Goal: Task Accomplishment & Management: Manage account settings

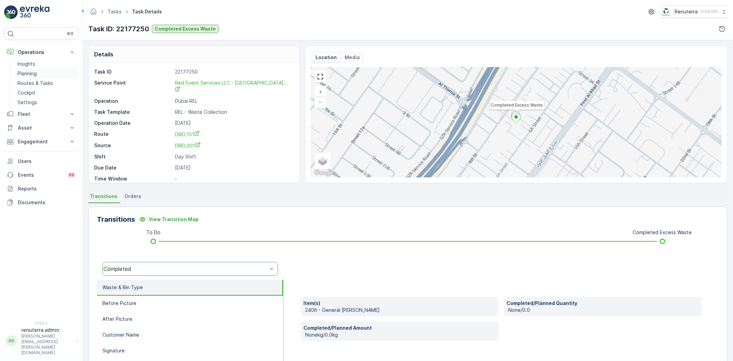
click at [32, 73] on p "Planning" at bounding box center [27, 73] width 19 height 7
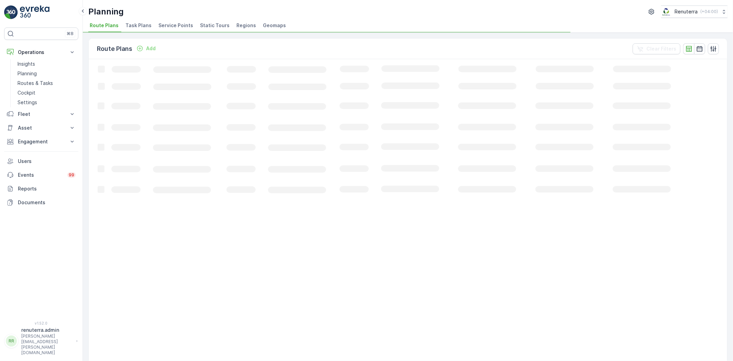
click at [171, 26] on span "Service Points" at bounding box center [175, 25] width 35 height 7
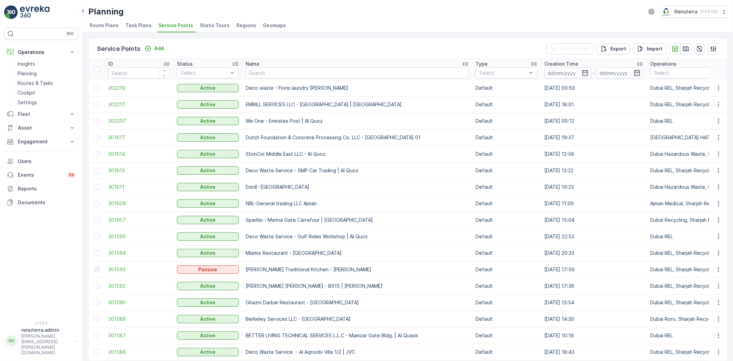
click at [275, 71] on input "text" at bounding box center [357, 72] width 223 height 11
type input "ktc"
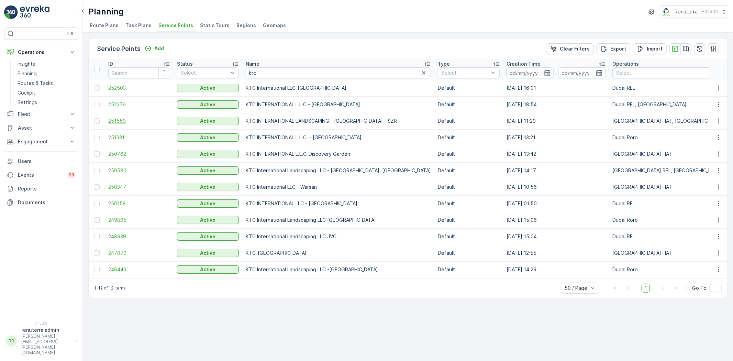
click at [114, 122] on span "251550" at bounding box center [139, 120] width 62 height 7
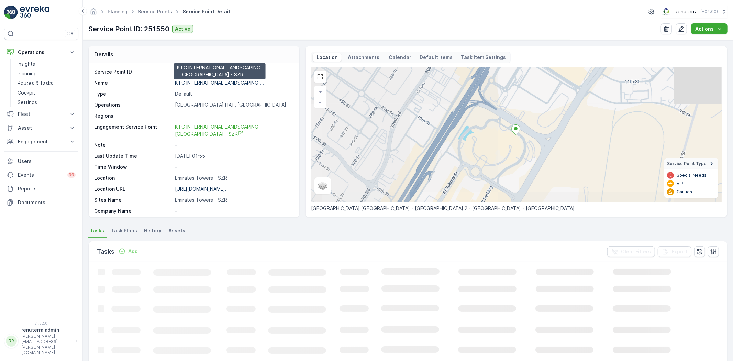
click at [211, 84] on p "KTC INTERNATIONAL LANDSCAPING ..." at bounding box center [219, 83] width 89 height 6
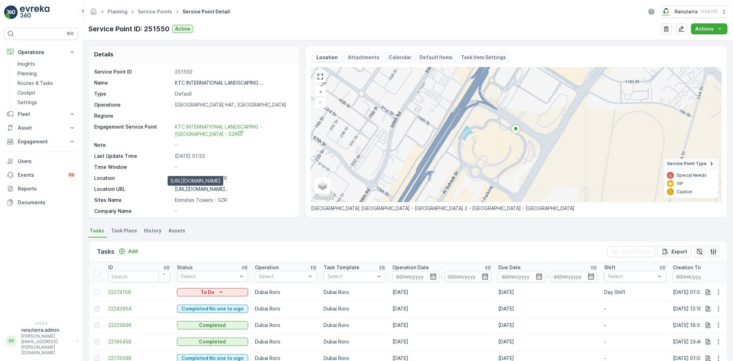
click at [210, 191] on p "https://maps.app.goo.gl/22aB4x..." at bounding box center [201, 189] width 53 height 6
click at [718, 292] on icon "button" at bounding box center [718, 291] width 1 height 5
click at [697, 320] on span "Change Route" at bounding box center [700, 321] width 33 height 7
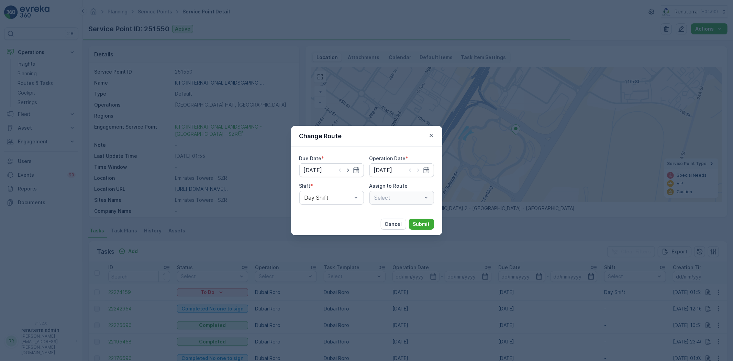
type input "08.10.2025"
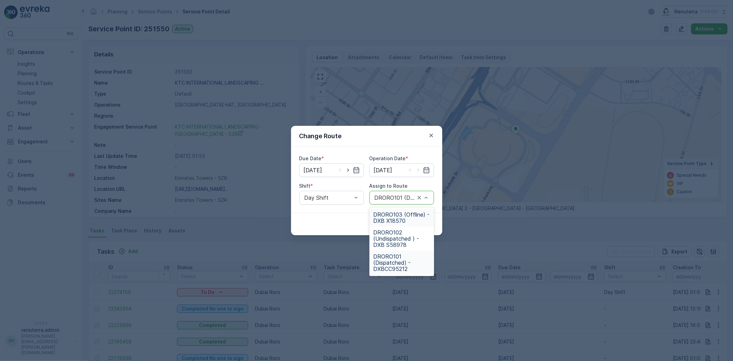
click at [393, 217] on span "DRORO103 (Offline) - DXB X18570" at bounding box center [401, 217] width 56 height 12
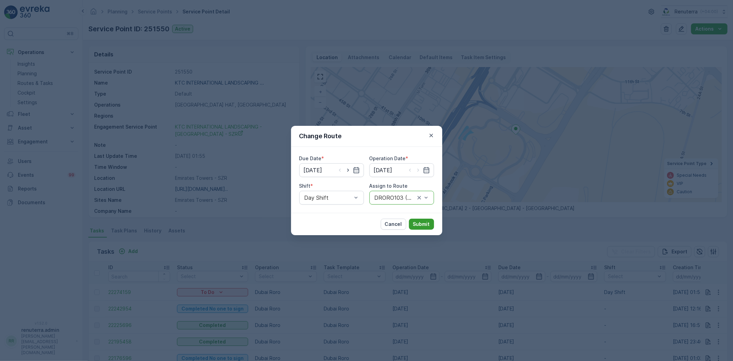
click at [424, 226] on p "Submit" at bounding box center [421, 224] width 17 height 7
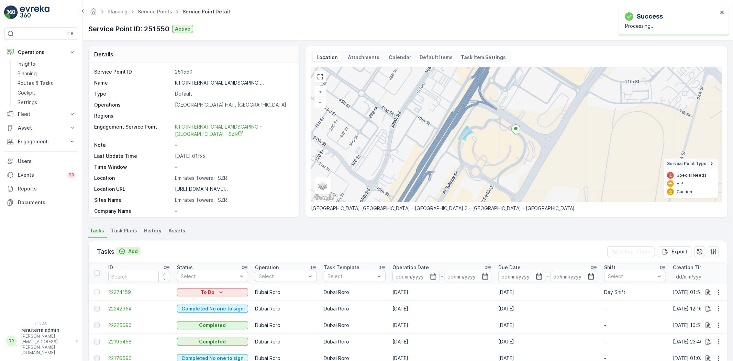
click at [132, 252] on p "Add" at bounding box center [133, 251] width 10 height 7
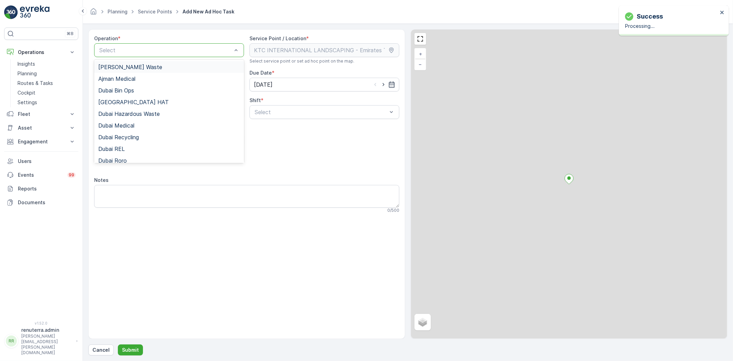
click at [149, 54] on div "Select" at bounding box center [169, 50] width 150 height 14
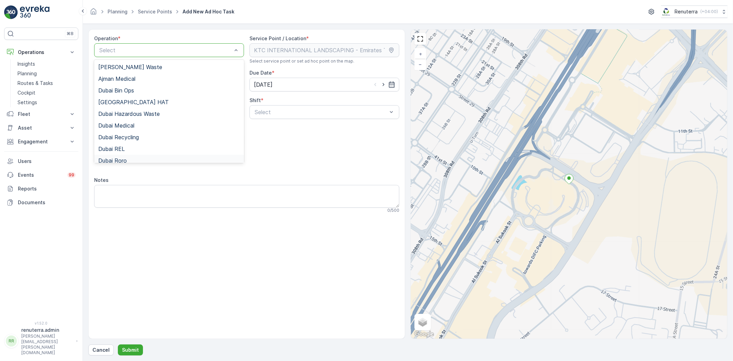
click at [131, 160] on div "Dubai Roro" at bounding box center [169, 160] width 142 height 6
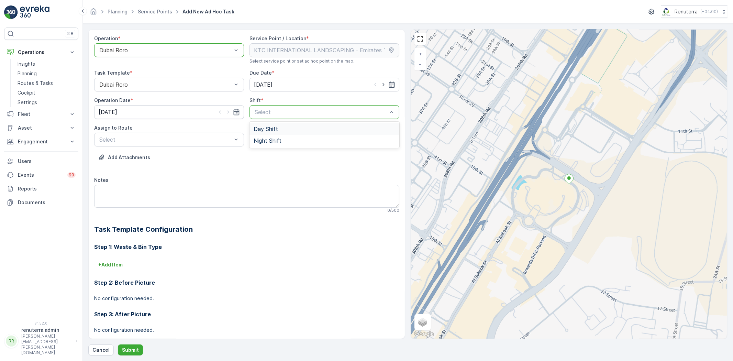
click at [279, 128] on div "Day Shift" at bounding box center [325, 129] width 142 height 6
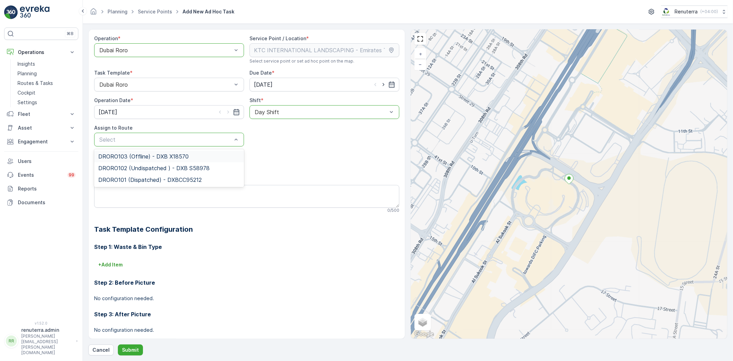
click at [139, 159] on span "DRORO103 (Offline) - DXB X18570" at bounding box center [143, 156] width 90 height 6
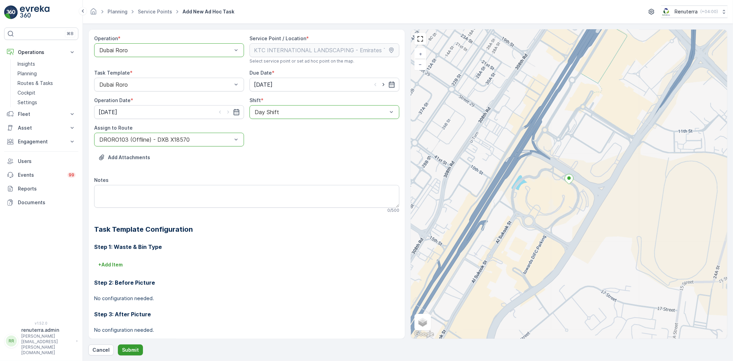
click at [126, 347] on p "Submit" at bounding box center [130, 349] width 17 height 7
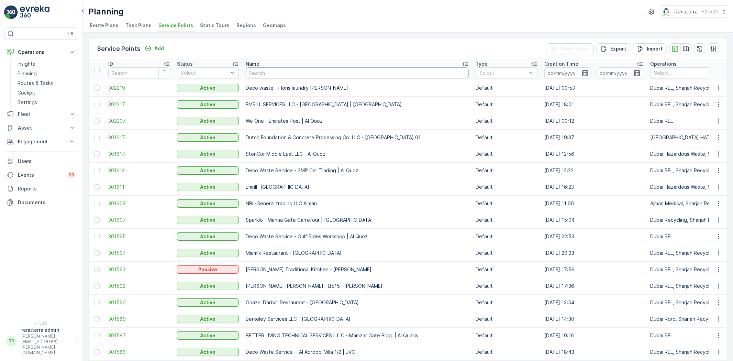
click at [256, 70] on input "text" at bounding box center [357, 72] width 223 height 11
click at [259, 76] on input "text" at bounding box center [357, 72] width 223 height 11
type input "Anic"
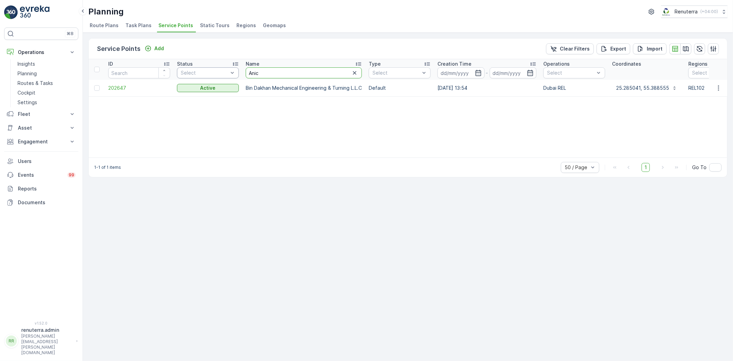
drag, startPoint x: 274, startPoint y: 70, endPoint x: 236, endPoint y: 70, distance: 37.8
type input "ADNOC"
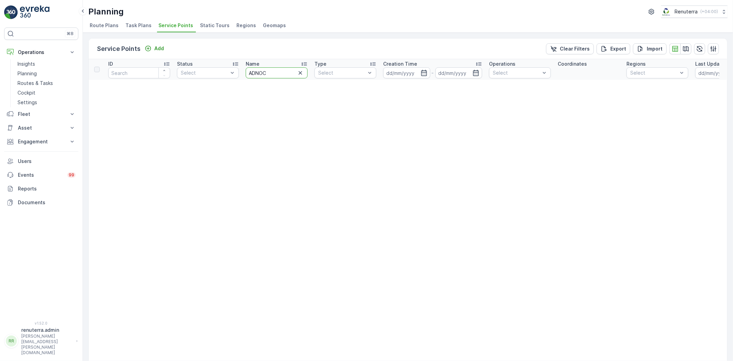
drag, startPoint x: 265, startPoint y: 69, endPoint x: 237, endPoint y: 63, distance: 28.5
click at [268, 73] on input "ADNOC" at bounding box center [277, 72] width 62 height 11
click at [270, 74] on input "ADNOC" at bounding box center [277, 72] width 62 height 11
drag, startPoint x: 274, startPoint y: 74, endPoint x: 238, endPoint y: 67, distance: 36.7
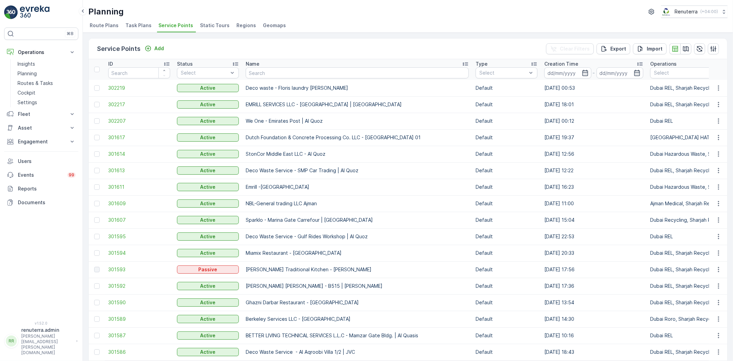
click at [265, 70] on input "text" at bounding box center [357, 72] width 223 height 11
click at [265, 62] on div "Name" at bounding box center [357, 63] width 223 height 7
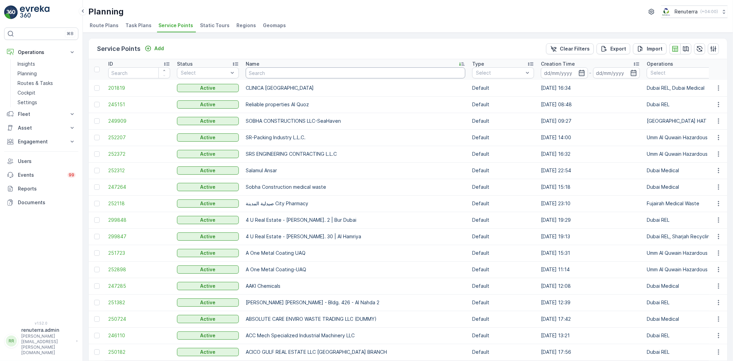
click at [267, 68] on input "text" at bounding box center [356, 72] width 220 height 11
click at [267, 78] on th "Name" at bounding box center [355, 69] width 226 height 21
click at [264, 76] on input "text" at bounding box center [356, 72] width 220 height 11
paste input "IFF I nterior Al Qouz ( 10 CBM )"
type input "IFF I nterior Al Qouz ( 10 CBM )"
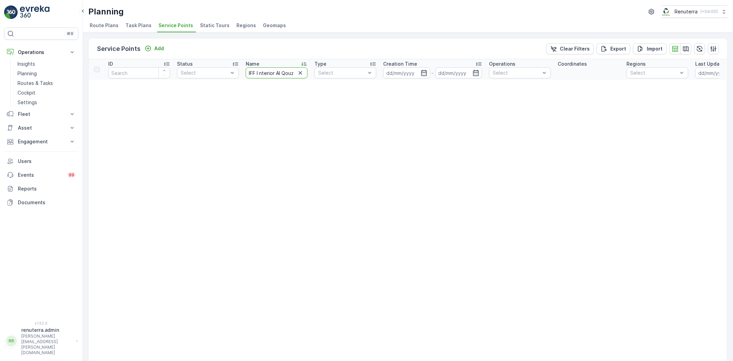
scroll to position [0, 27]
drag, startPoint x: 256, startPoint y: 70, endPoint x: 402, endPoint y: 63, distance: 146.5
type input "IF"
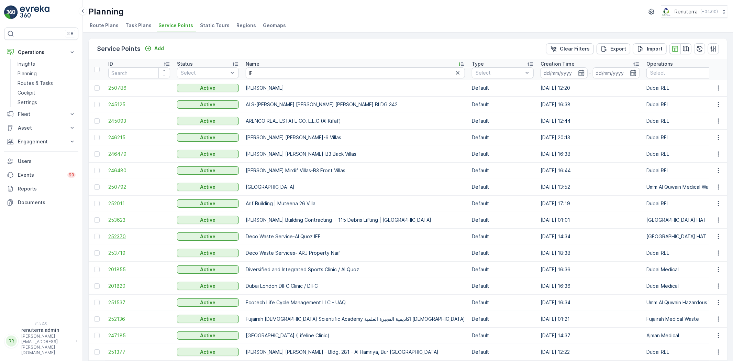
click at [118, 238] on span "252370" at bounding box center [139, 236] width 62 height 7
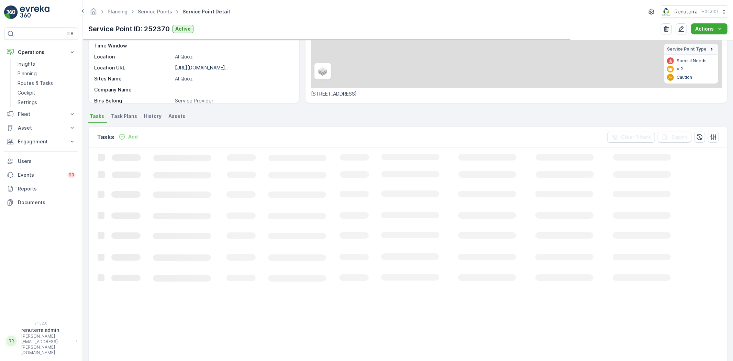
scroll to position [114, 0]
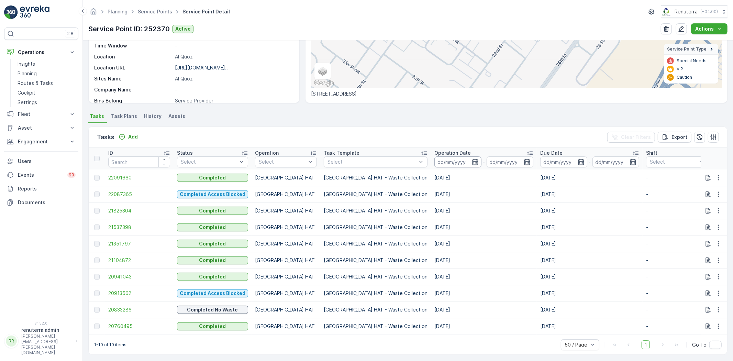
click at [434, 161] on input at bounding box center [457, 161] width 47 height 11
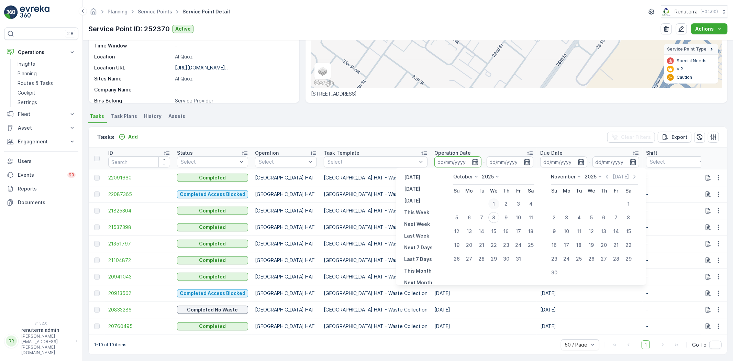
click at [492, 205] on div "1" at bounding box center [493, 203] width 11 height 11
drag, startPoint x: 605, startPoint y: 176, endPoint x: 596, endPoint y: 182, distance: 10.6
click at [605, 176] on icon "button" at bounding box center [607, 176] width 7 height 7
click at [471, 201] on div "1" at bounding box center [468, 203] width 11 height 11
type input "01.09.2025"
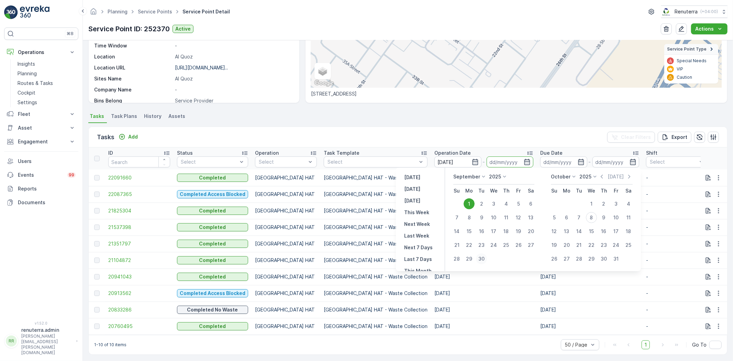
click at [481, 257] on div "30" at bounding box center [481, 258] width 11 height 11
type input "30.09.2025"
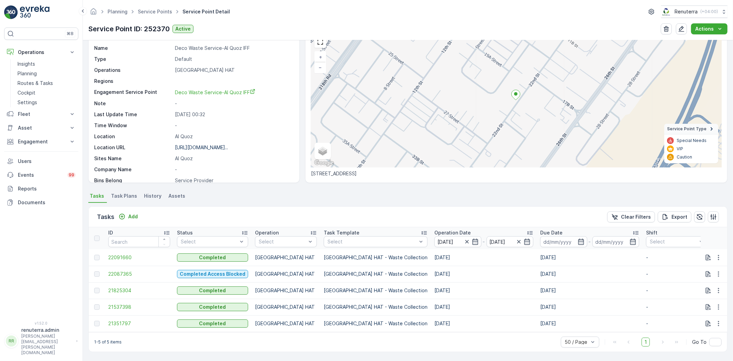
scroll to position [38, 0]
click at [434, 229] on p "Operation Date" at bounding box center [452, 232] width 36 height 7
click at [120, 249] on td "21351797" at bounding box center [139, 257] width 69 height 16
click at [120, 254] on span "21351797" at bounding box center [139, 257] width 62 height 7
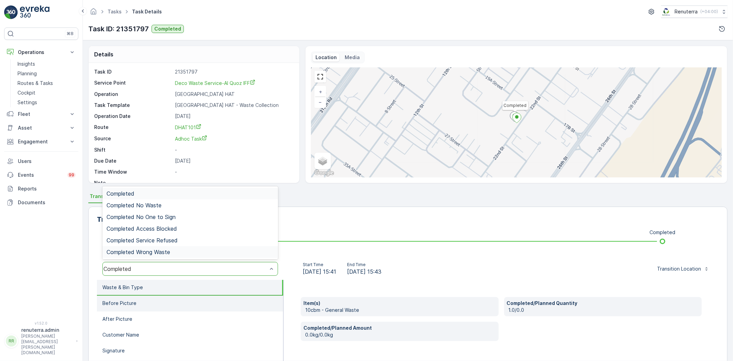
click at [211, 296] on li "Before Picture" at bounding box center [190, 303] width 186 height 16
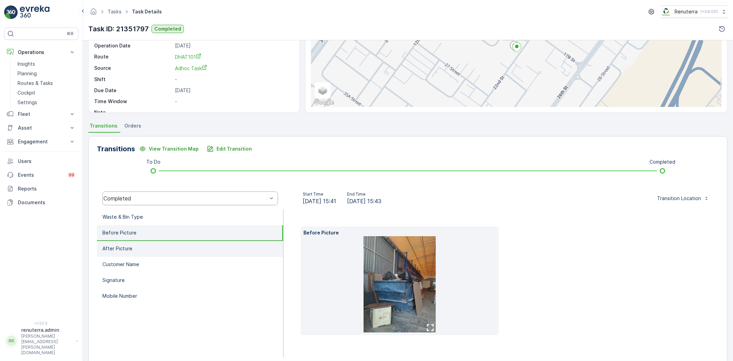
scroll to position [76, 0]
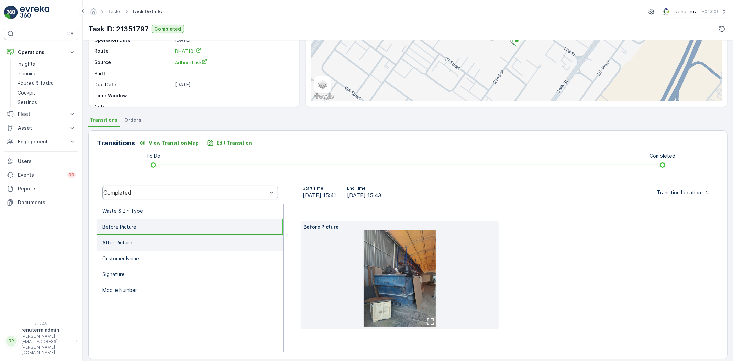
click at [153, 237] on li "After Picture" at bounding box center [190, 243] width 186 height 16
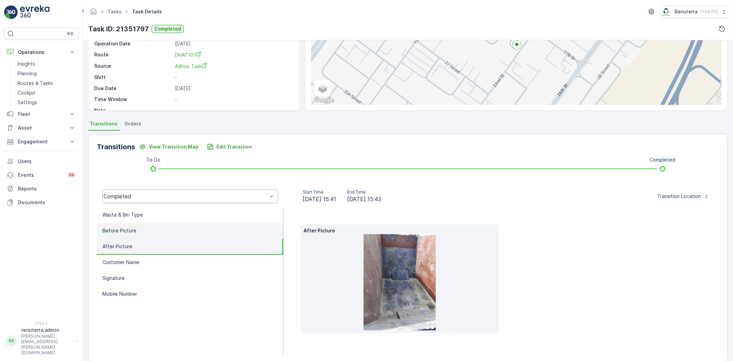
click at [147, 228] on li "Before Picture" at bounding box center [190, 231] width 186 height 16
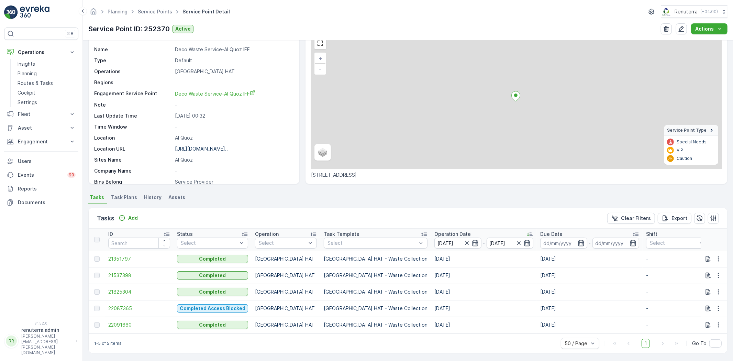
scroll to position [38, 0]
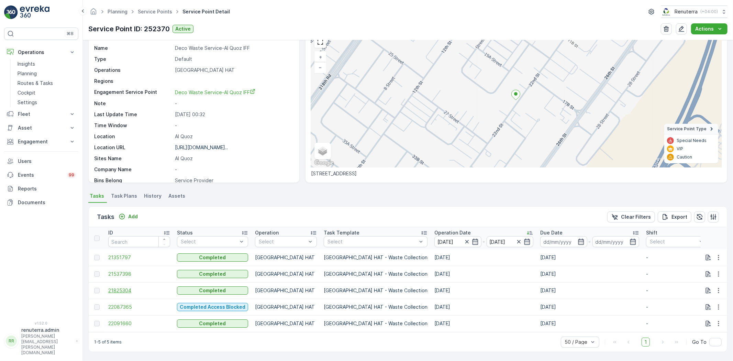
click at [127, 287] on span "21825304" at bounding box center [139, 290] width 62 height 7
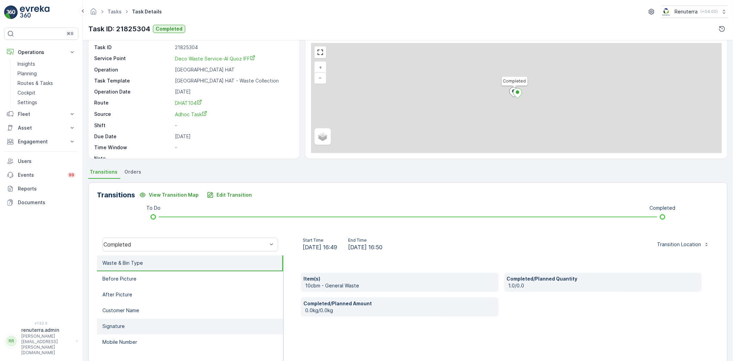
scroll to position [72, 0]
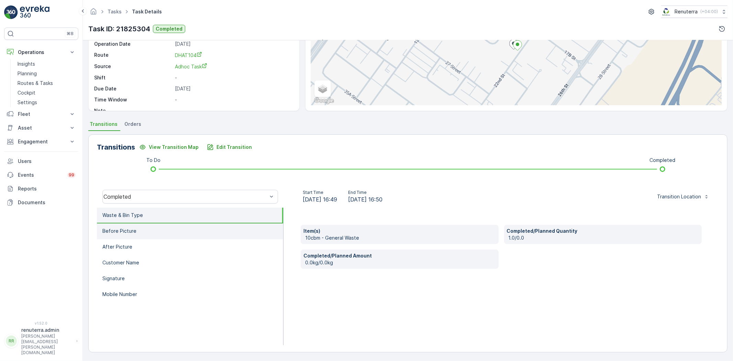
click at [174, 228] on li "Before Picture" at bounding box center [190, 231] width 186 height 16
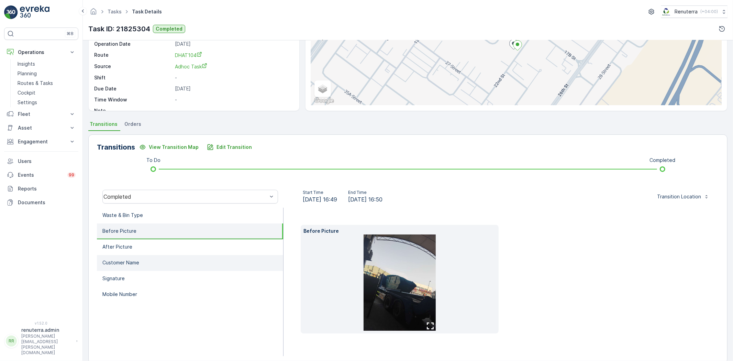
click at [191, 255] on li "Customer Name" at bounding box center [190, 263] width 186 height 16
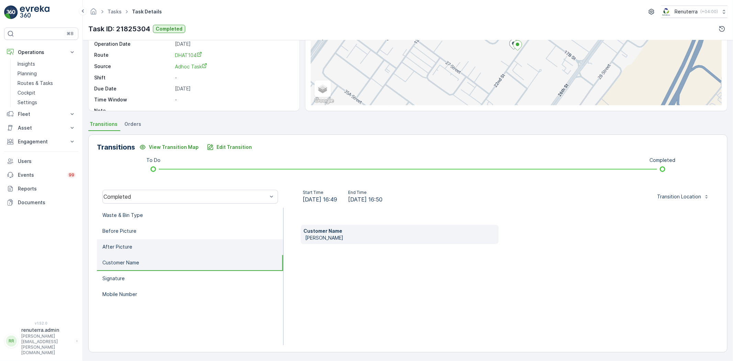
click at [181, 240] on li "After Picture" at bounding box center [190, 247] width 186 height 16
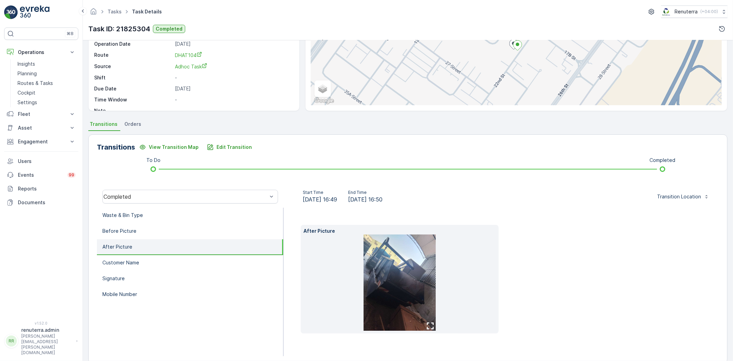
click at [398, 262] on img at bounding box center [399, 282] width 72 height 96
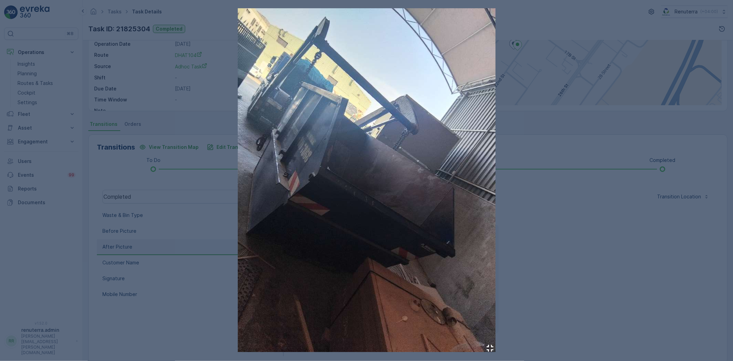
click at [595, 277] on div at bounding box center [366, 180] width 733 height 361
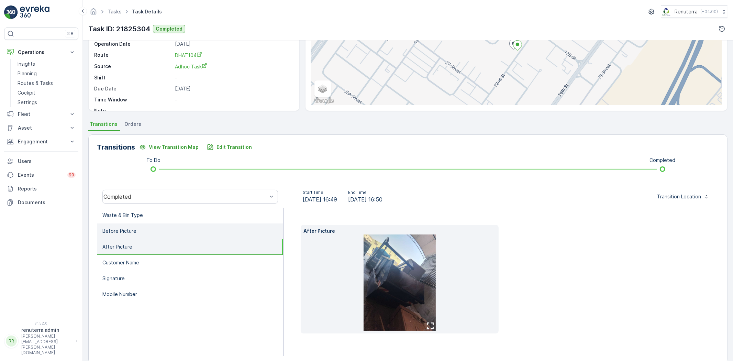
scroll to position [83, 0]
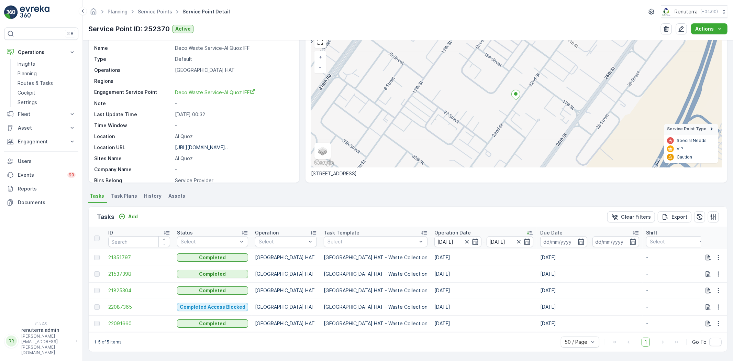
scroll to position [38, 0]
click at [125, 320] on span "22091660" at bounding box center [139, 323] width 62 height 7
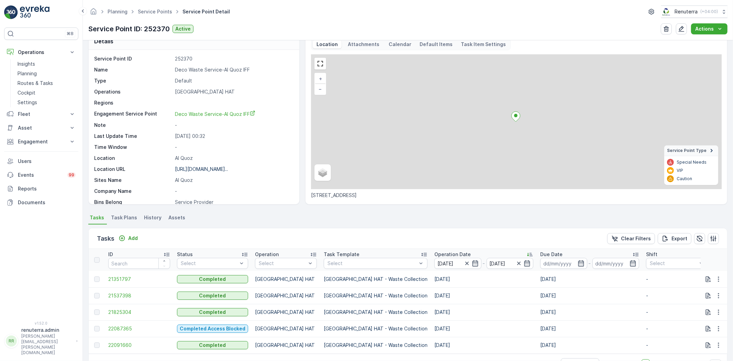
scroll to position [38, 0]
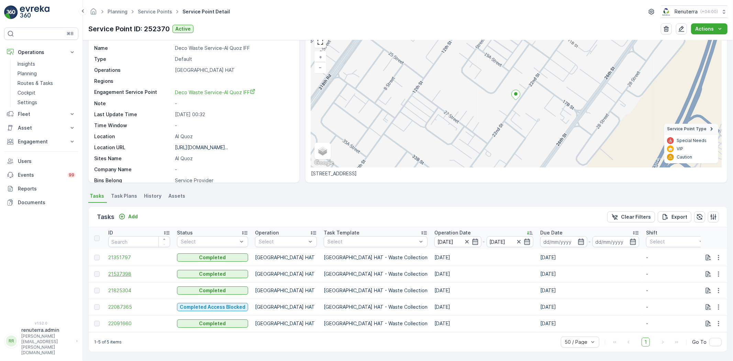
click at [119, 270] on span "21537398" at bounding box center [139, 273] width 62 height 7
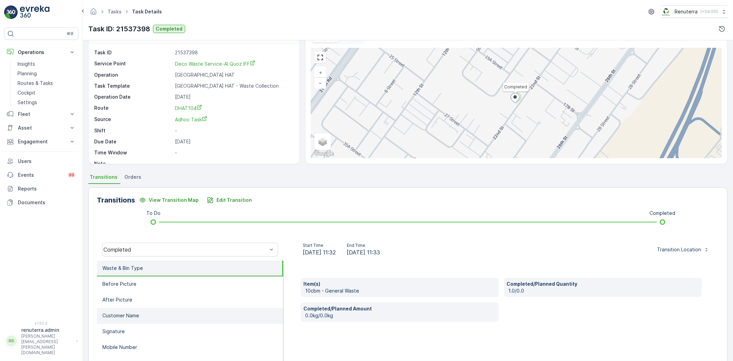
scroll to position [38, 0]
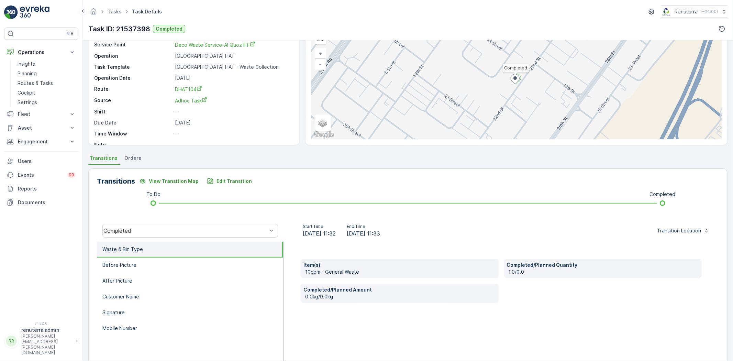
click at [180, 248] on li "Waste & Bin Type" at bounding box center [190, 249] width 186 height 16
click at [182, 262] on li "Before Picture" at bounding box center [190, 265] width 186 height 16
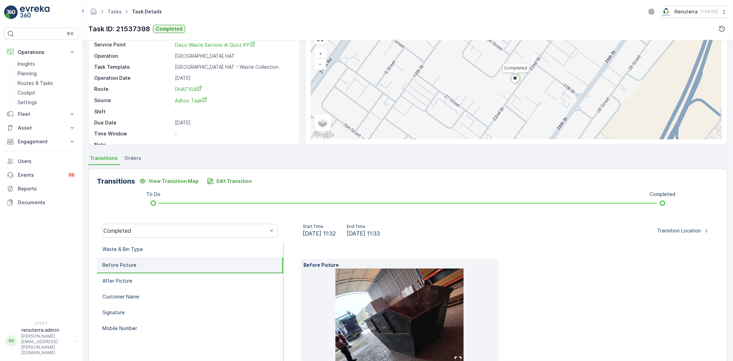
drag, startPoint x: 350, startPoint y: 19, endPoint x: 340, endPoint y: 2, distance: 19.4
click at [347, 11] on div "Tasks Task Details Renuterra ( +04:00 ) Task ID: 21537398 Completed" at bounding box center [408, 20] width 650 height 40
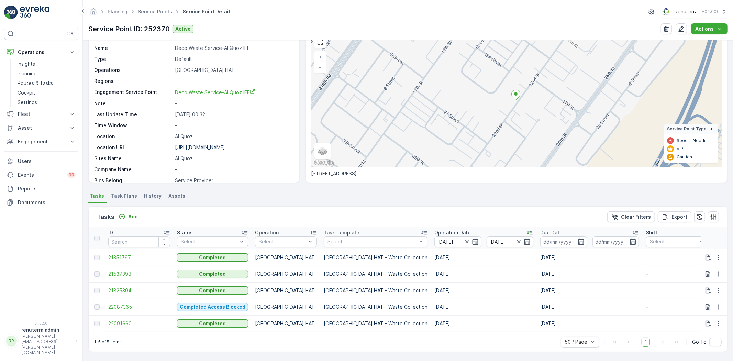
scroll to position [38, 0]
click at [123, 321] on span "22091660" at bounding box center [139, 323] width 62 height 7
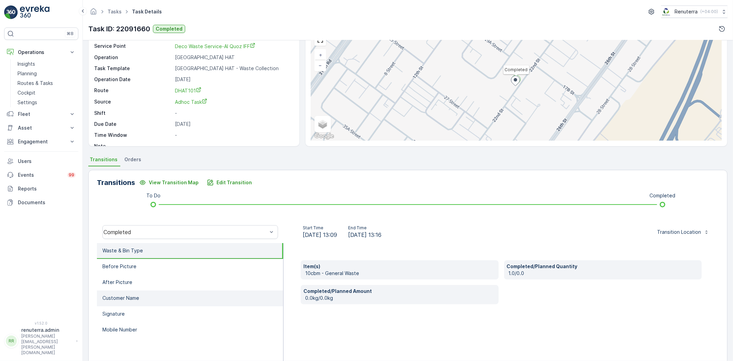
scroll to position [38, 0]
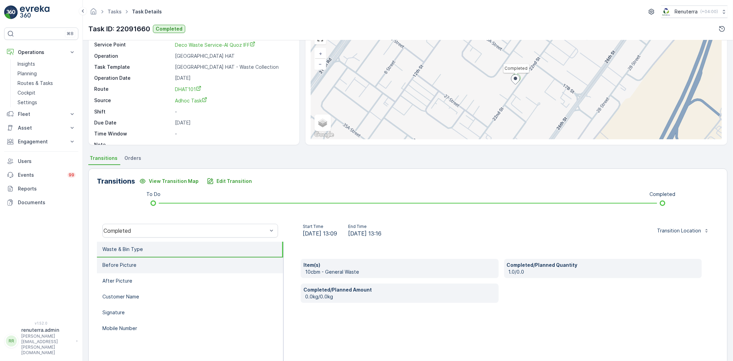
click at [165, 261] on li "Before Picture" at bounding box center [190, 265] width 186 height 16
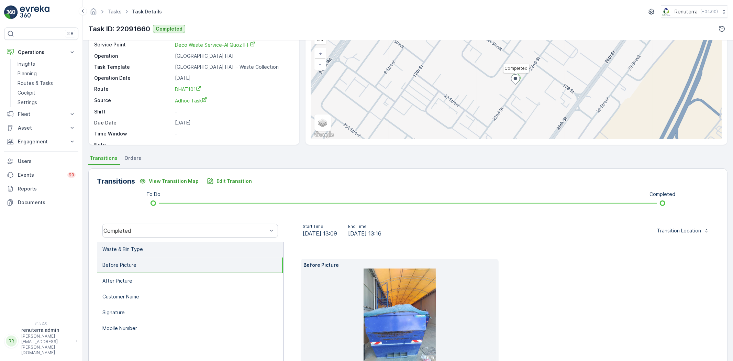
click at [161, 249] on li "Waste & Bin Type" at bounding box center [190, 249] width 186 height 16
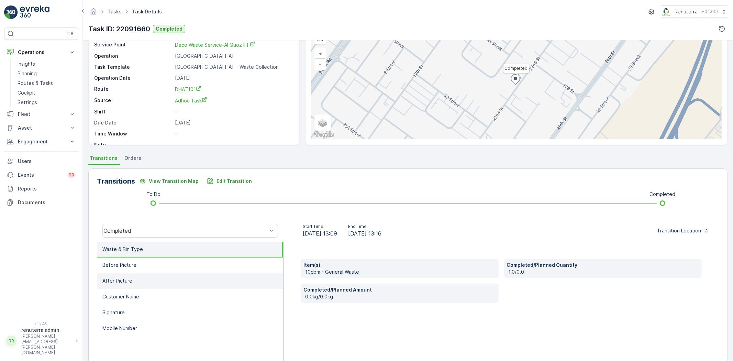
click at [172, 274] on li "After Picture" at bounding box center [190, 281] width 186 height 16
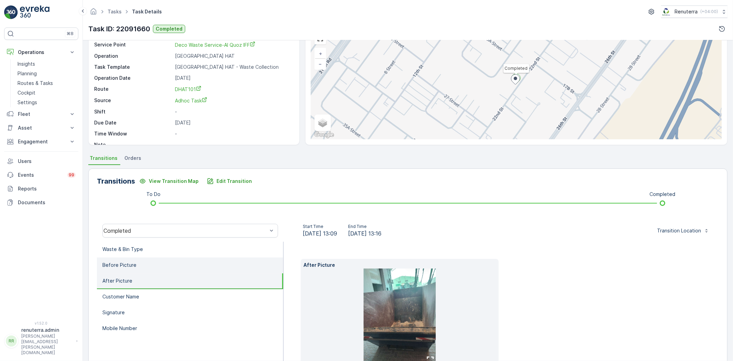
click at [173, 260] on li "Before Picture" at bounding box center [190, 265] width 186 height 16
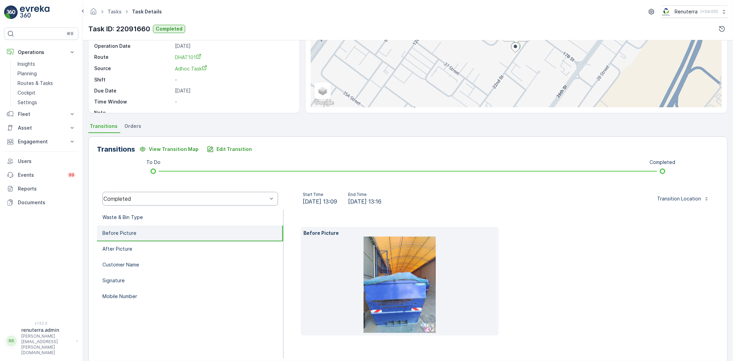
scroll to position [76, 0]
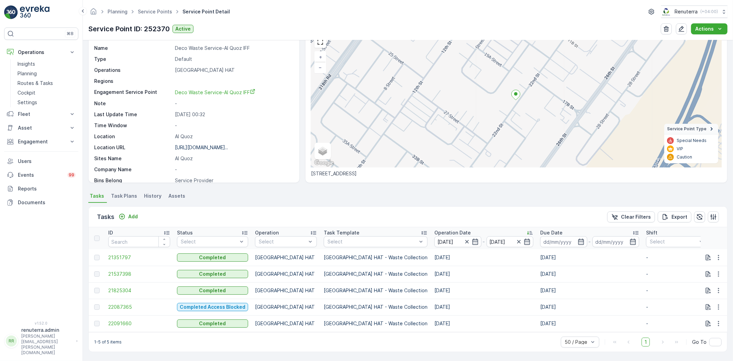
scroll to position [38, 0]
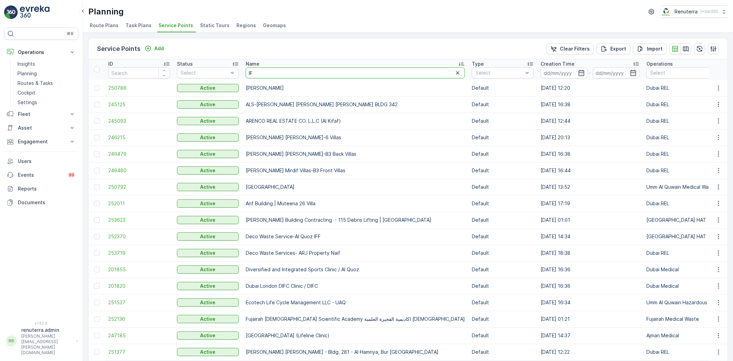
click at [267, 72] on input "IF" at bounding box center [355, 72] width 219 height 11
type input "Mingash Engraving | Jabel Alibel Ali ( 10 CBM ) ash Engraving | Jabel Alibel Al…"
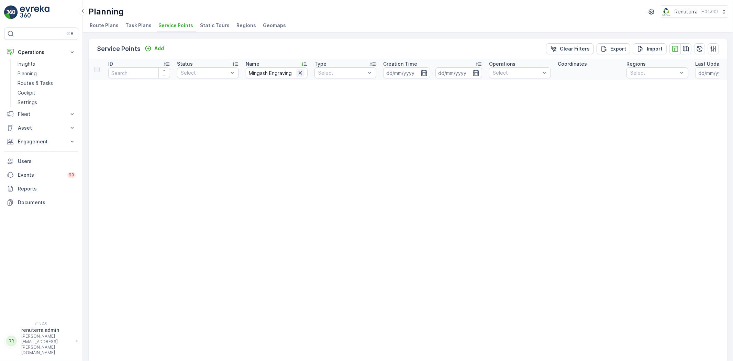
click at [298, 76] on button "button" at bounding box center [300, 73] width 8 height 8
click at [296, 72] on input "text" at bounding box center [277, 72] width 62 height 11
paste input "Mingash Engraving | Jabel Alibel Ali ( 10 CBM )"
type input "Mingash Engraving | Jabel Alibel Ali ( 10 CBM )"
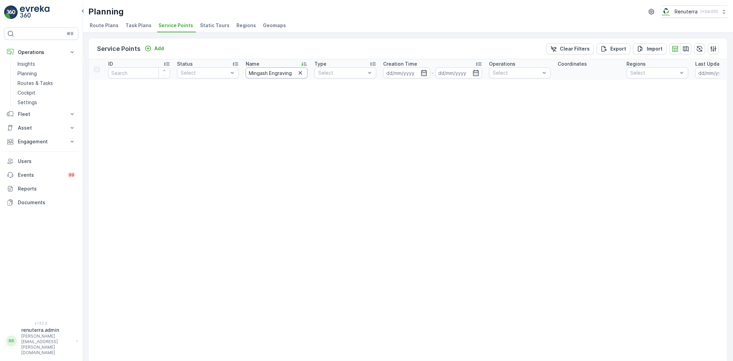
drag, startPoint x: 269, startPoint y: 71, endPoint x: 522, endPoint y: 53, distance: 253.8
type input "Mingash"
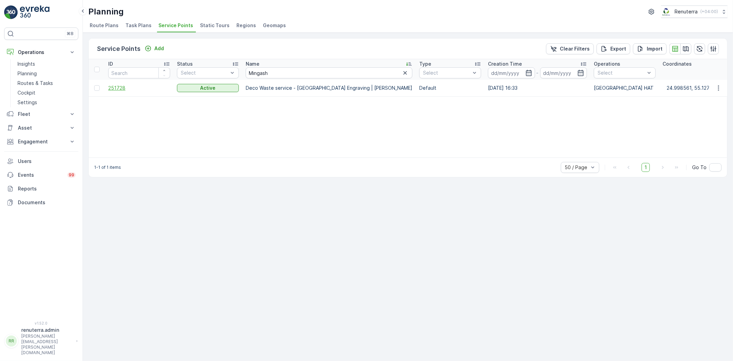
click at [133, 85] on span "251728" at bounding box center [139, 88] width 62 height 7
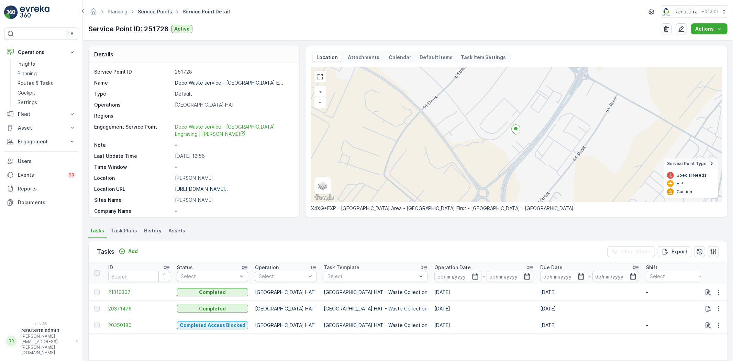
click at [159, 12] on link "Service Points" at bounding box center [155, 12] width 34 height 6
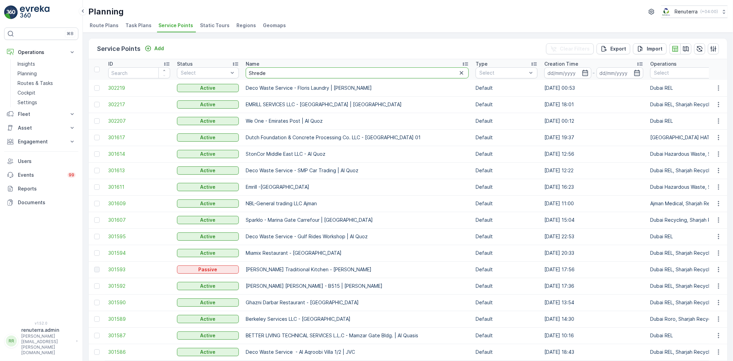
type input "Shrede"
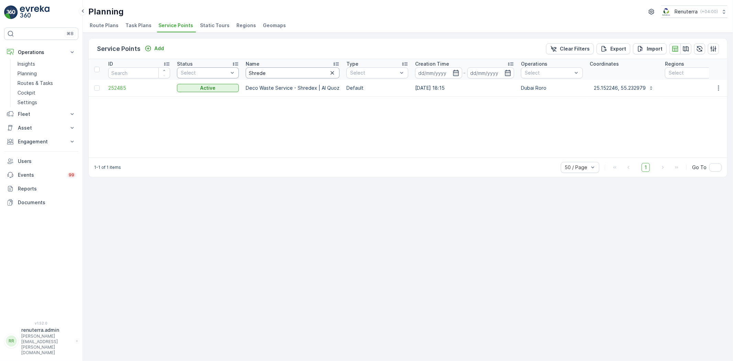
drag, startPoint x: 280, startPoint y: 74, endPoint x: 210, endPoint y: 69, distance: 70.2
click at [129, 87] on span "252485" at bounding box center [139, 88] width 62 height 7
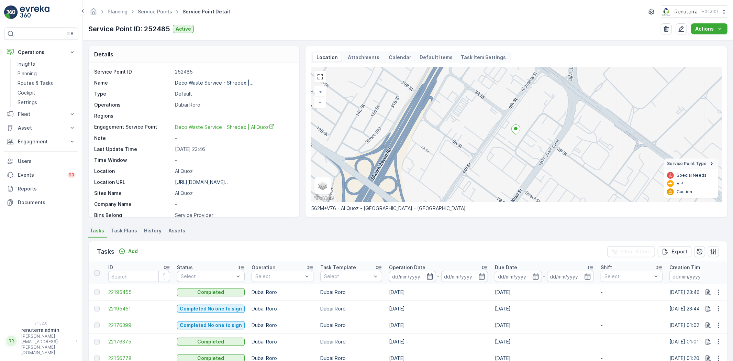
scroll to position [114, 0]
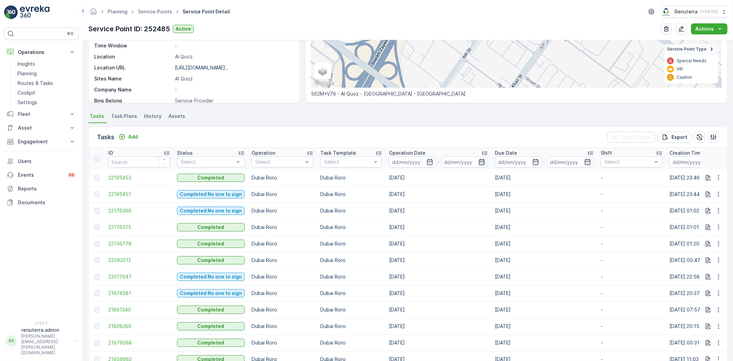
click at [481, 164] on icon "button" at bounding box center [481, 161] width 7 height 7
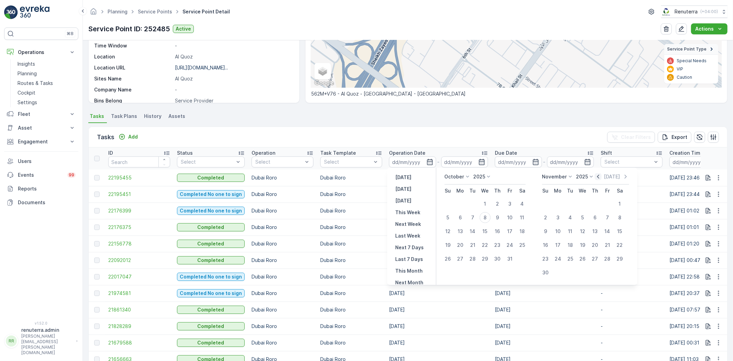
click at [598, 174] on icon "button" at bounding box center [598, 176] width 7 height 7
drag, startPoint x: 461, startPoint y: 204, endPoint x: 464, endPoint y: 210, distance: 5.8
click at [461, 204] on div "1" at bounding box center [460, 203] width 11 height 11
type input "01.09.2025"
click at [473, 258] on div "30" at bounding box center [472, 258] width 11 height 11
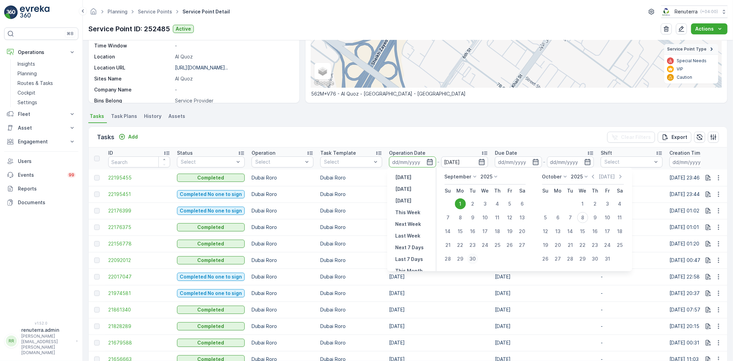
type input "30.09.2025"
click at [457, 204] on div "1" at bounding box center [460, 203] width 11 height 11
type input "01.09.2025"
click at [473, 259] on div "30" at bounding box center [472, 258] width 11 height 11
type input "30.09.2025"
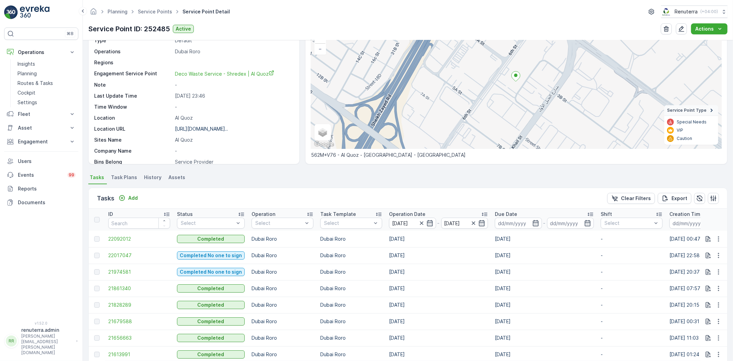
scroll to position [45, 0]
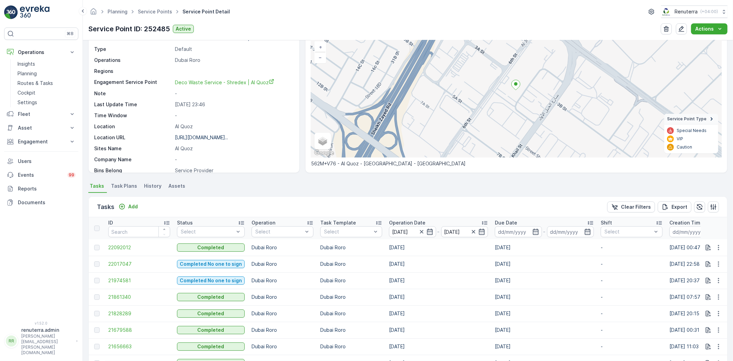
click at [400, 219] on p "Operation Date" at bounding box center [407, 222] width 36 height 7
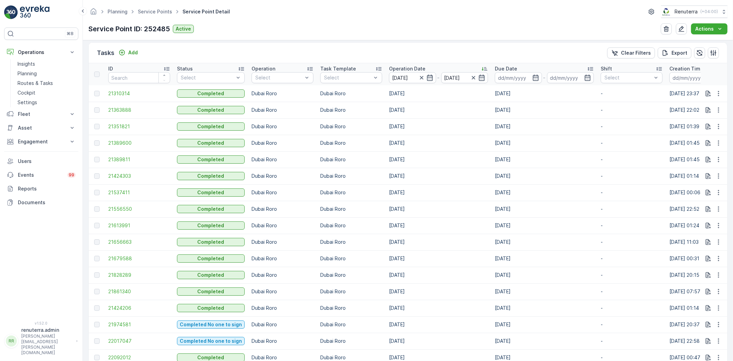
scroll to position [197, 0]
click at [126, 98] on span "21310314" at bounding box center [139, 94] width 62 height 7
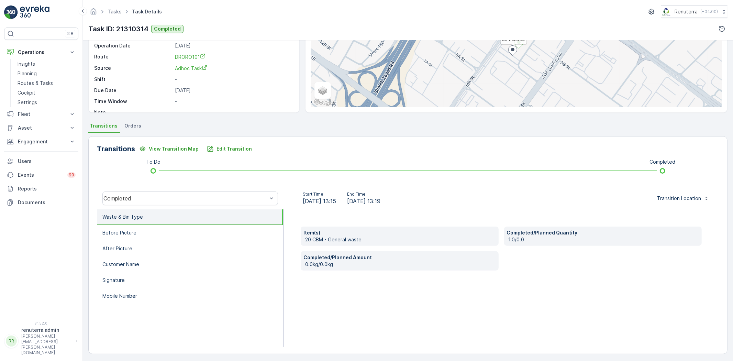
scroll to position [72, 0]
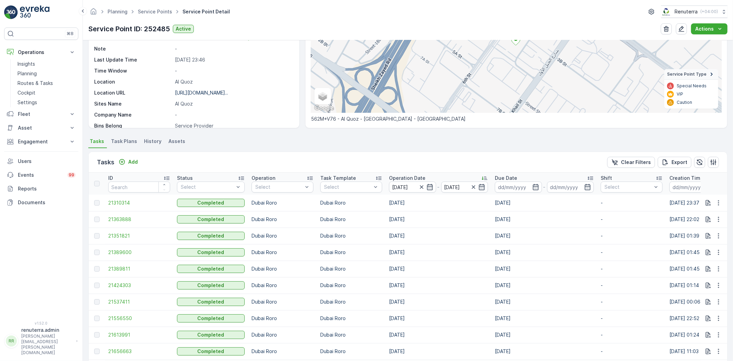
scroll to position [114, 0]
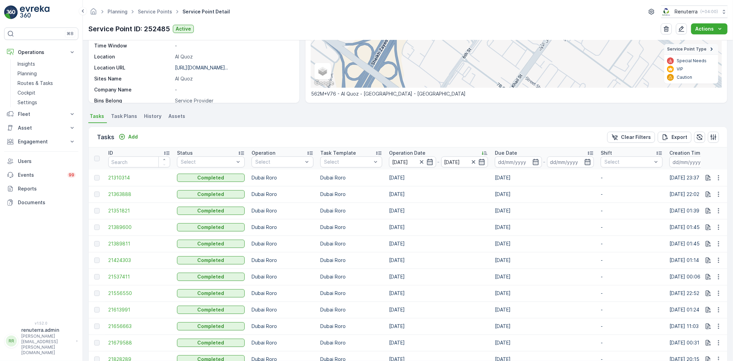
click at [125, 189] on td "21363888" at bounding box center [139, 194] width 69 height 16
click at [125, 191] on span "21363888" at bounding box center [139, 194] width 62 height 7
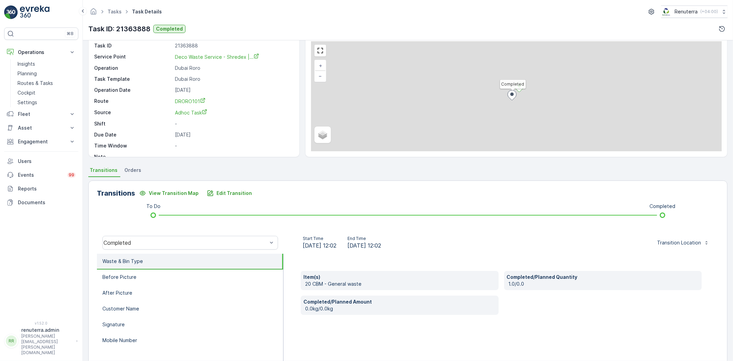
scroll to position [72, 0]
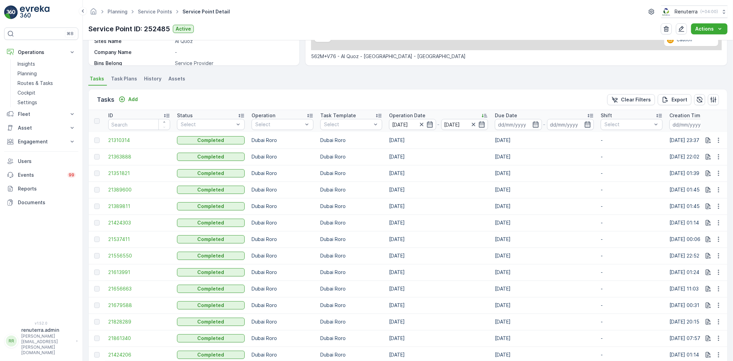
scroll to position [153, 0]
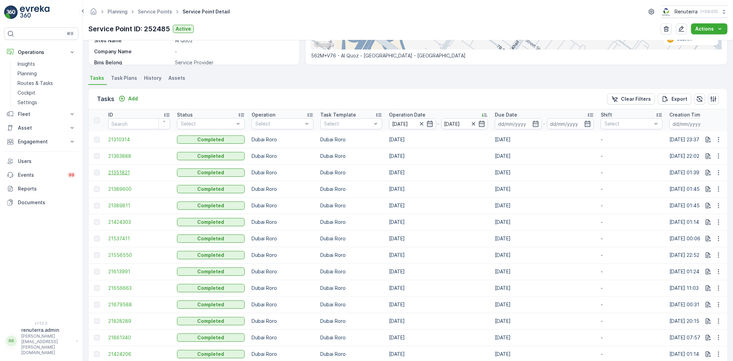
drag, startPoint x: 112, startPoint y: 167, endPoint x: 117, endPoint y: 170, distance: 6.5
click at [112, 167] on td "21351821" at bounding box center [139, 172] width 69 height 16
click at [119, 172] on span "21351821" at bounding box center [139, 172] width 62 height 7
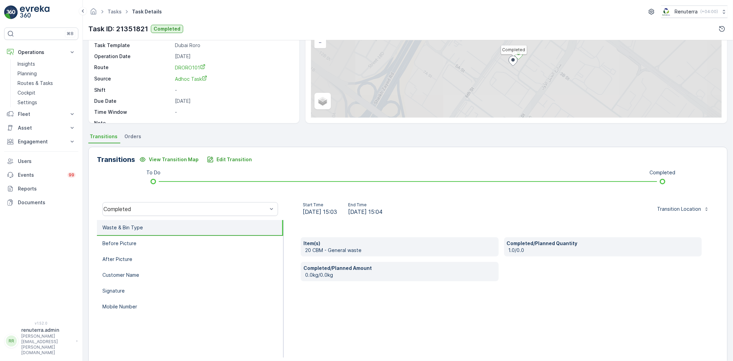
scroll to position [72, 0]
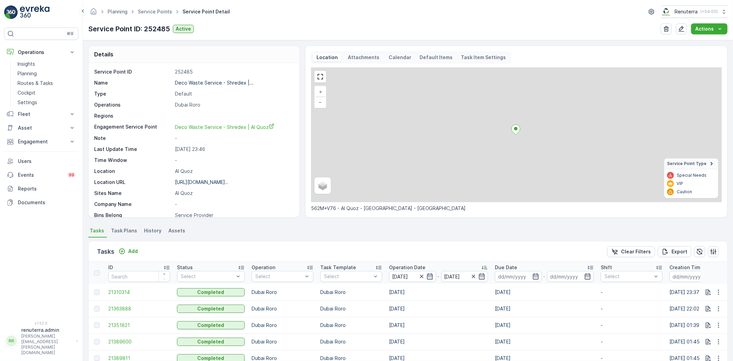
scroll to position [76, 0]
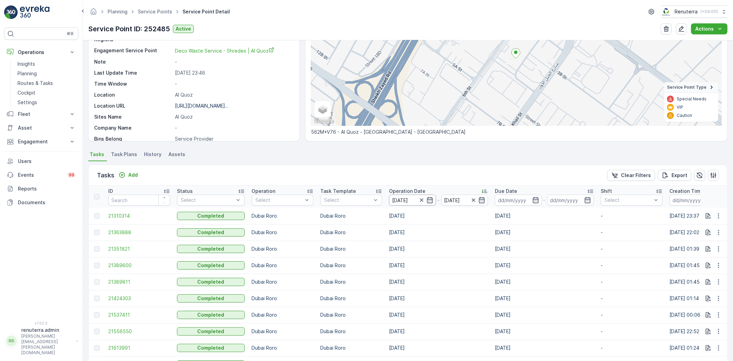
click at [397, 201] on input "01.09.2025" at bounding box center [412, 199] width 47 height 11
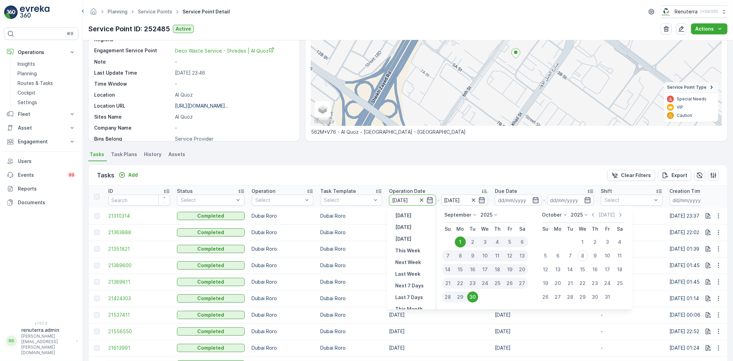
click at [482, 238] on div "3" at bounding box center [485, 241] width 12 height 11
type input "03.09.2025"
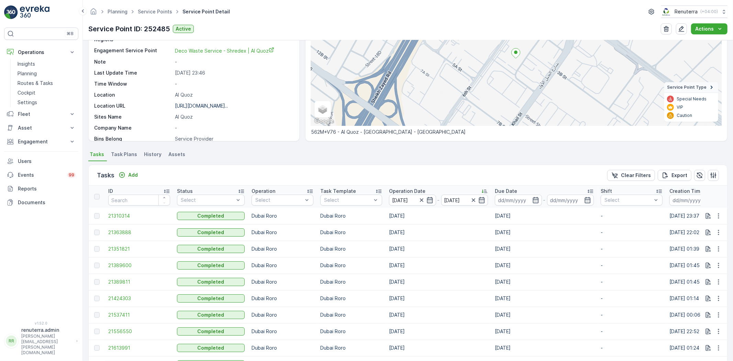
click at [338, 249] on p "Dubai Roro" at bounding box center [351, 248] width 62 height 7
click at [392, 199] on input "03.09.2025" at bounding box center [412, 199] width 47 height 11
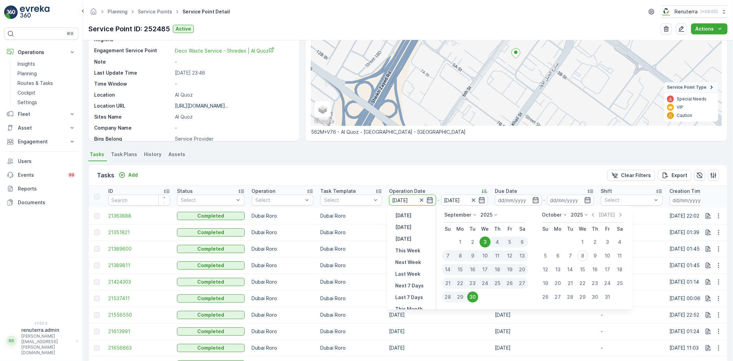
click at [497, 243] on div "4" at bounding box center [497, 241] width 12 height 11
type input "04.09.2025"
click at [346, 241] on td "Dubai Roro" at bounding box center [351, 248] width 69 height 16
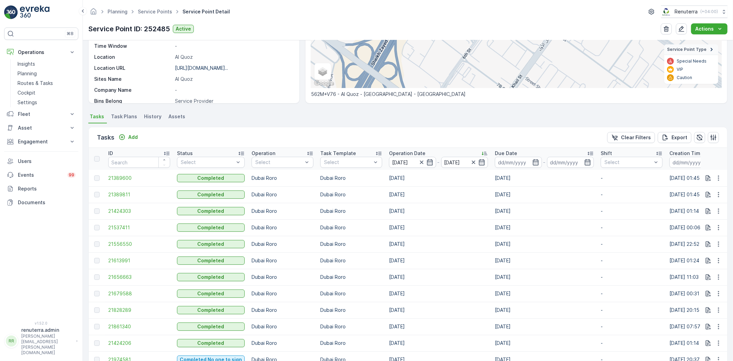
scroll to position [114, 0]
click at [139, 174] on span "21389600" at bounding box center [139, 177] width 62 height 7
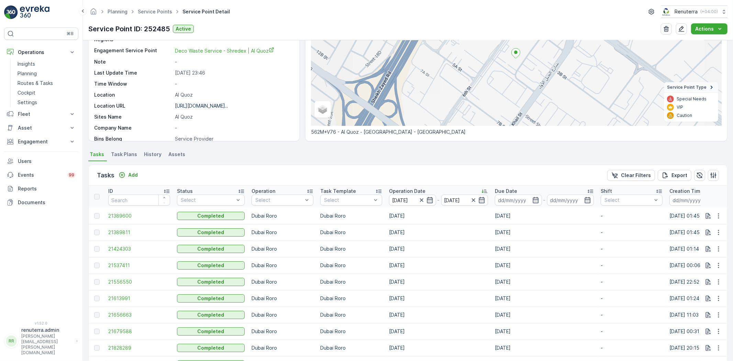
scroll to position [114, 0]
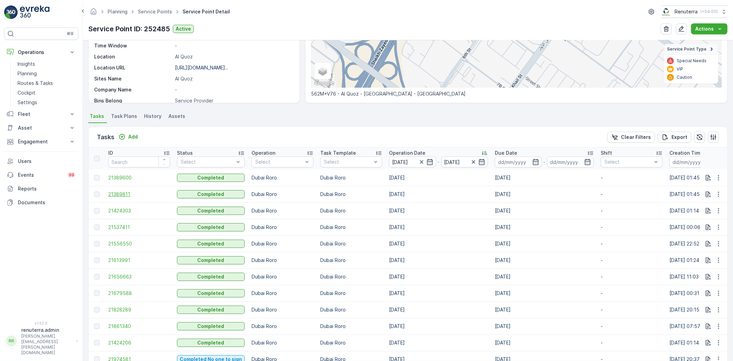
click at [125, 196] on span "21389811" at bounding box center [139, 194] width 62 height 7
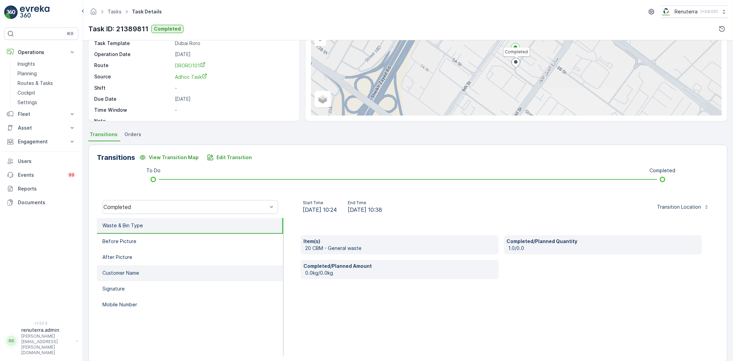
scroll to position [72, 0]
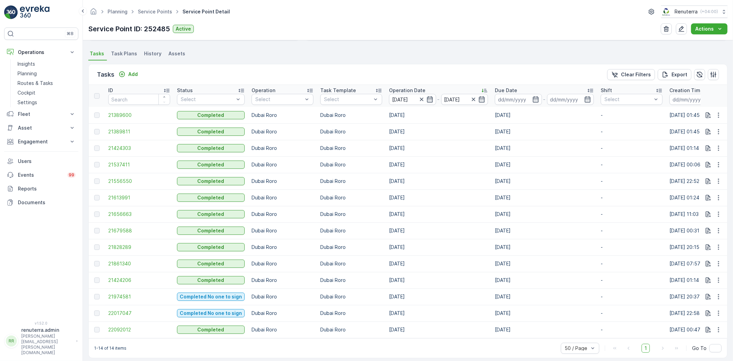
scroll to position [186, 0]
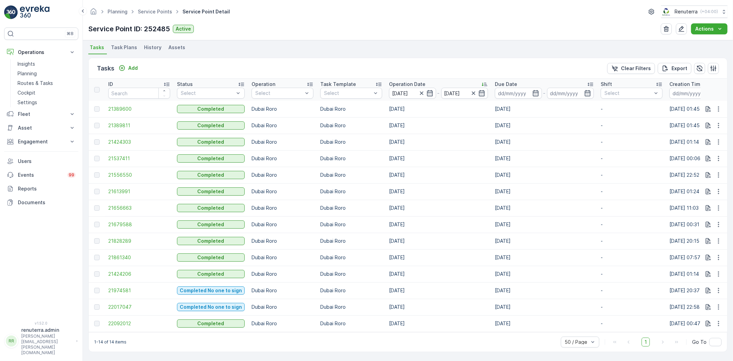
click at [405, 97] on th "Operation Date 04.09.2025 - 30.09.2025" at bounding box center [438, 90] width 106 height 22
click at [402, 92] on input "04.09.2025" at bounding box center [412, 93] width 47 height 11
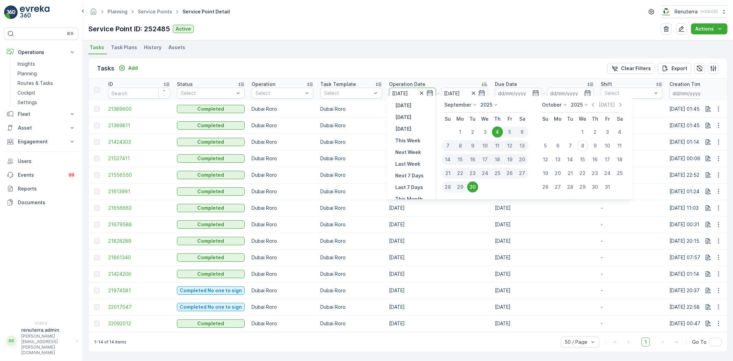
click at [505, 132] on div "5" at bounding box center [510, 131] width 12 height 11
type input "05.09.2025"
click at [337, 117] on td "Dubai Roro" at bounding box center [351, 125] width 69 height 16
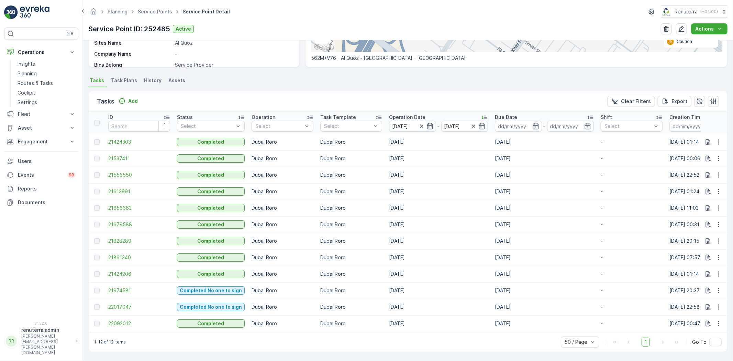
scroll to position [153, 0]
click at [121, 134] on td "21424303" at bounding box center [139, 142] width 69 height 16
click at [122, 138] on span "21424303" at bounding box center [139, 141] width 62 height 7
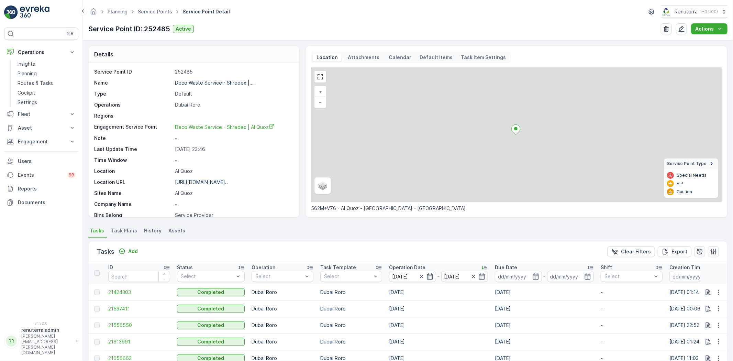
scroll to position [114, 0]
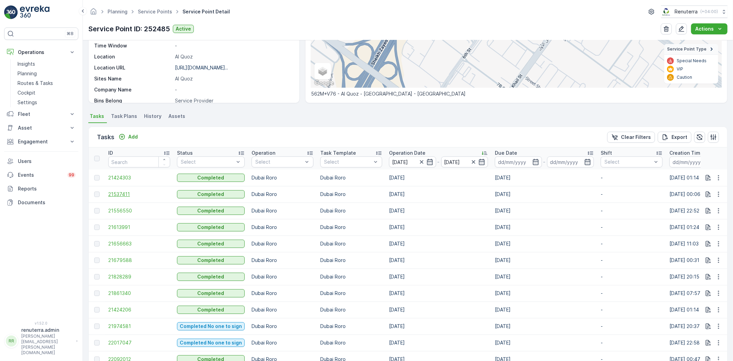
click at [131, 194] on span "21537411" at bounding box center [139, 194] width 62 height 7
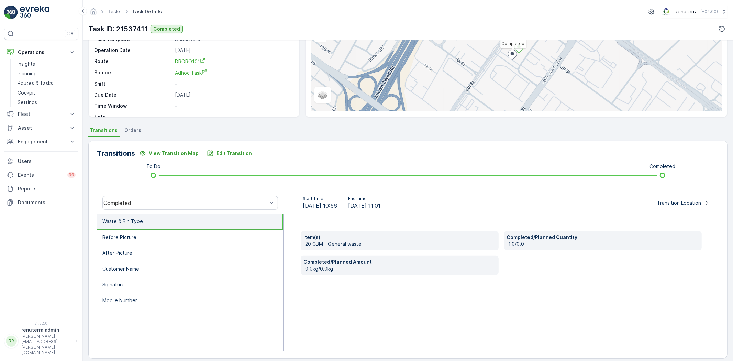
scroll to position [72, 0]
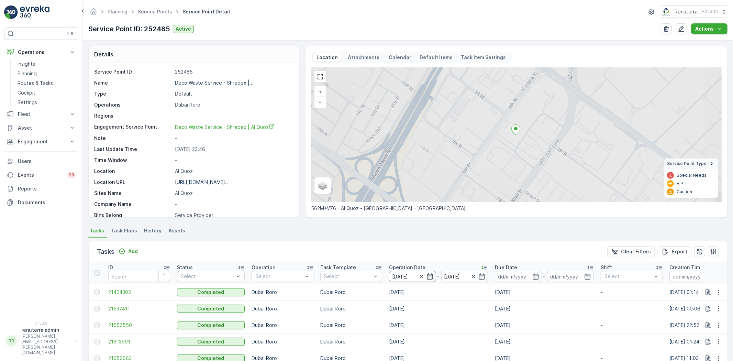
click at [405, 273] on input "05.09.2025" at bounding box center [412, 276] width 47 height 11
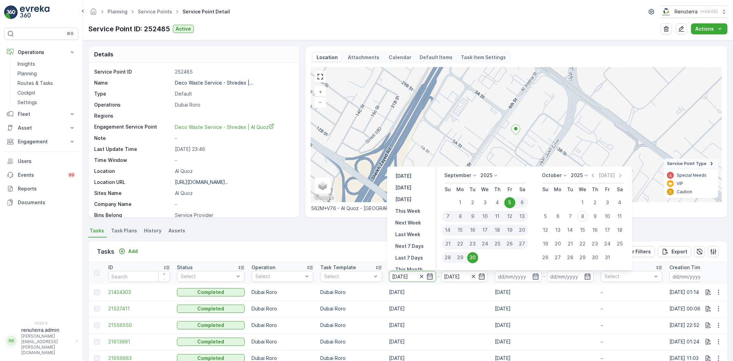
click at [487, 215] on div "10" at bounding box center [485, 216] width 12 height 11
type input "10.09.2025"
click at [338, 245] on div "Tasks Add Clear Filters Export" at bounding box center [408, 251] width 638 height 21
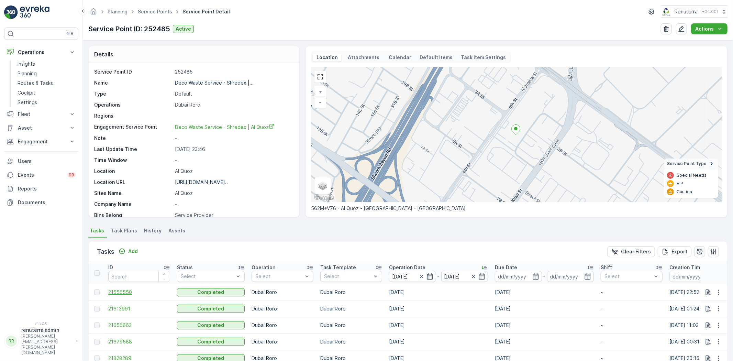
click at [131, 294] on span "21556550" at bounding box center [139, 292] width 62 height 7
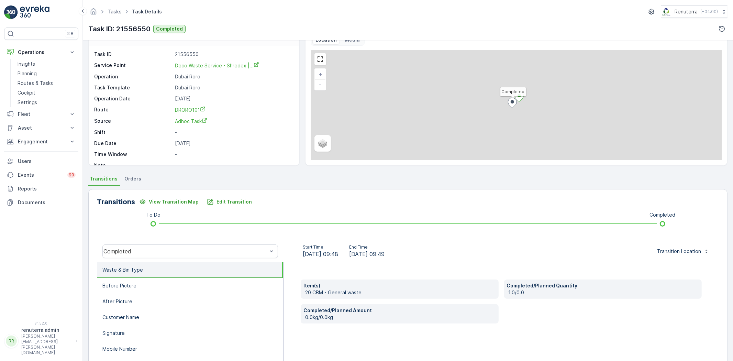
scroll to position [72, 0]
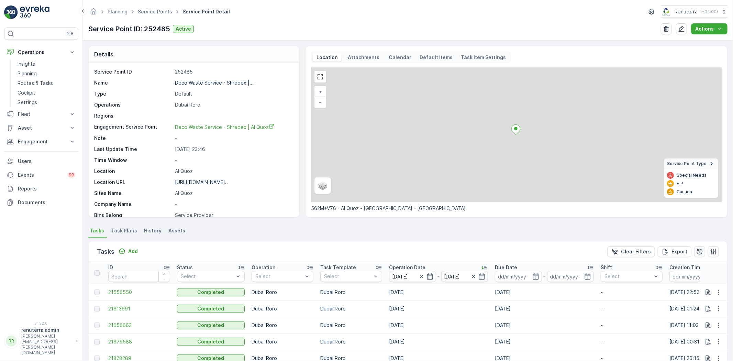
scroll to position [120, 0]
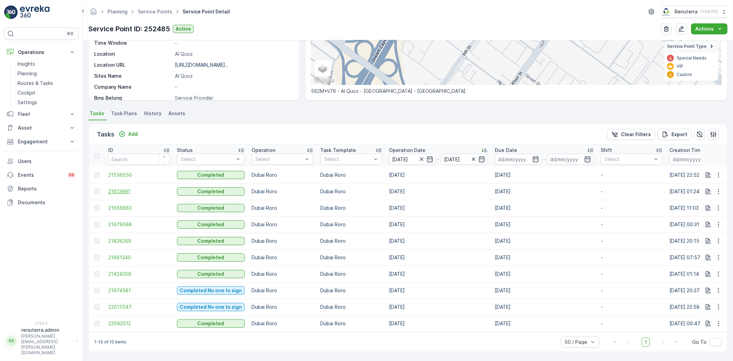
click at [131, 188] on span "21613991" at bounding box center [139, 191] width 62 height 7
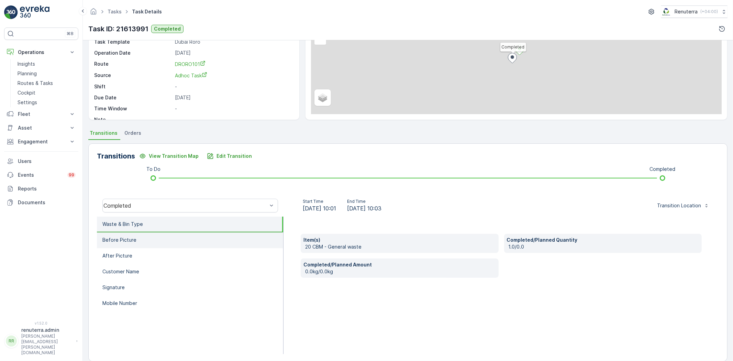
scroll to position [72, 0]
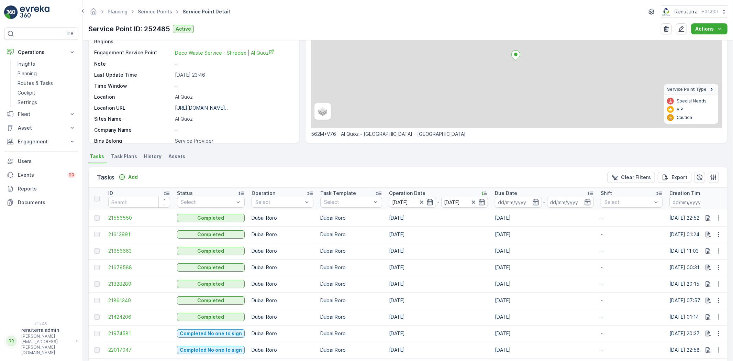
scroll to position [76, 0]
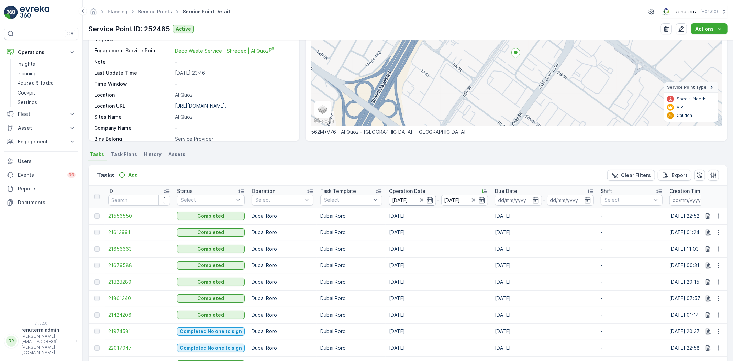
click at [402, 197] on input "10.09.2025" at bounding box center [412, 199] width 47 height 11
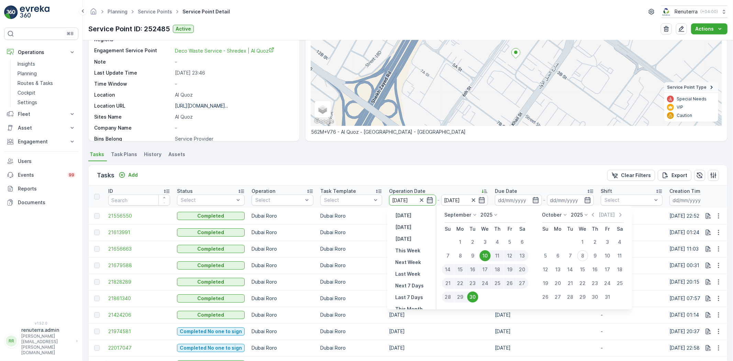
click at [448, 269] on div "14" at bounding box center [448, 269] width 12 height 11
type input "14.09.2025"
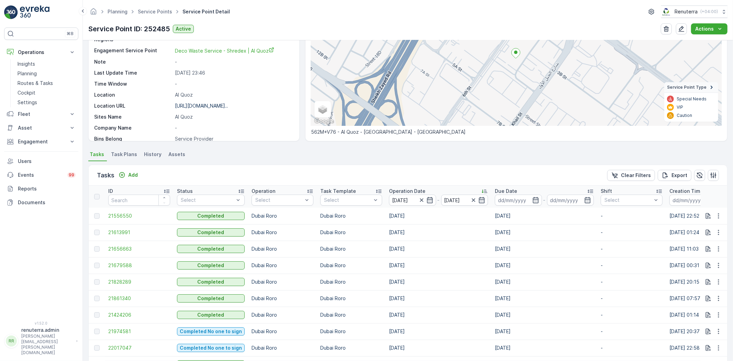
click at [348, 255] on td "Dubai Roro" at bounding box center [351, 248] width 69 height 16
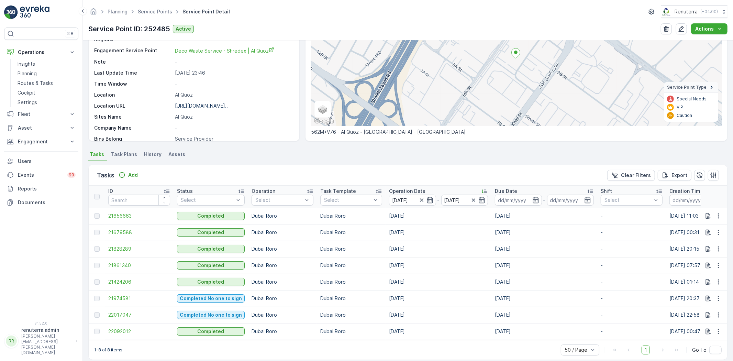
click at [142, 215] on span "21656663" at bounding box center [139, 215] width 62 height 7
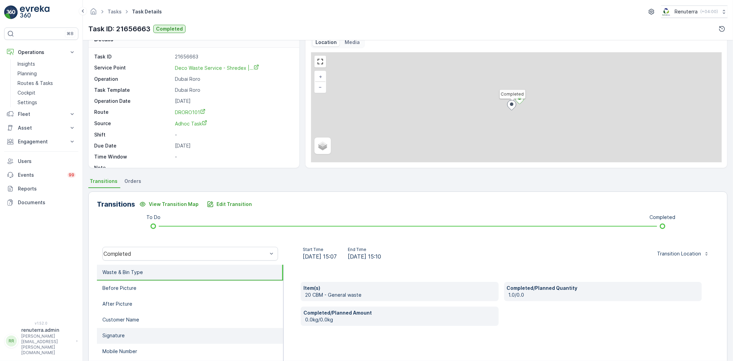
scroll to position [72, 0]
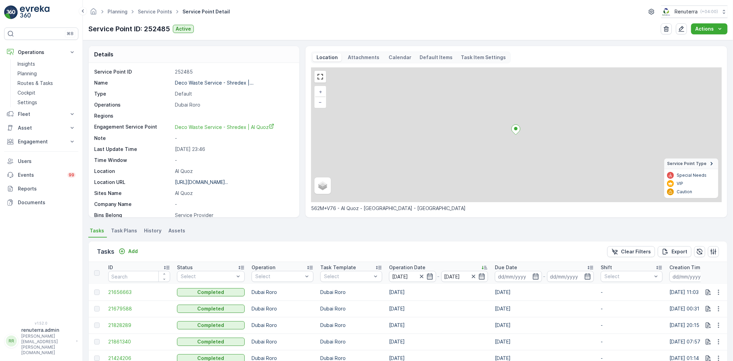
scroll to position [87, 0]
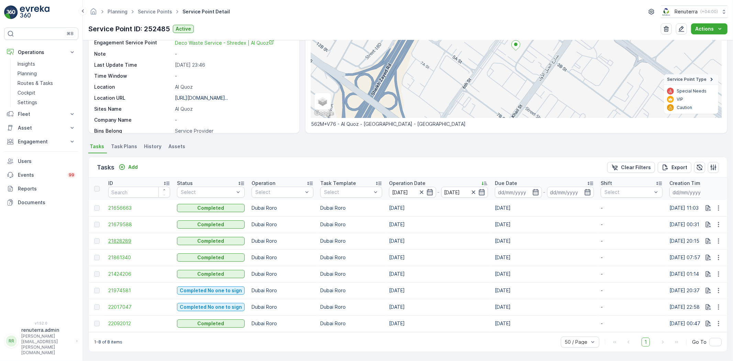
click at [122, 238] on span "21828289" at bounding box center [139, 240] width 62 height 7
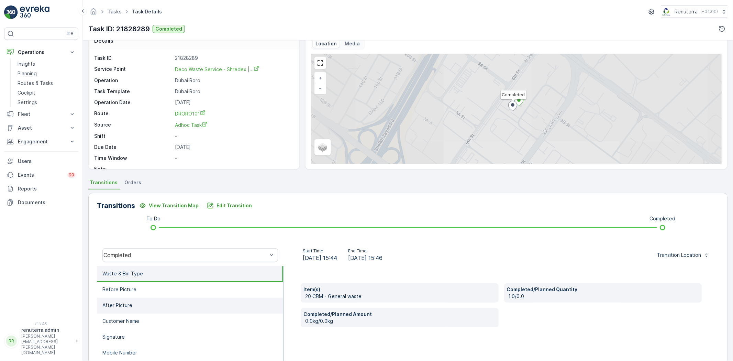
scroll to position [72, 0]
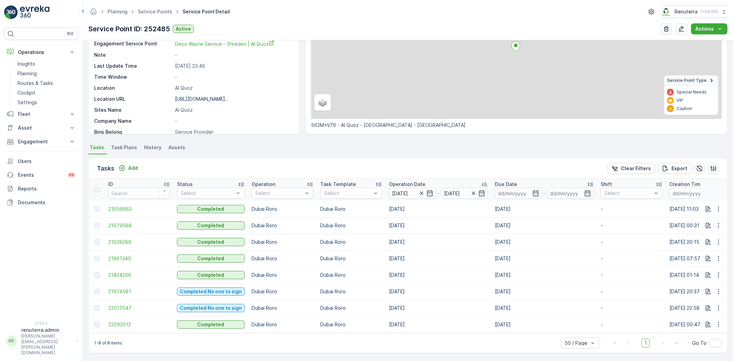
scroll to position [87, 0]
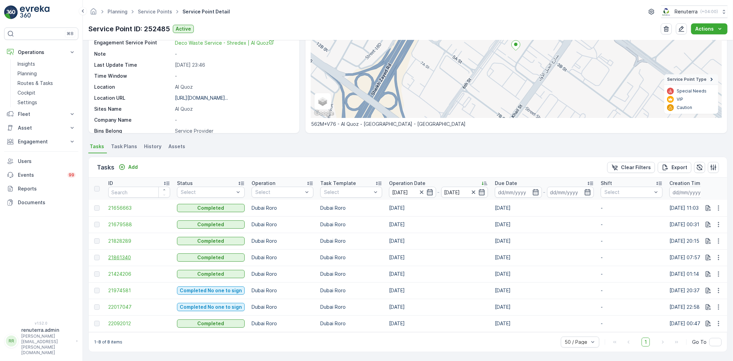
click at [126, 254] on span "21861340" at bounding box center [139, 257] width 62 height 7
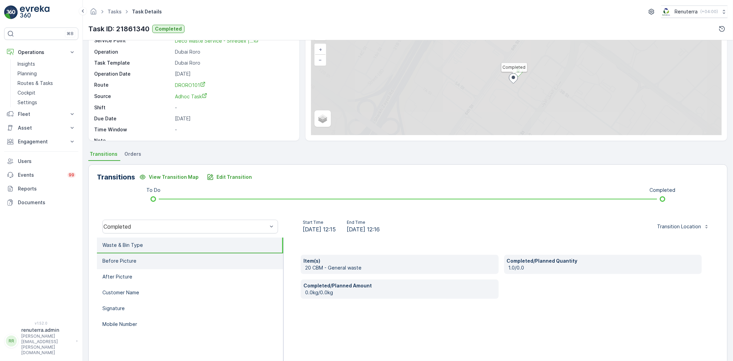
scroll to position [72, 0]
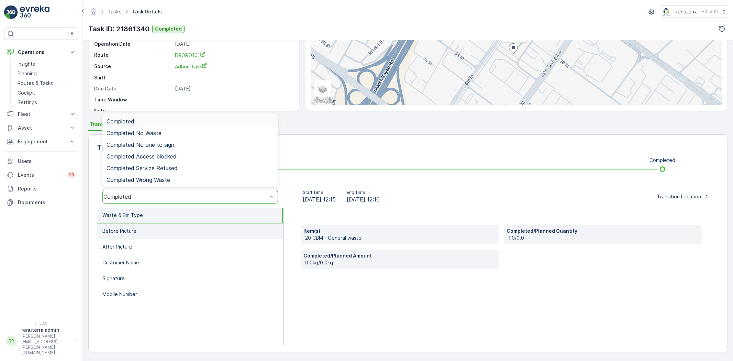
click at [210, 237] on li "Before Picture" at bounding box center [190, 231] width 186 height 16
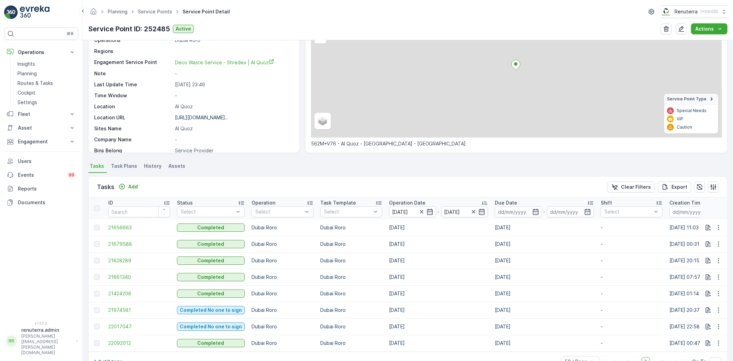
scroll to position [87, 0]
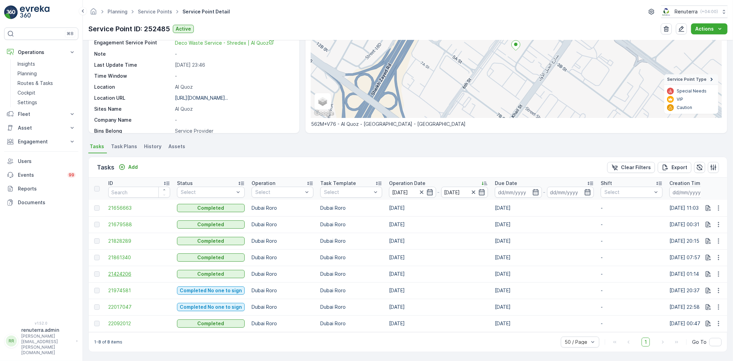
click at [134, 272] on span "21424206" at bounding box center [139, 273] width 62 height 7
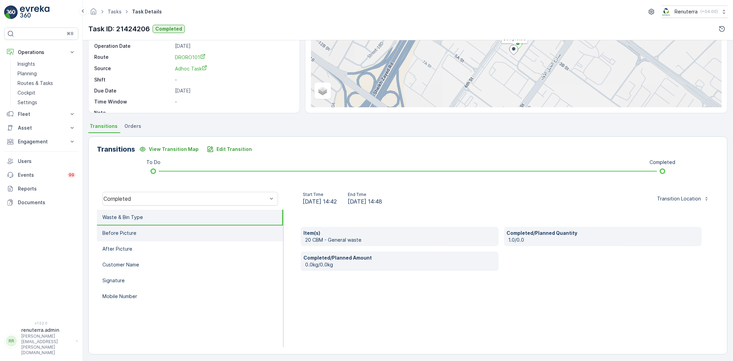
scroll to position [72, 0]
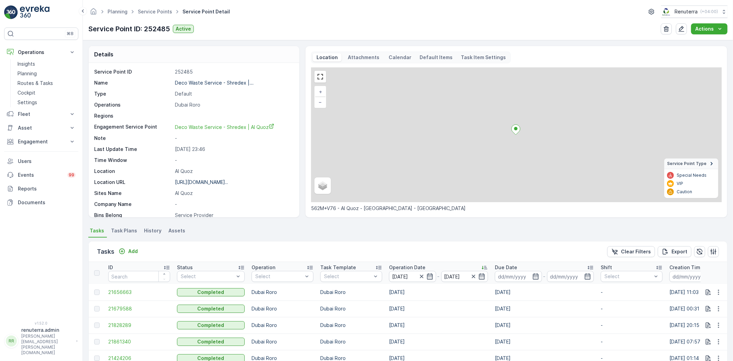
scroll to position [87, 0]
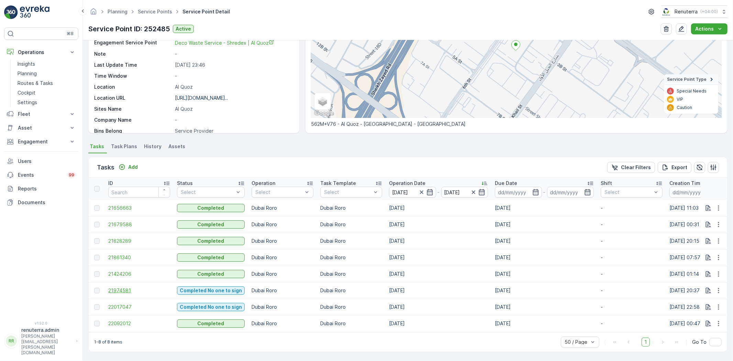
click at [114, 289] on span "21974581" at bounding box center [139, 290] width 62 height 7
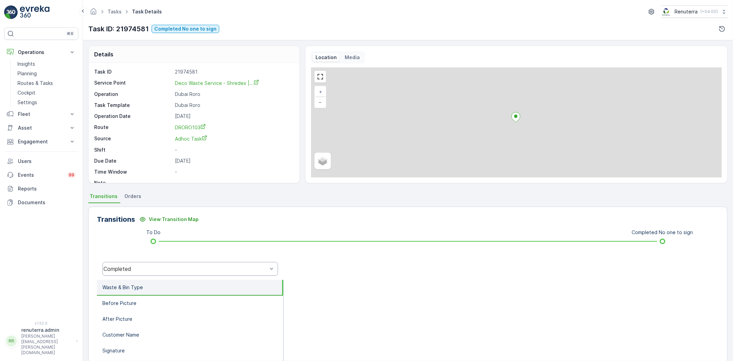
click at [146, 262] on div "Completed" at bounding box center [190, 269] width 176 height 14
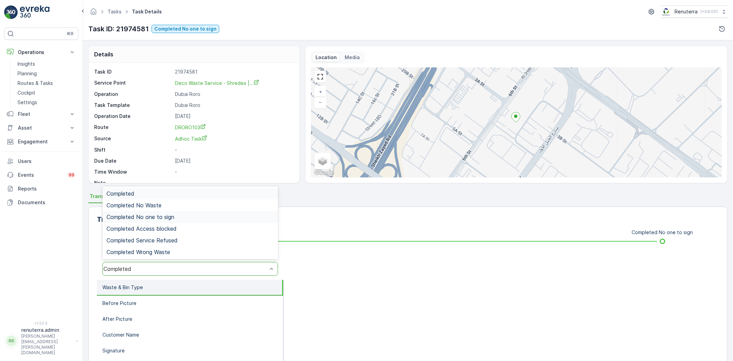
click at [160, 215] on span "Completed No one to sign" at bounding box center [140, 217] width 68 height 6
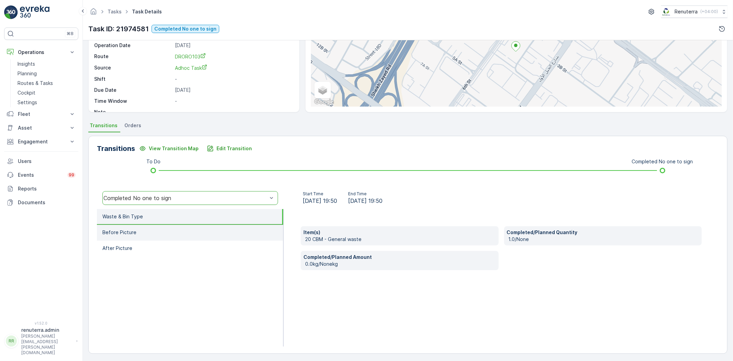
scroll to position [72, 0]
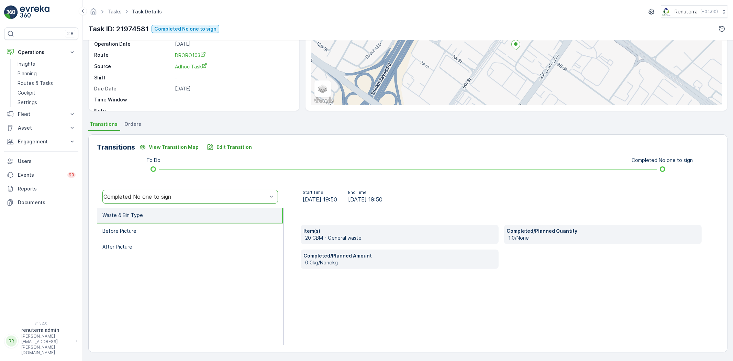
click at [171, 220] on li "Waste & Bin Type" at bounding box center [190, 215] width 186 height 16
click at [153, 225] on li "Before Picture" at bounding box center [190, 231] width 186 height 16
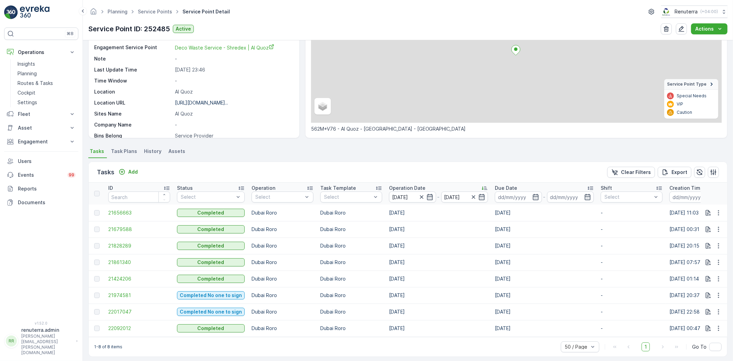
scroll to position [87, 0]
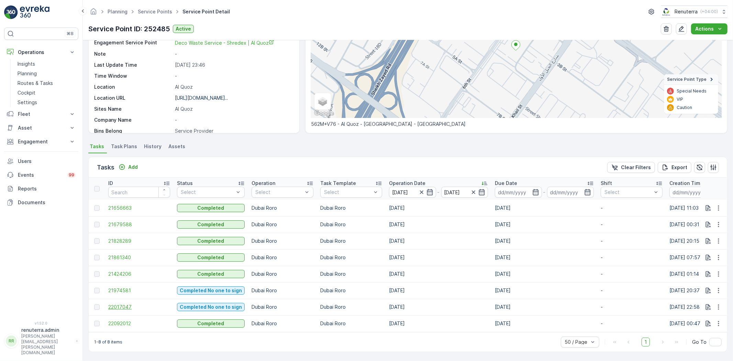
drag, startPoint x: 125, startPoint y: 307, endPoint x: 124, endPoint y: 304, distance: 3.8
click at [124, 307] on td "22017047" at bounding box center [139, 307] width 69 height 16
click at [124, 304] on span "22017047" at bounding box center [139, 306] width 62 height 7
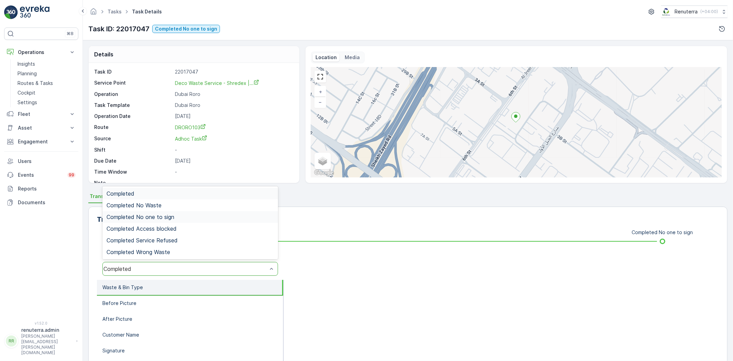
click at [179, 219] on div "Completed No one to sign" at bounding box center [189, 217] width 167 height 6
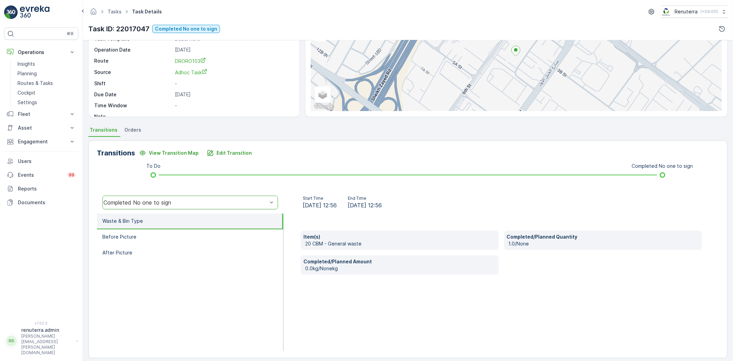
scroll to position [72, 0]
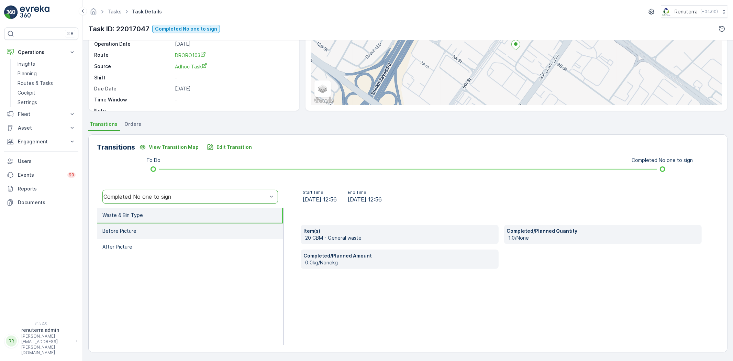
click at [187, 229] on li "Before Picture" at bounding box center [190, 231] width 186 height 16
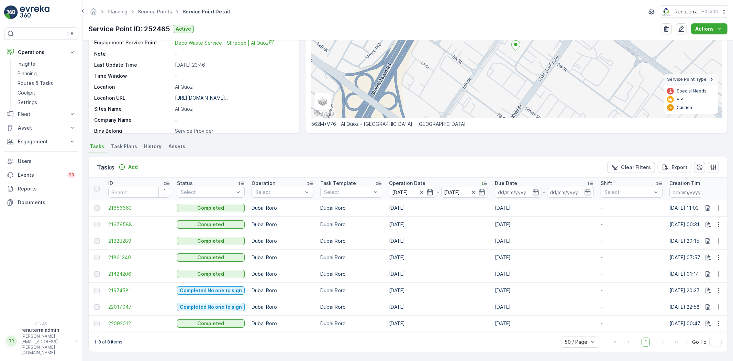
scroll to position [87, 0]
click at [118, 322] on span "22092012" at bounding box center [139, 323] width 62 height 7
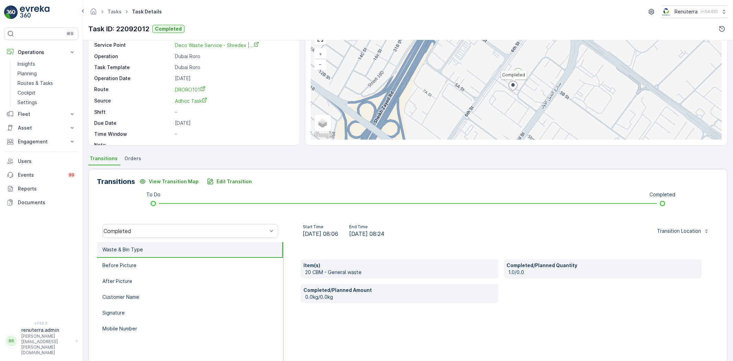
scroll to position [38, 0]
click at [223, 263] on li "Before Picture" at bounding box center [190, 265] width 186 height 16
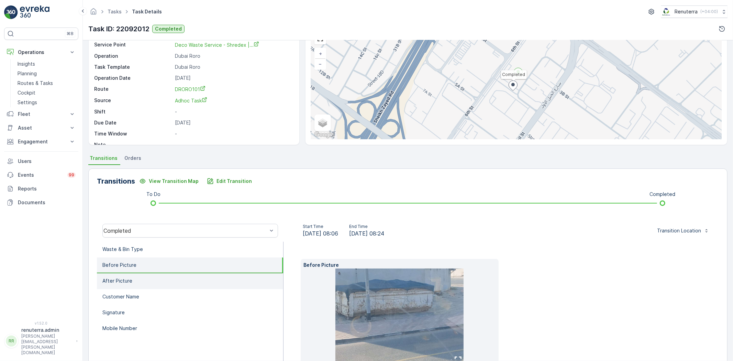
click at [229, 281] on li "After Picture" at bounding box center [190, 281] width 186 height 16
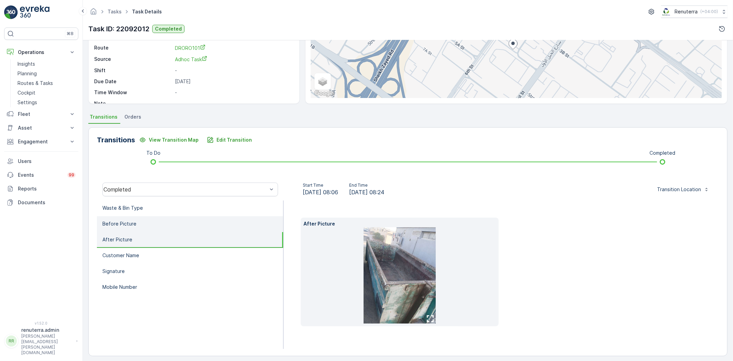
scroll to position [83, 0]
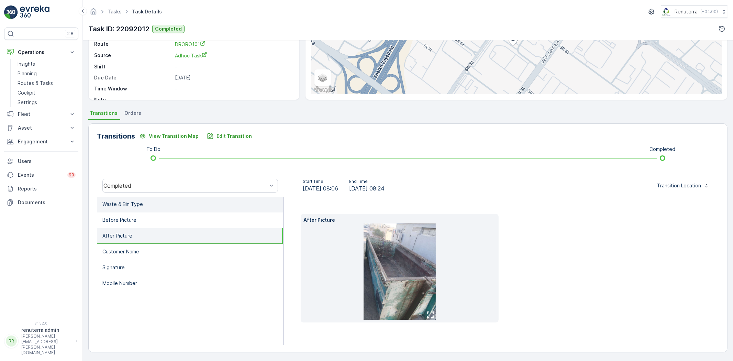
click at [196, 206] on li "Waste & Bin Type" at bounding box center [190, 204] width 186 height 16
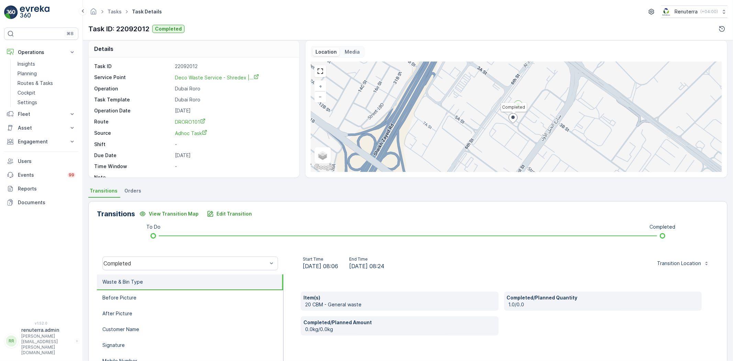
scroll to position [0, 0]
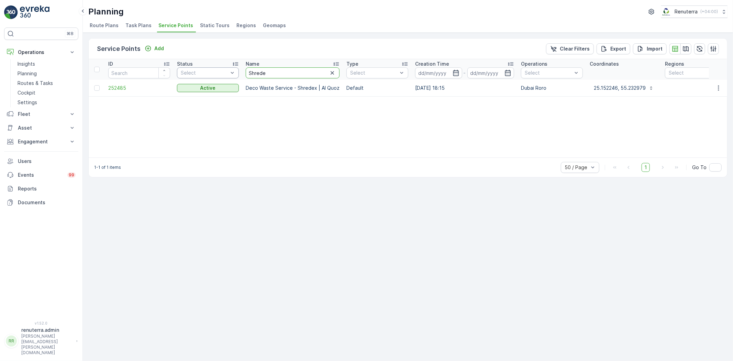
drag, startPoint x: 272, startPoint y: 71, endPoint x: 228, endPoint y: 70, distance: 44.0
type input "Dube"
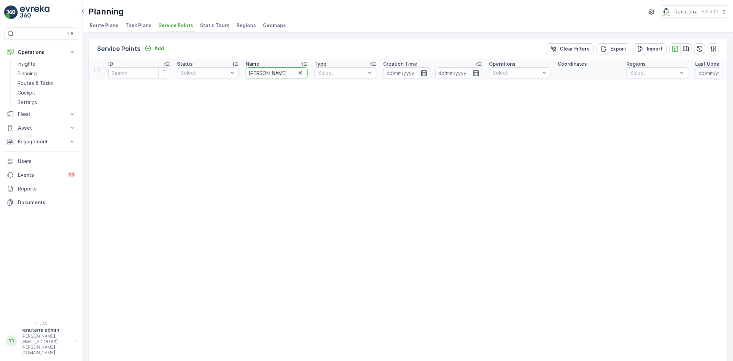
drag, startPoint x: 256, startPoint y: 72, endPoint x: 243, endPoint y: 73, distance: 13.4
click at [243, 73] on th "Name Dube" at bounding box center [276, 69] width 69 height 21
drag, startPoint x: 277, startPoint y: 71, endPoint x: 239, endPoint y: 73, distance: 37.8
type input "Qube"
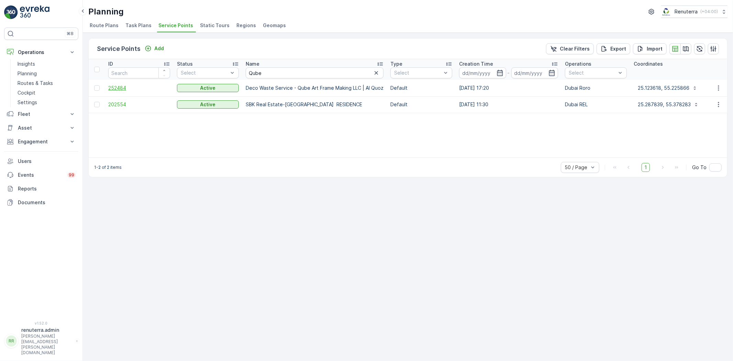
click at [117, 91] on span "252484" at bounding box center [139, 88] width 62 height 7
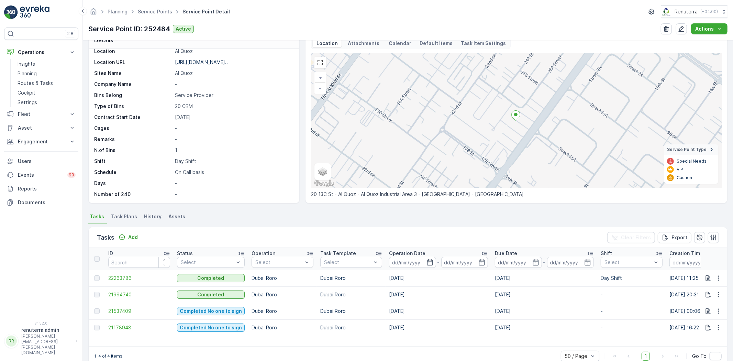
scroll to position [28, 0]
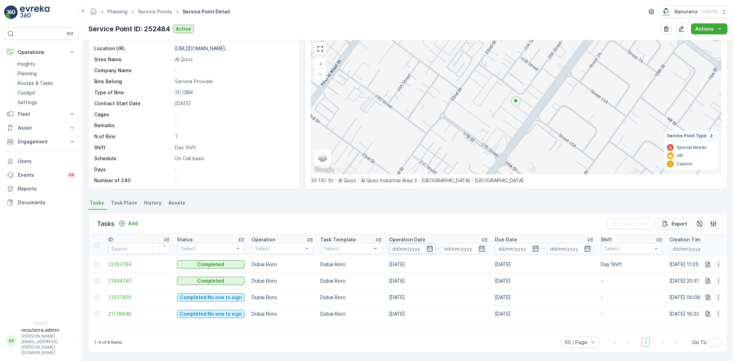
click at [406, 250] on input at bounding box center [412, 248] width 47 height 11
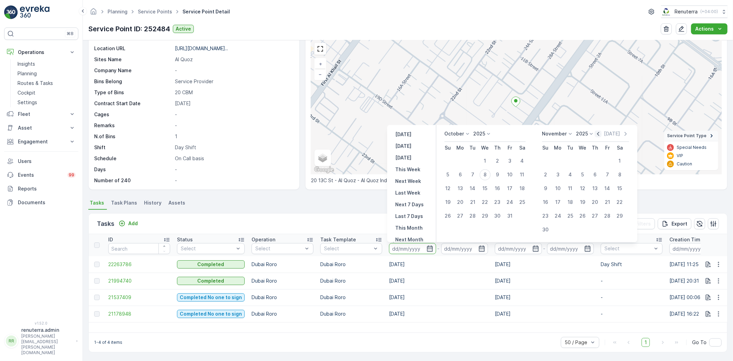
click at [595, 134] on icon "button" at bounding box center [598, 133] width 7 height 7
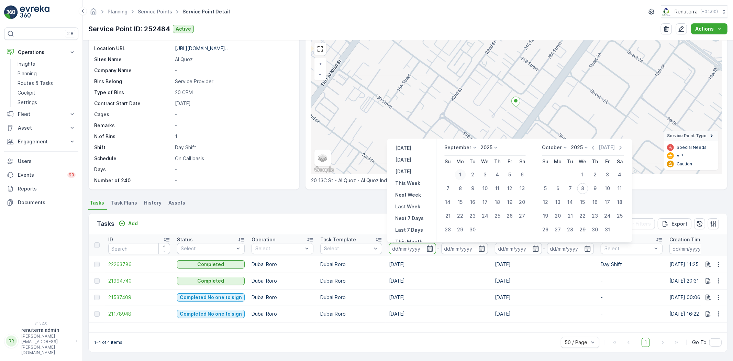
click at [460, 174] on div "1" at bounding box center [460, 174] width 11 height 11
type input "01.09.2025"
click at [470, 234] on button "30" at bounding box center [472, 229] width 12 height 12
type input "30.09.2025"
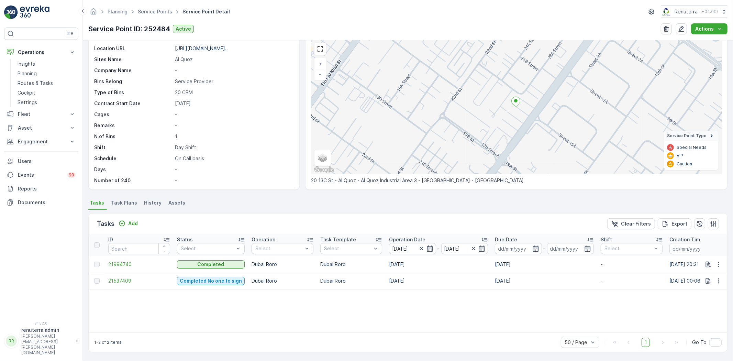
click at [117, 260] on td "21994740" at bounding box center [139, 264] width 69 height 16
click at [123, 263] on span "21994740" at bounding box center [139, 264] width 62 height 7
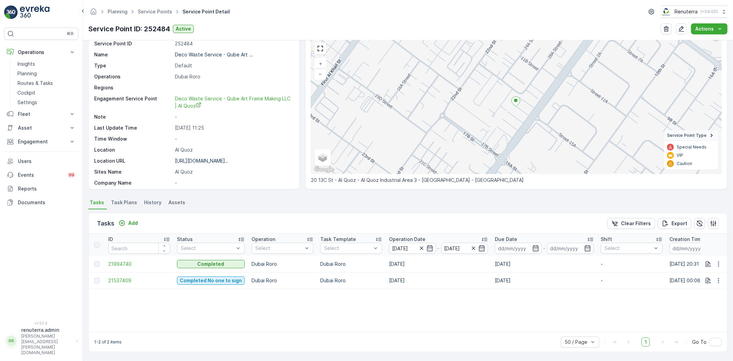
scroll to position [28, 0]
click at [132, 279] on span "21537409" at bounding box center [139, 280] width 62 height 7
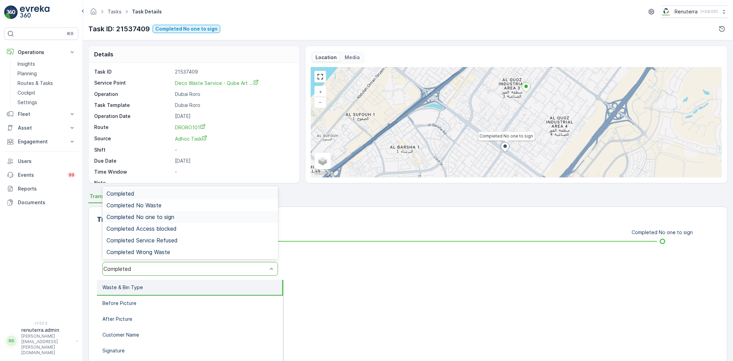
click at [172, 217] on span "Completed No one to sign" at bounding box center [140, 217] width 68 height 6
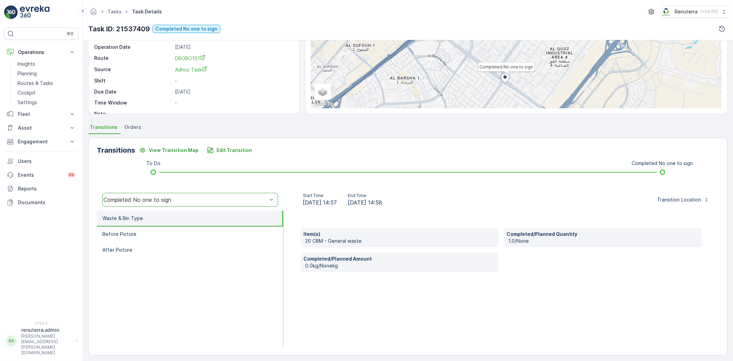
scroll to position [72, 0]
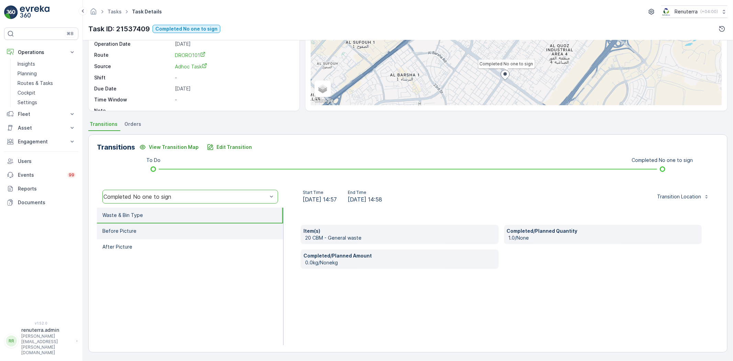
click at [149, 228] on li "Before Picture" at bounding box center [190, 231] width 186 height 16
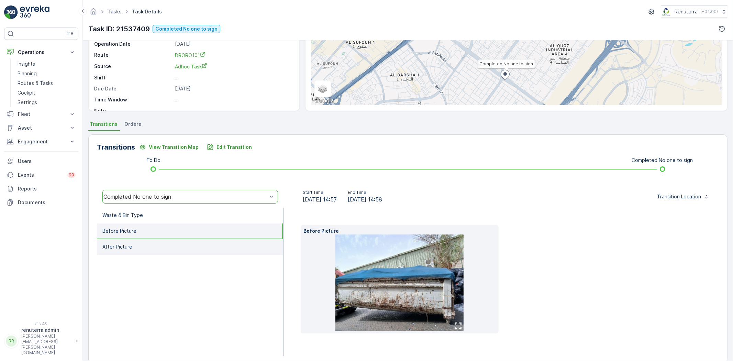
click at [180, 242] on li "After Picture" at bounding box center [190, 247] width 186 height 16
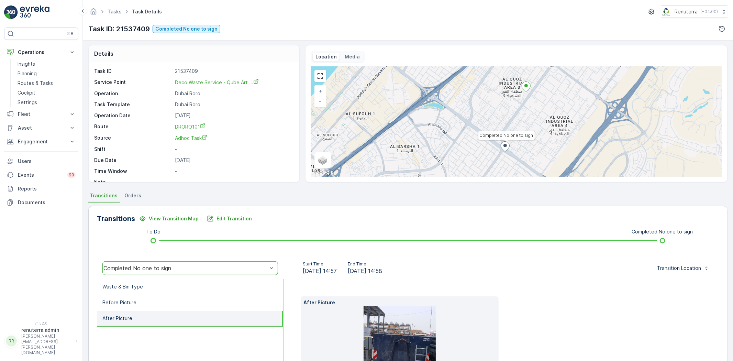
scroll to position [0, 0]
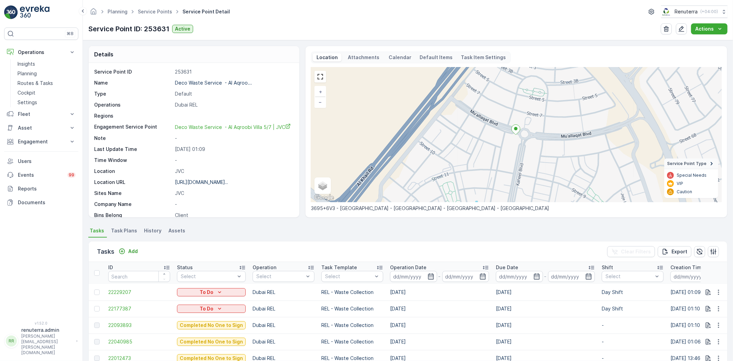
scroll to position [71, 0]
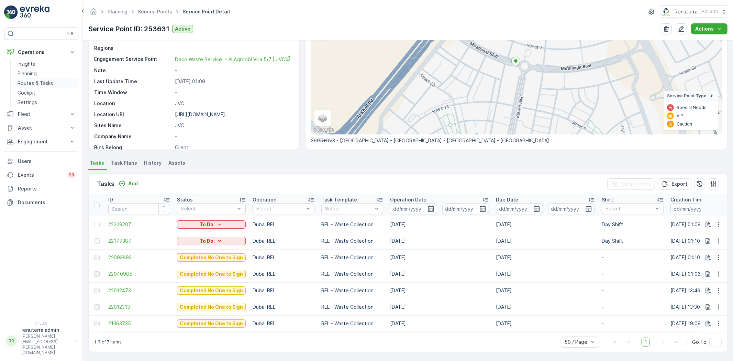
click at [36, 83] on p "Routes & Tasks" at bounding box center [35, 83] width 35 height 7
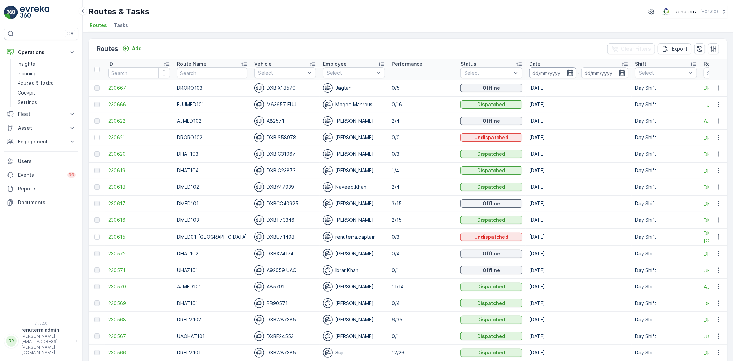
click at [548, 70] on input at bounding box center [552, 72] width 47 height 11
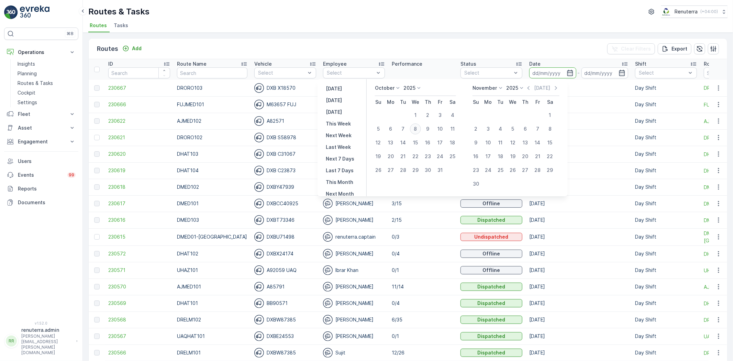
click at [420, 126] on div "8" at bounding box center [415, 128] width 11 height 11
type input "08.10.2025"
click at [420, 126] on div "8" at bounding box center [415, 128] width 11 height 11
type input "08.10.2025"
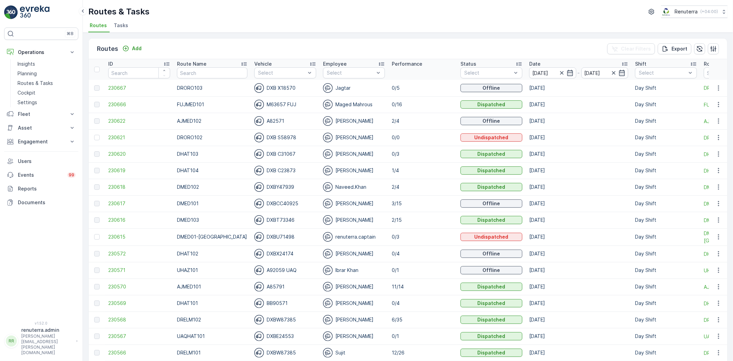
click at [437, 22] on ul "Routes Tasks" at bounding box center [404, 27] width 633 height 12
click at [205, 76] on input "text" at bounding box center [212, 72] width 70 height 11
type input "roro"
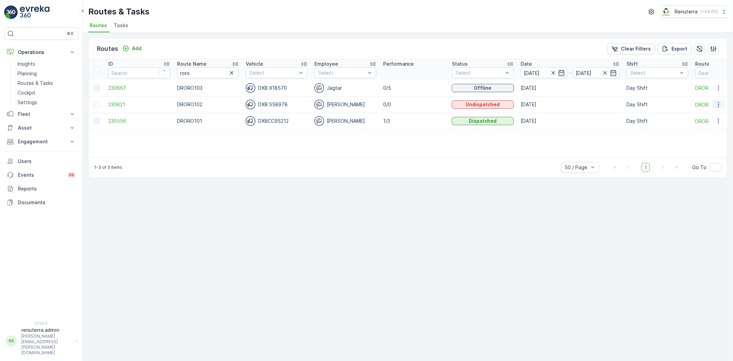
click at [716, 103] on icon "button" at bounding box center [718, 104] width 7 height 7
click at [688, 153] on span "Delete" at bounding box center [690, 156] width 16 height 7
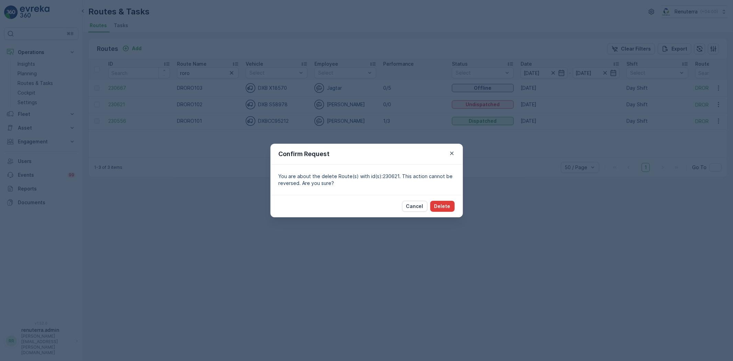
click at [440, 202] on button "Delete" at bounding box center [442, 206] width 24 height 11
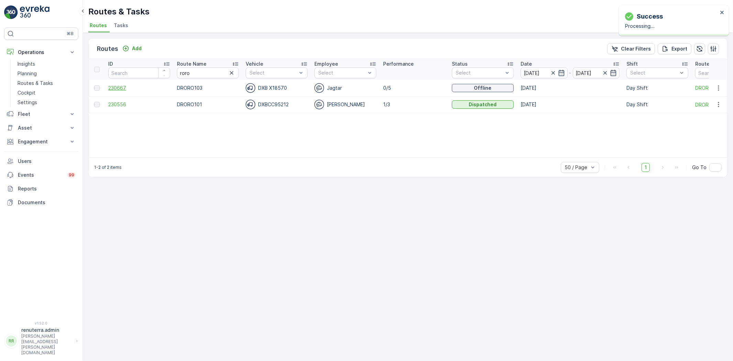
click at [118, 86] on span "230667" at bounding box center [139, 88] width 62 height 7
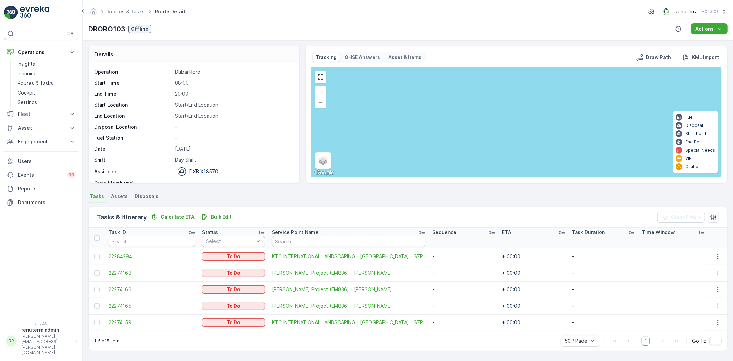
click at [94, 307] on div at bounding box center [97, 305] width 7 height 5
click at [94, 303] on input "checkbox" at bounding box center [94, 303] width 0 height 0
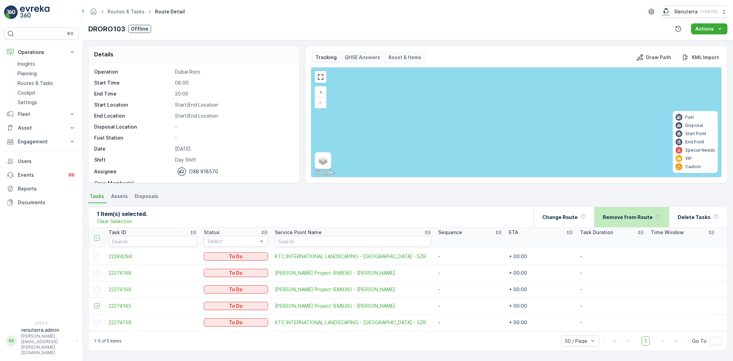
click at [642, 219] on p "Remove from Route" at bounding box center [628, 217] width 50 height 7
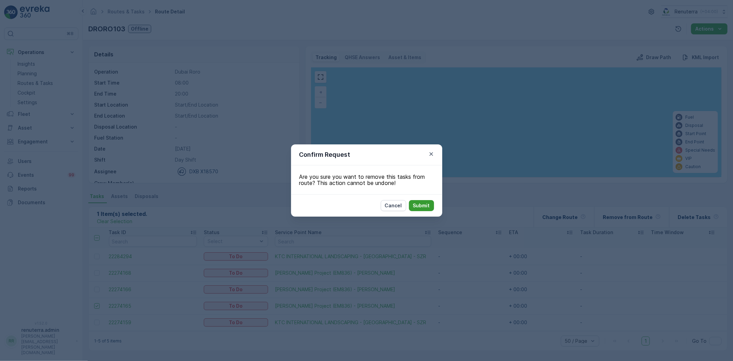
click at [424, 204] on p "Submit" at bounding box center [421, 205] width 17 height 7
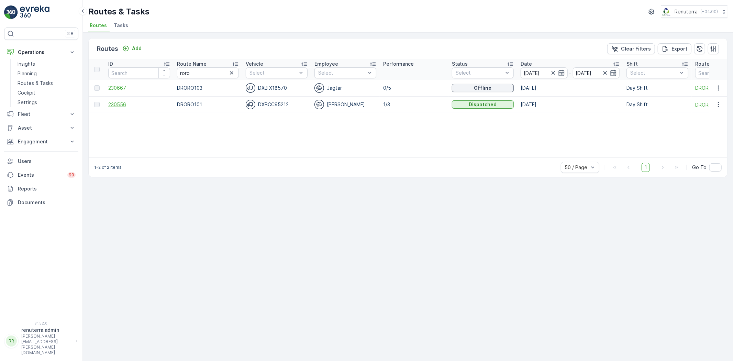
click at [118, 104] on span "230556" at bounding box center [139, 104] width 62 height 7
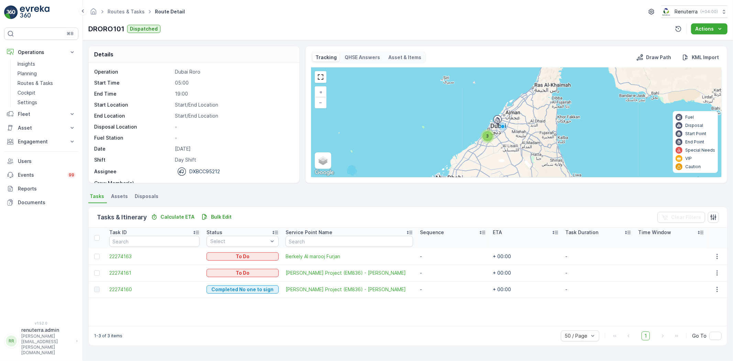
click at [120, 16] on div "Routes & Tasks Route Detail Renuterra ( +04:00 )" at bounding box center [407, 11] width 639 height 12
click at [117, 11] on link "Routes & Tasks" at bounding box center [126, 12] width 37 height 6
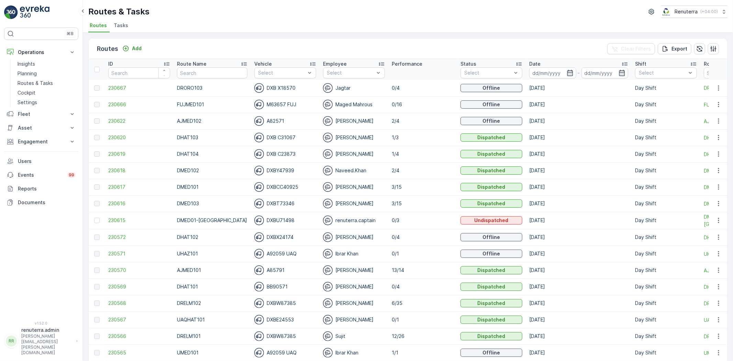
click at [191, 69] on input "text" at bounding box center [212, 72] width 70 height 11
type input "DRELM"
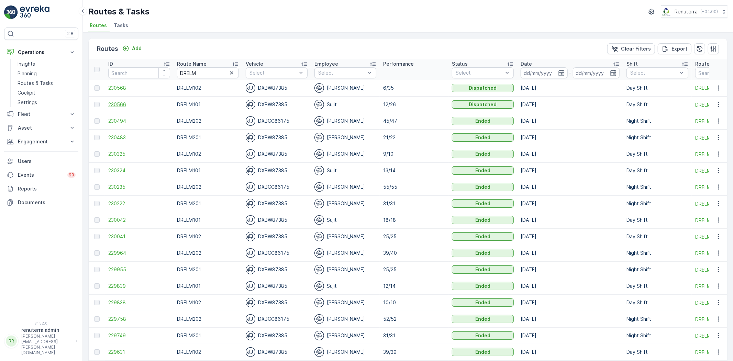
click at [108, 105] on span "230566" at bounding box center [139, 104] width 62 height 7
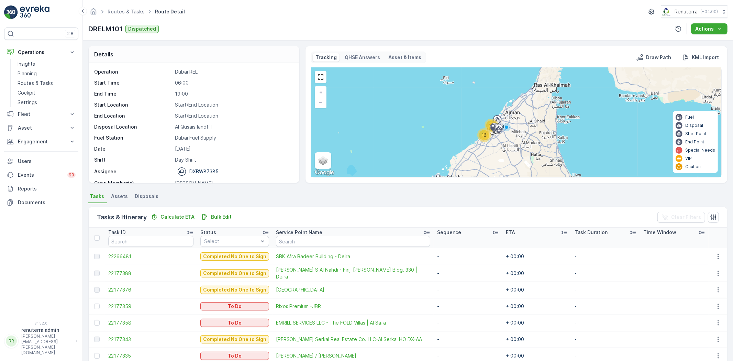
click at [482, 128] on div "12" at bounding box center [484, 135] width 14 height 14
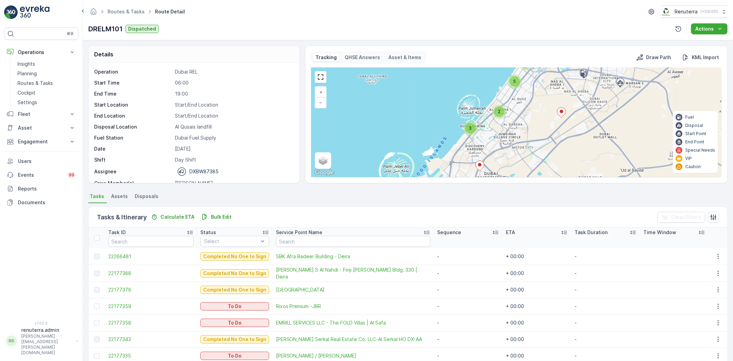
click at [503, 110] on div "2" at bounding box center [499, 112] width 14 height 14
click at [497, 111] on span "2" at bounding box center [498, 111] width 2 height 5
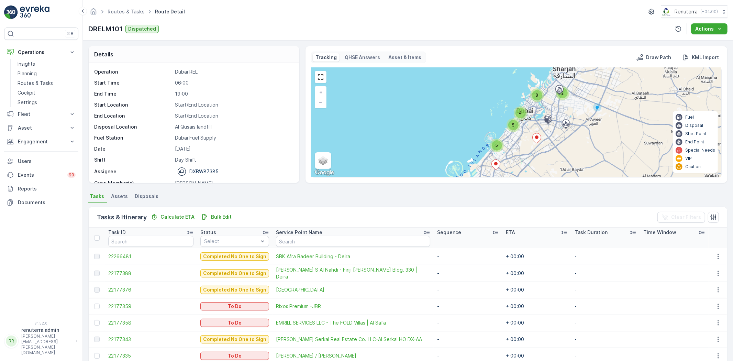
click at [514, 126] on div "5" at bounding box center [513, 125] width 10 height 10
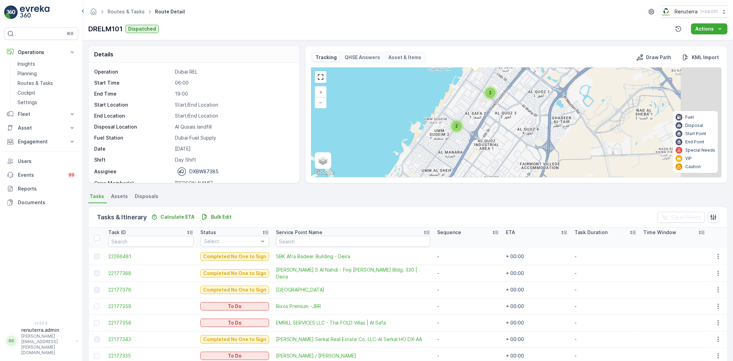
drag, startPoint x: 425, startPoint y: 121, endPoint x: 413, endPoint y: 107, distance: 19.0
click at [413, 106] on div "2 2 3 2 4 + − Satellite Roadmap Terrain Hybrid Leaflet Keyboard shortcuts Map D…" at bounding box center [516, 122] width 410 height 109
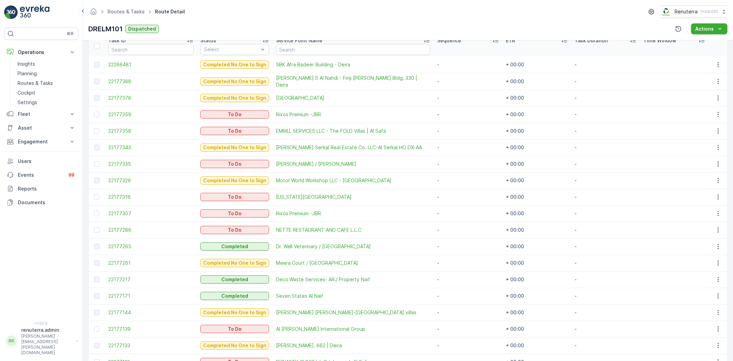
scroll to position [154, 0]
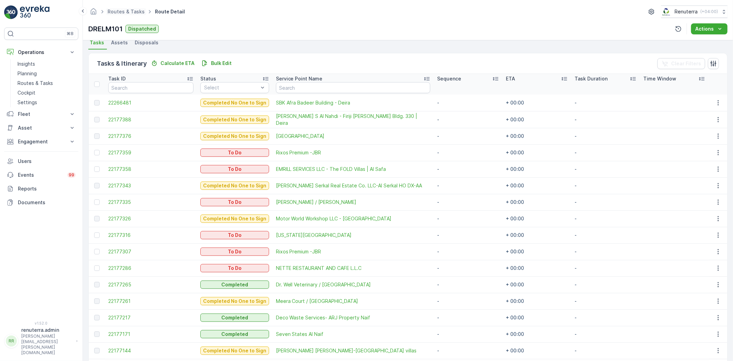
click at [116, 14] on span "Routes & Tasks" at bounding box center [126, 11] width 40 height 7
click at [116, 12] on link "Routes & Tasks" at bounding box center [126, 12] width 37 height 6
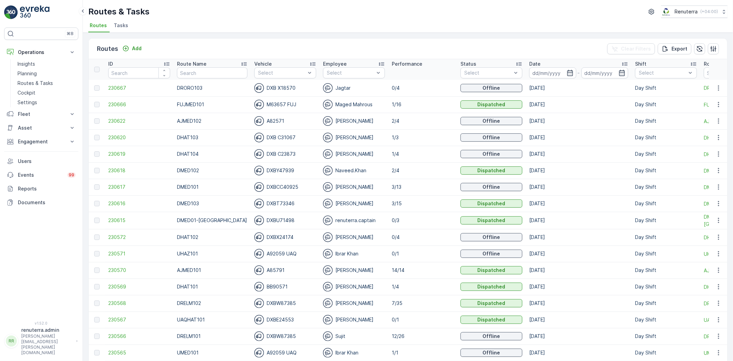
click at [186, 76] on input "text" at bounding box center [212, 72] width 70 height 11
click at [529, 70] on input at bounding box center [552, 72] width 47 height 11
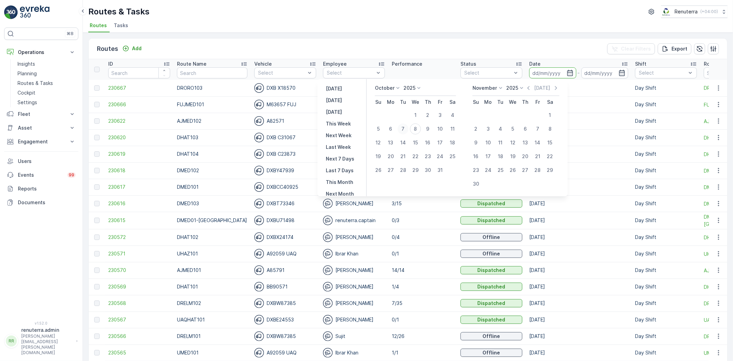
click at [403, 129] on div "7" at bounding box center [402, 128] width 11 height 11
type input "07.10.2025"
click at [403, 129] on div "7" at bounding box center [402, 128] width 11 height 11
type input "07.10.2025"
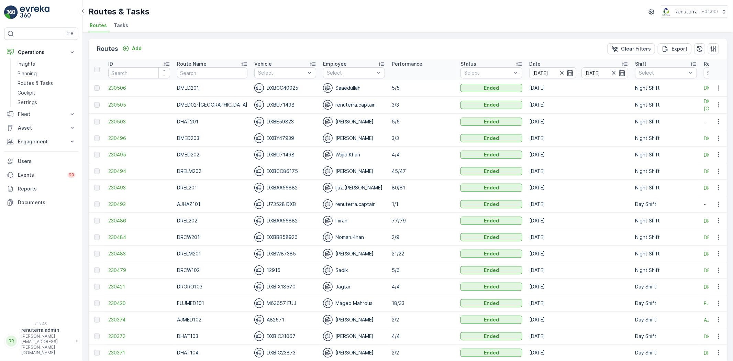
click at [204, 77] on input "text" at bounding box center [212, 72] width 70 height 11
type input "UMED"
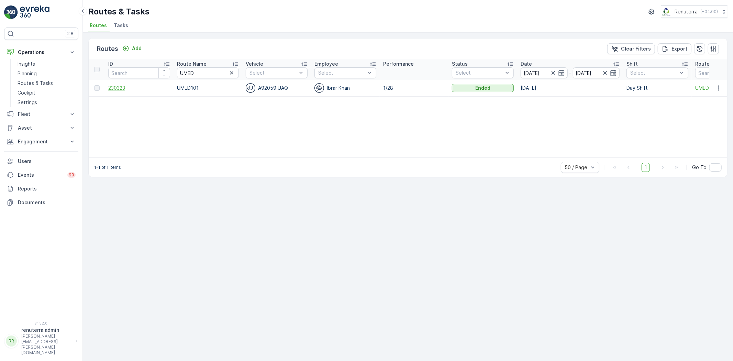
click at [124, 90] on span "230323" at bounding box center [139, 88] width 62 height 7
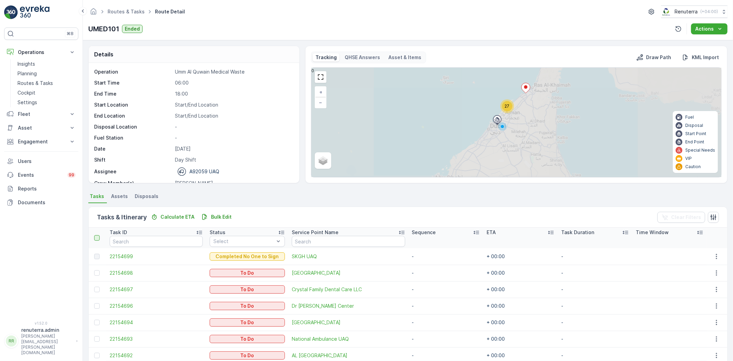
click at [98, 237] on div at bounding box center [96, 237] width 5 height 5
click at [98, 235] on input "checkbox" at bounding box center [98, 235] width 0 height 0
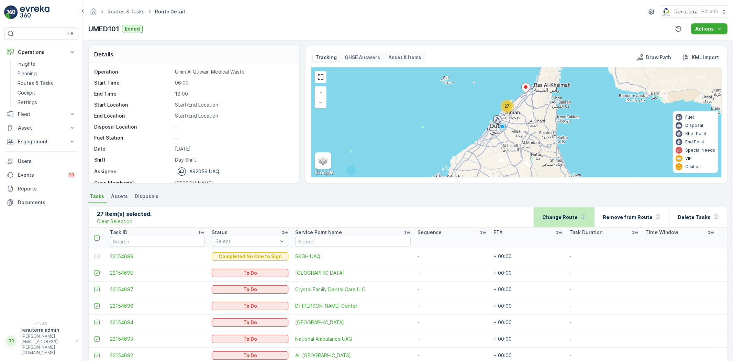
click at [558, 222] on div "Change Route" at bounding box center [564, 217] width 44 height 20
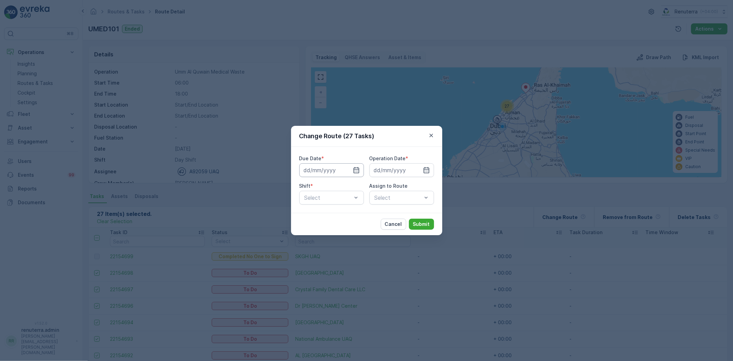
click at [351, 170] on input at bounding box center [331, 170] width 65 height 14
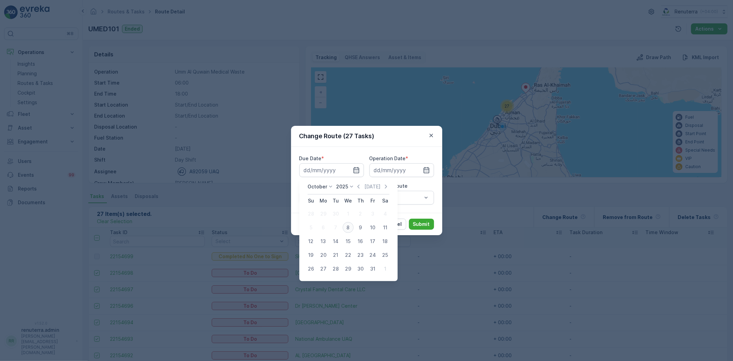
click at [349, 226] on div "8" at bounding box center [347, 227] width 11 height 11
type input "08.10.2025"
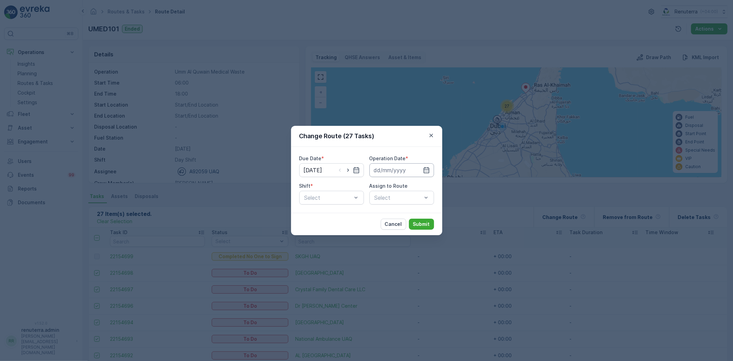
drag, startPoint x: 386, startPoint y: 173, endPoint x: 385, endPoint y: 177, distance: 3.5
click at [385, 172] on input at bounding box center [401, 170] width 65 height 14
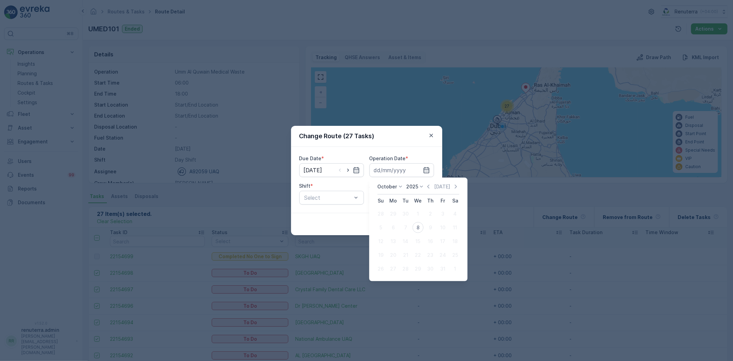
click at [419, 227] on div "8" at bounding box center [417, 227] width 11 height 11
type input "08.10.2025"
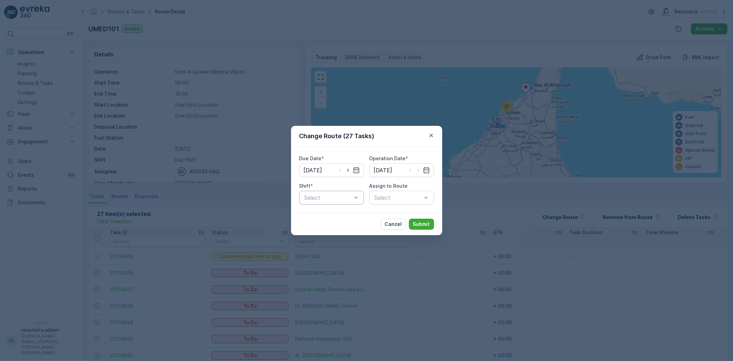
click at [359, 197] on div "Select" at bounding box center [331, 198] width 65 height 14
click at [332, 215] on div "Day Shift" at bounding box center [331, 214] width 56 height 6
click at [385, 201] on div "Select" at bounding box center [401, 198] width 65 height 14
click at [400, 218] on span "UMED101 (Offline) - A92059 UAQ" at bounding box center [401, 217] width 56 height 12
click at [408, 221] on div "Cancel Submit" at bounding box center [407, 223] width 53 height 11
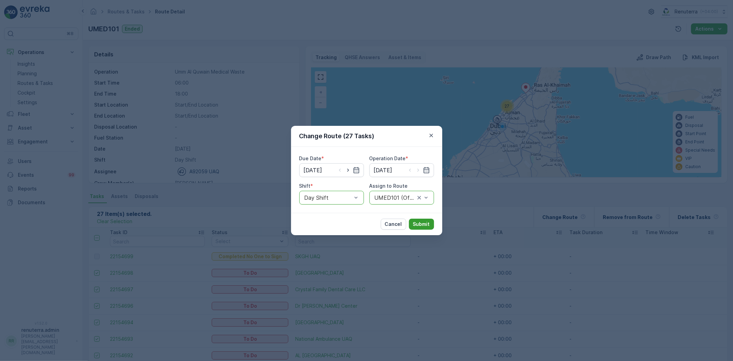
click at [415, 220] on button "Submit" at bounding box center [421, 223] width 25 height 11
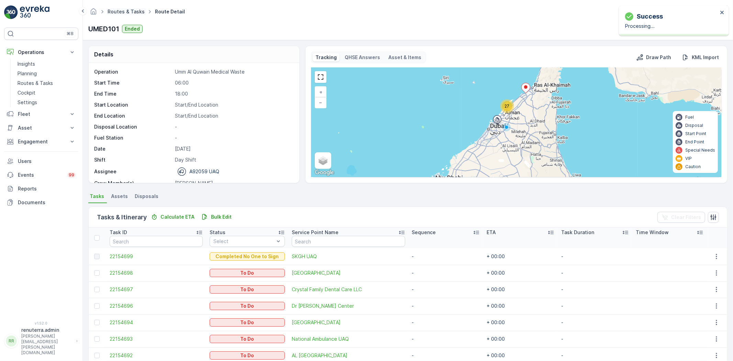
click at [109, 11] on link "Routes & Tasks" at bounding box center [126, 12] width 37 height 6
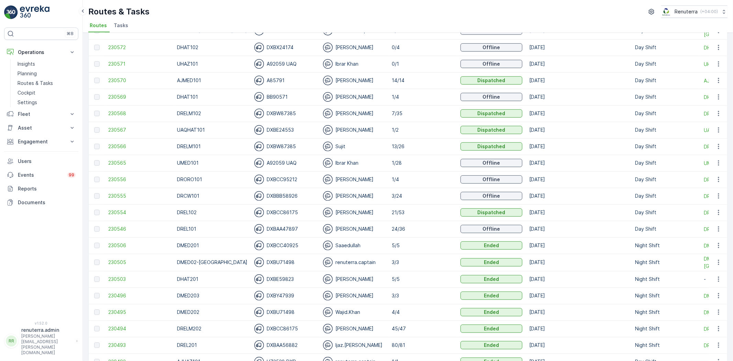
scroll to position [191, 0]
click at [119, 196] on span "230555" at bounding box center [139, 194] width 62 height 7
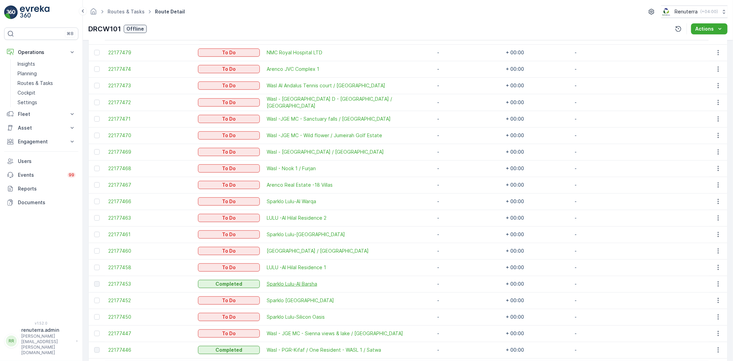
scroll to position [235, 0]
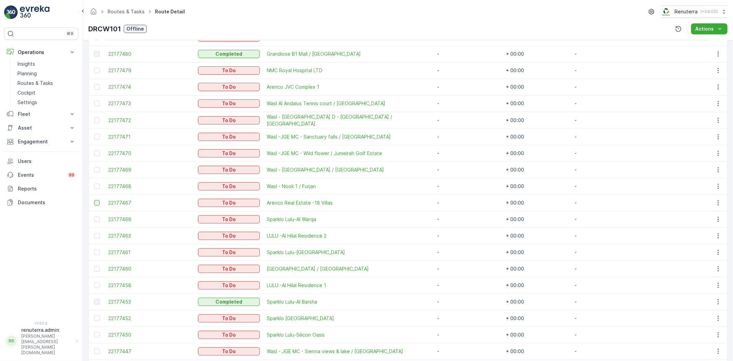
click at [98, 204] on div at bounding box center [96, 202] width 5 height 5
click at [94, 200] on input "checkbox" at bounding box center [94, 200] width 0 height 0
click at [93, 85] on td at bounding box center [97, 87] width 16 height 16
click at [97, 85] on div at bounding box center [96, 86] width 5 height 5
click at [94, 84] on input "checkbox" at bounding box center [94, 84] width 0 height 0
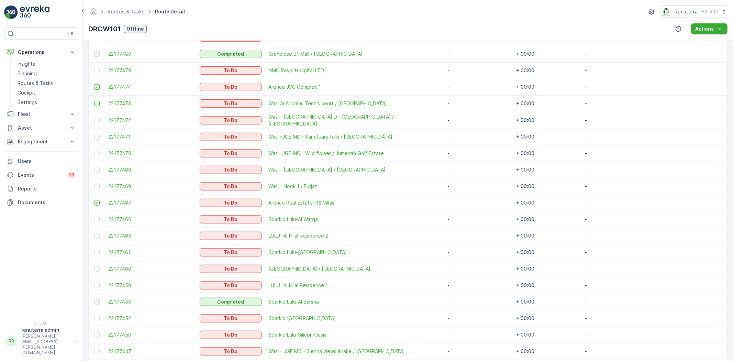
click at [97, 101] on div at bounding box center [96, 103] width 5 height 5
click at [94, 101] on input "checkbox" at bounding box center [94, 101] width 0 height 0
click at [97, 121] on div at bounding box center [96, 119] width 5 height 5
click at [94, 117] on input "checkbox" at bounding box center [94, 117] width 0 height 0
click at [99, 130] on td at bounding box center [97, 136] width 16 height 16
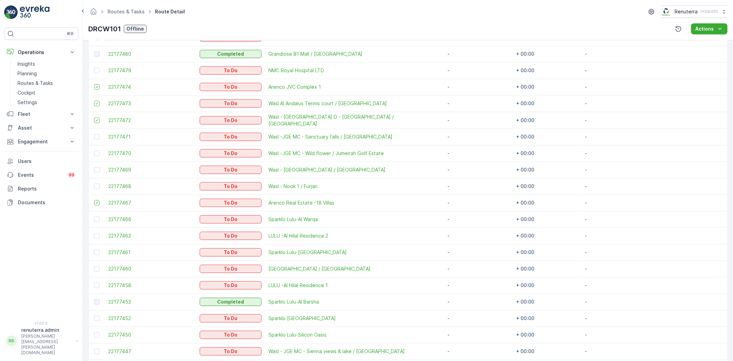
click at [100, 141] on td at bounding box center [97, 136] width 16 height 16
click at [95, 138] on div at bounding box center [97, 136] width 7 height 5
click at [94, 134] on input "checkbox" at bounding box center [94, 134] width 0 height 0
click at [97, 149] on td at bounding box center [97, 153] width 16 height 16
click at [97, 153] on div at bounding box center [96, 152] width 5 height 5
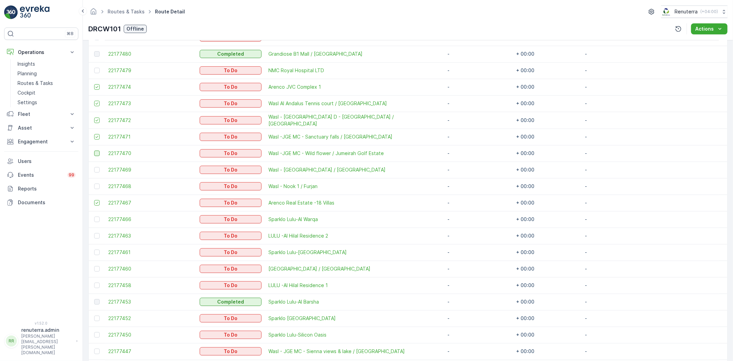
click at [94, 150] on input "checkbox" at bounding box center [94, 150] width 0 height 0
click at [97, 167] on div at bounding box center [96, 169] width 5 height 5
click at [94, 167] on input "checkbox" at bounding box center [94, 167] width 0 height 0
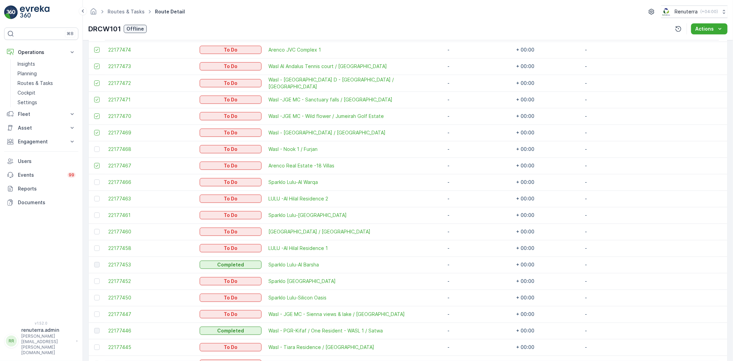
scroll to position [273, 0]
click at [94, 150] on td at bounding box center [97, 148] width 16 height 16
click at [97, 148] on div at bounding box center [96, 147] width 5 height 5
click at [94, 145] on input "checkbox" at bounding box center [94, 145] width 0 height 0
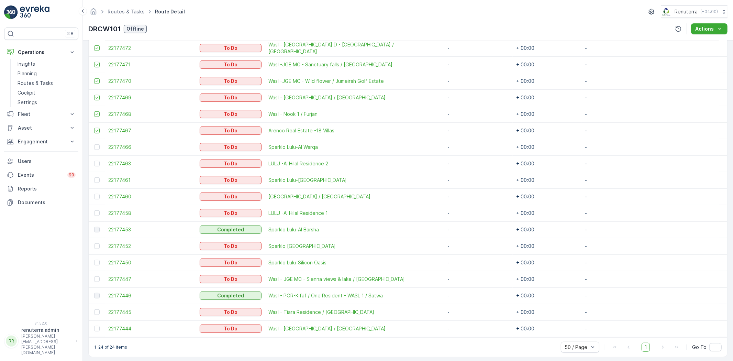
scroll to position [312, 0]
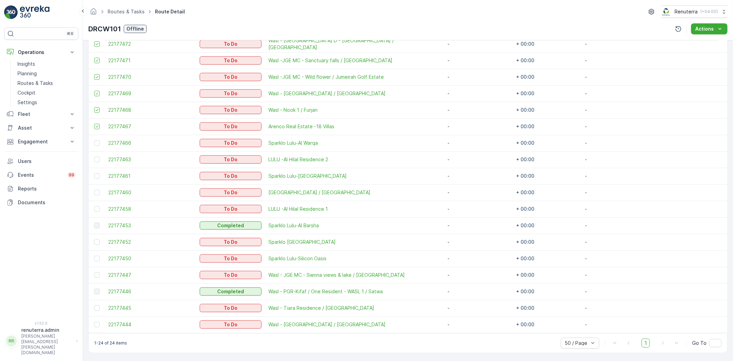
drag, startPoint x: 98, startPoint y: 274, endPoint x: 101, endPoint y: 282, distance: 8.6
click at [98, 273] on div at bounding box center [96, 274] width 5 height 5
click at [94, 272] on input "checkbox" at bounding box center [94, 272] width 0 height 0
click at [99, 305] on div at bounding box center [96, 307] width 5 height 5
click at [94, 305] on input "checkbox" at bounding box center [94, 305] width 0 height 0
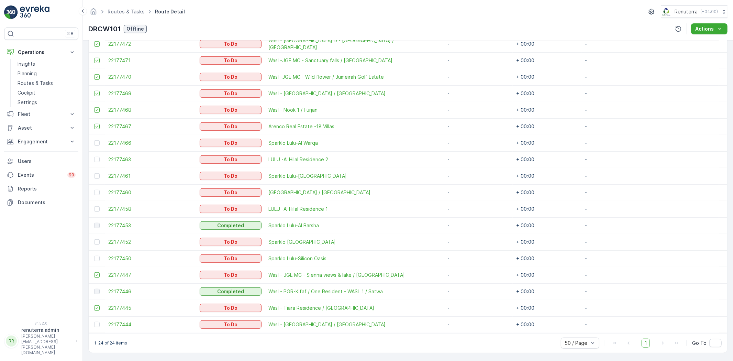
click at [99, 319] on td at bounding box center [97, 324] width 16 height 16
click at [99, 322] on div at bounding box center [97, 324] width 7 height 5
click at [94, 322] on input "checkbox" at bounding box center [94, 322] width 0 height 0
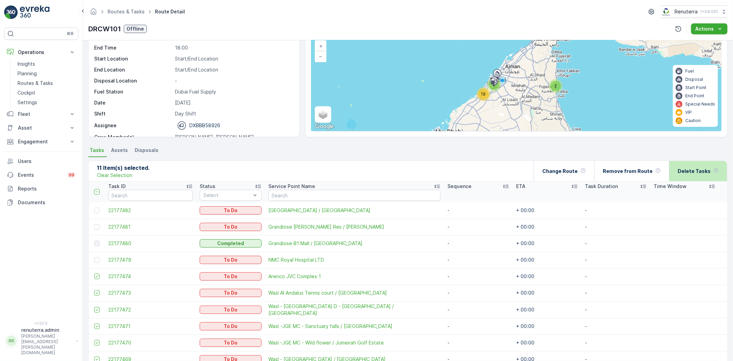
scroll to position [45, 0]
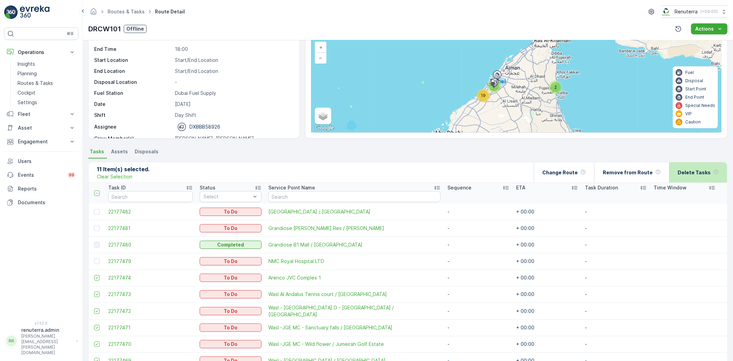
click at [695, 165] on div "Delete Tasks" at bounding box center [697, 172] width 41 height 20
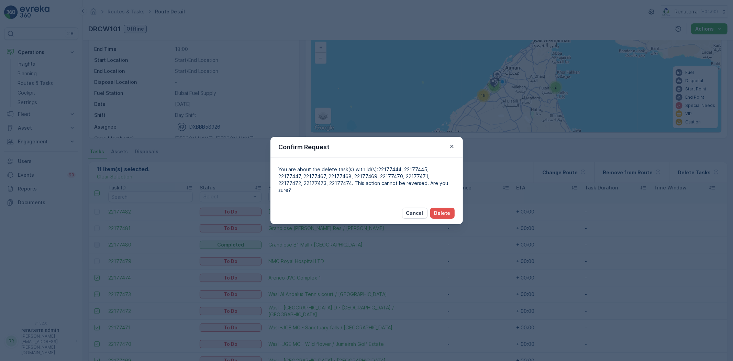
click at [454, 208] on div "Cancel Delete" at bounding box center [366, 213] width 192 height 22
click at [448, 212] on p "Delete" at bounding box center [442, 213] width 16 height 7
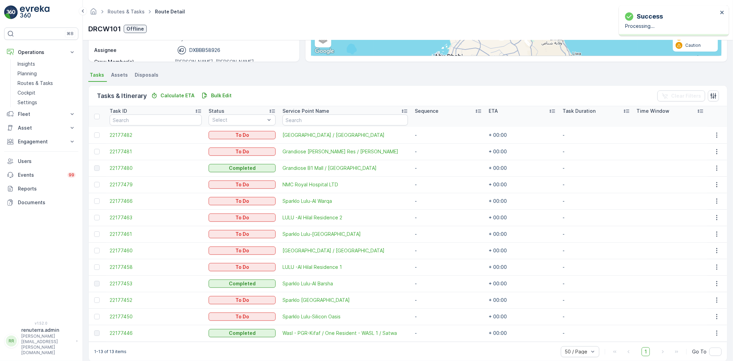
scroll to position [131, 0]
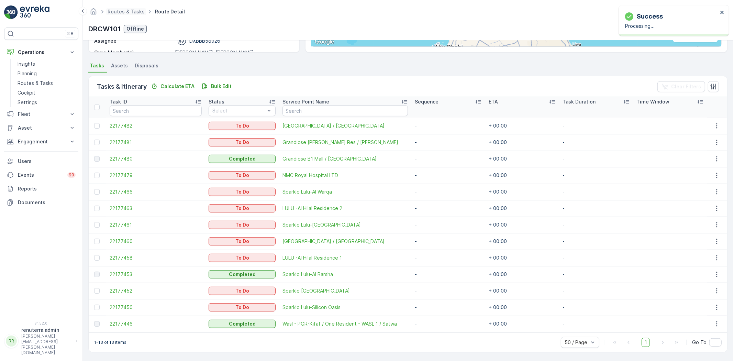
click at [114, 8] on span "Routes & Tasks" at bounding box center [126, 11] width 40 height 7
click at [115, 9] on link "Routes & Tasks" at bounding box center [126, 12] width 37 height 6
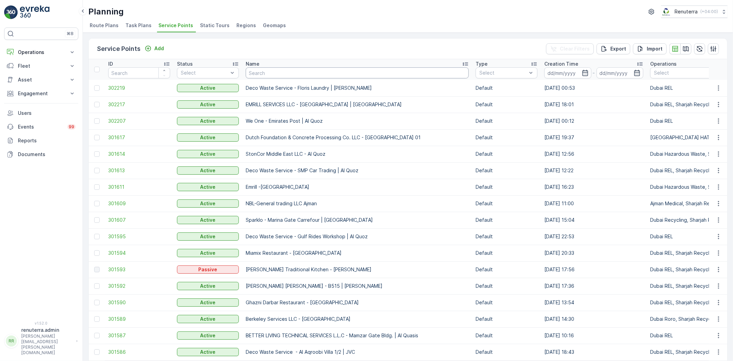
click at [257, 76] on input "text" at bounding box center [357, 72] width 223 height 11
type input "KTC"
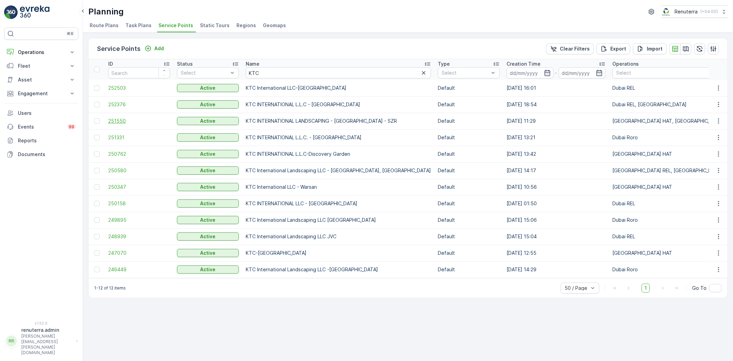
click at [129, 122] on span "251550" at bounding box center [139, 120] width 62 height 7
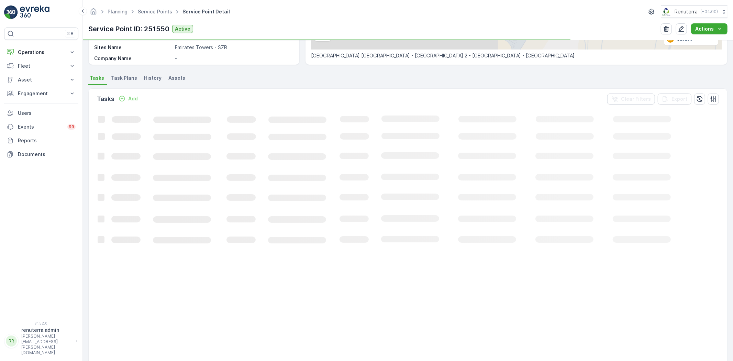
scroll to position [153, 0]
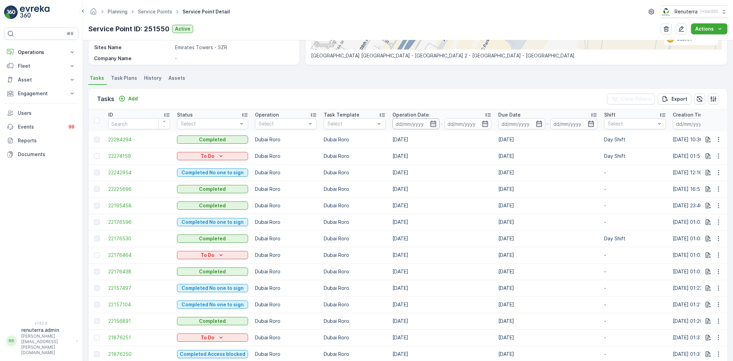
click at [412, 127] on input at bounding box center [415, 123] width 47 height 11
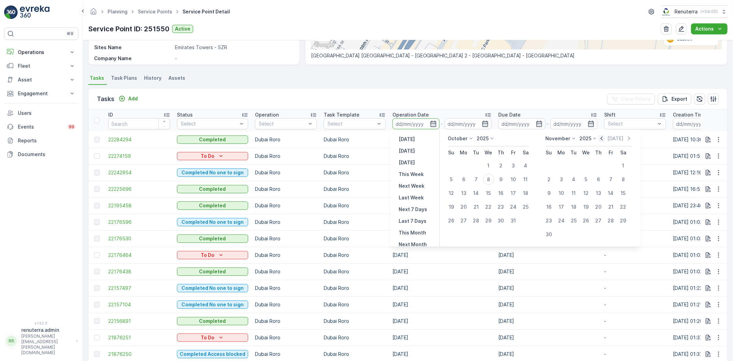
click at [599, 136] on icon "button" at bounding box center [601, 138] width 7 height 7
click at [464, 166] on div "1" at bounding box center [463, 165] width 11 height 11
type input "01.09.2025"
click at [475, 218] on div "30" at bounding box center [476, 220] width 11 height 11
type input "30.09.2025"
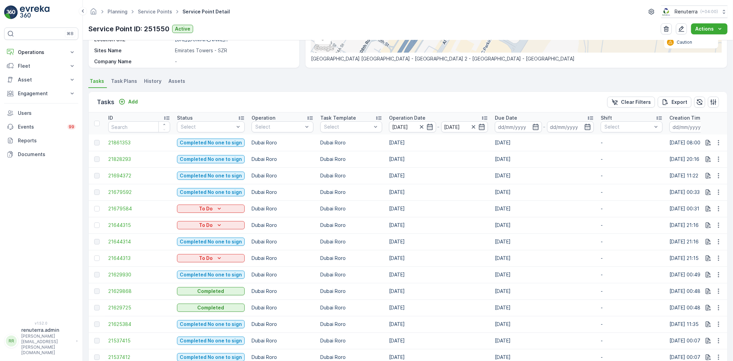
scroll to position [129, 0]
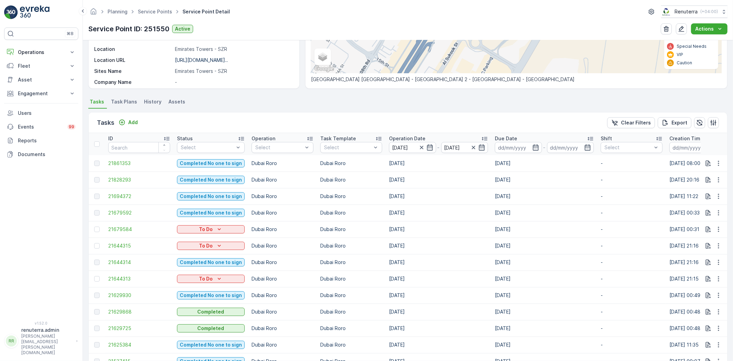
drag, startPoint x: 98, startPoint y: 142, endPoint x: 190, endPoint y: 207, distance: 112.3
click at [98, 142] on div at bounding box center [96, 143] width 5 height 5
click at [98, 141] on input "checkbox" at bounding box center [98, 141] width 0 height 0
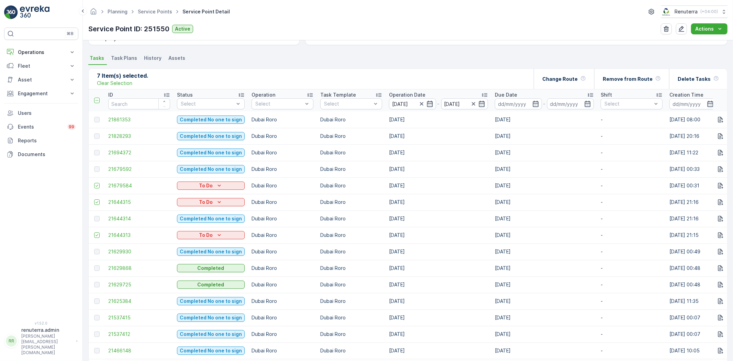
scroll to position [167, 0]
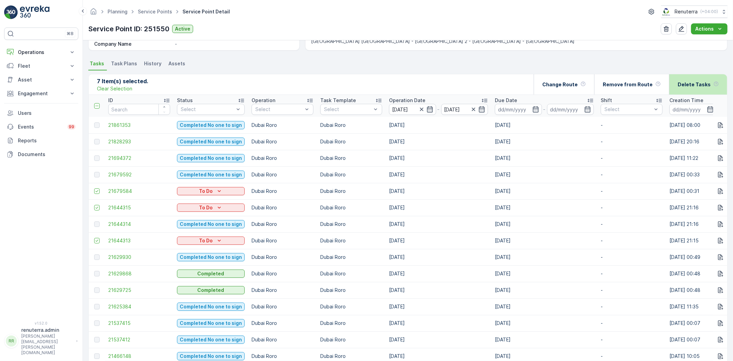
click at [682, 82] on p "Delete Tasks" at bounding box center [693, 84] width 33 height 7
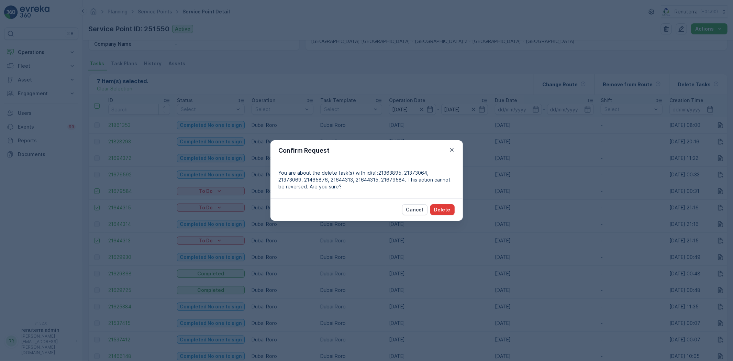
click at [433, 211] on button "Delete" at bounding box center [442, 209] width 24 height 11
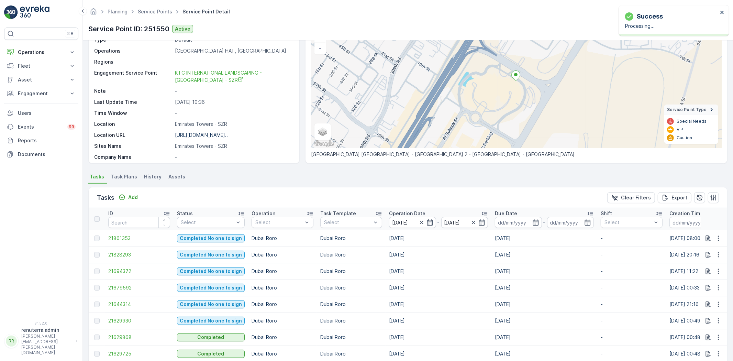
scroll to position [52, 0]
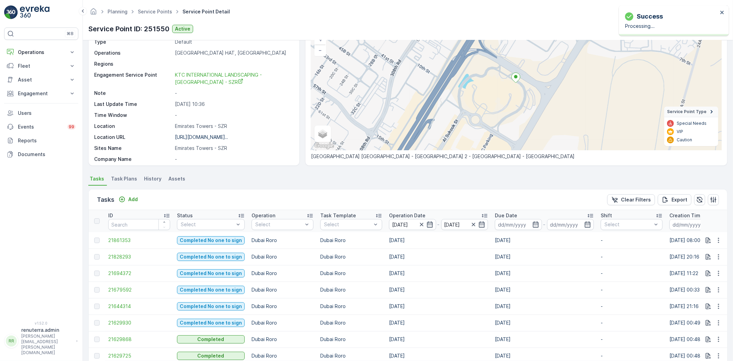
click at [390, 215] on p "Operation Date" at bounding box center [407, 215] width 36 height 7
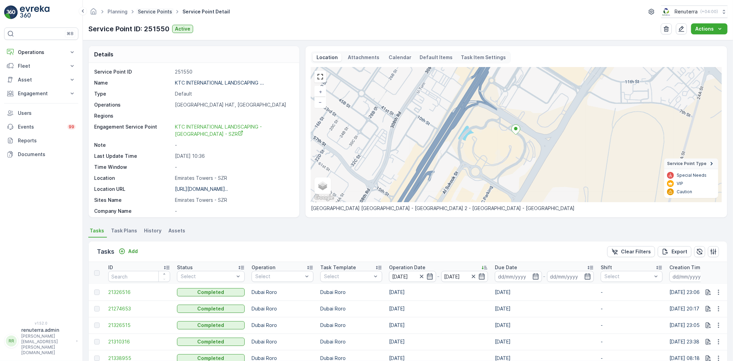
click at [158, 10] on link "Service Points" at bounding box center [155, 12] width 34 height 6
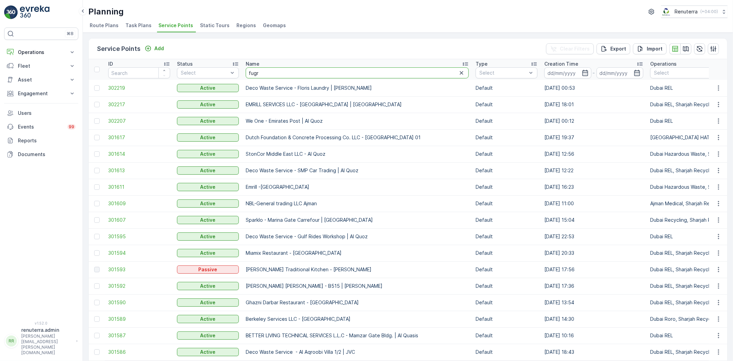
type input "fugro"
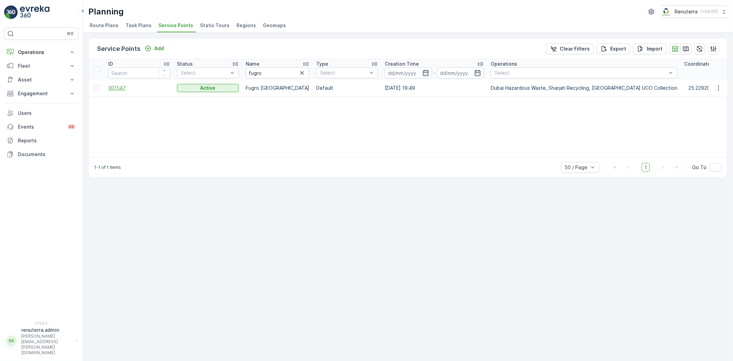
click at [132, 90] on span "301547" at bounding box center [139, 88] width 62 height 7
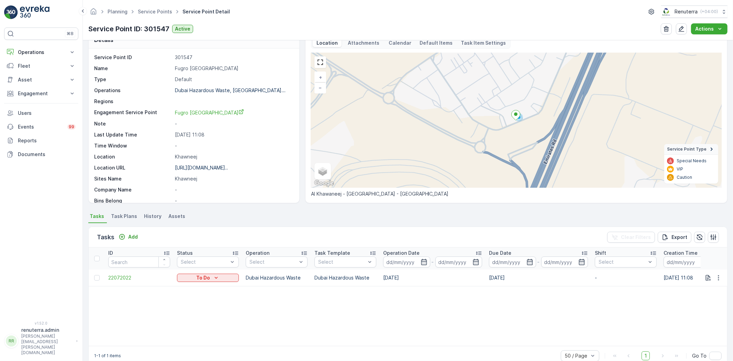
scroll to position [28, 0]
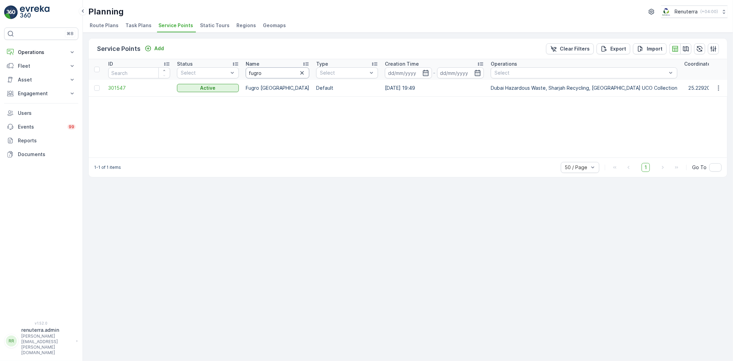
drag, startPoint x: 261, startPoint y: 78, endPoint x: 251, endPoint y: 73, distance: 10.9
click at [251, 73] on th "Name fugro" at bounding box center [277, 69] width 70 height 21
drag, startPoint x: 244, startPoint y: 64, endPoint x: 238, endPoint y: 63, distance: 6.2
click at [122, 87] on span "301547" at bounding box center [139, 88] width 62 height 7
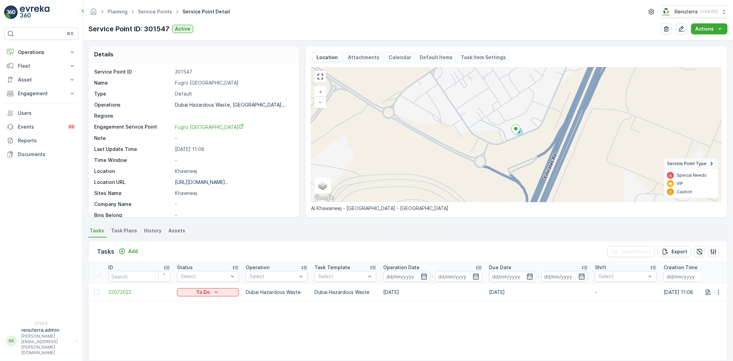
click at [151, 16] on div "Planning Service Points Service Point Detail Renuterra ( +04:00 )" at bounding box center [407, 11] width 639 height 12
click at [149, 16] on ul "Service Points" at bounding box center [158, 12] width 45 height 10
click at [150, 13] on link "Service Points" at bounding box center [155, 12] width 34 height 6
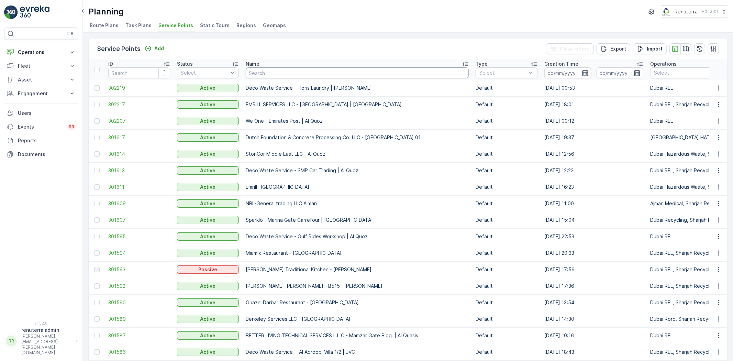
click at [288, 76] on input "text" at bounding box center [357, 72] width 223 height 11
type input "g"
type input "fugro"
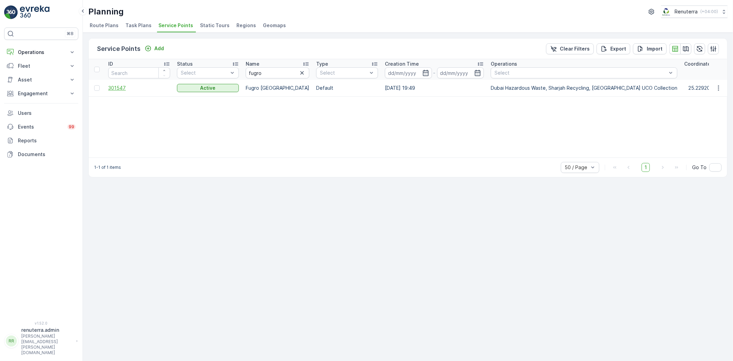
click at [133, 86] on span "301547" at bounding box center [139, 88] width 62 height 7
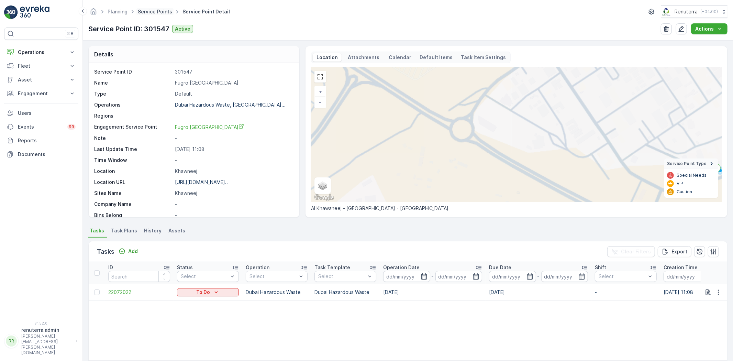
click at [149, 14] on link "Service Points" at bounding box center [155, 12] width 34 height 6
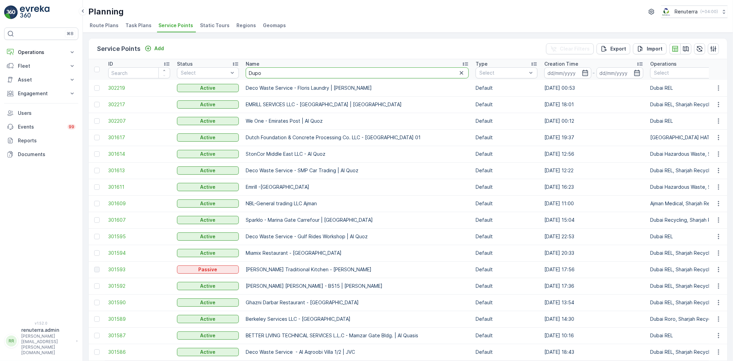
type input "Dupod"
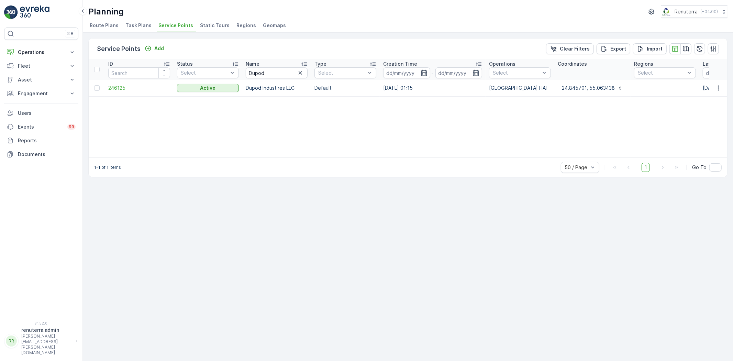
click at [128, 83] on td "246125" at bounding box center [139, 88] width 69 height 16
click at [128, 88] on span "246125" at bounding box center [139, 88] width 62 height 7
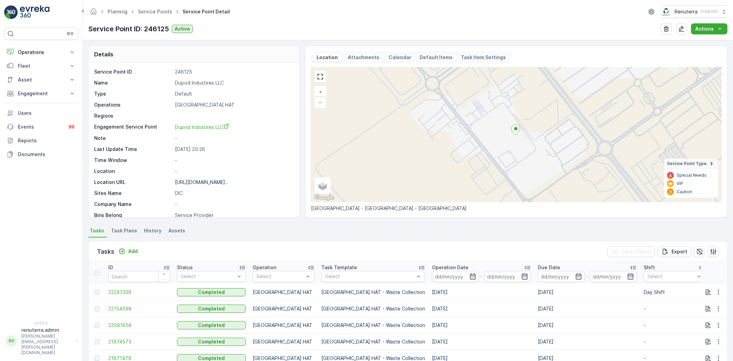
click at [428, 282] on th "Operation Date -" at bounding box center [481, 273] width 106 height 22
click at [432, 279] on input at bounding box center [455, 276] width 47 height 11
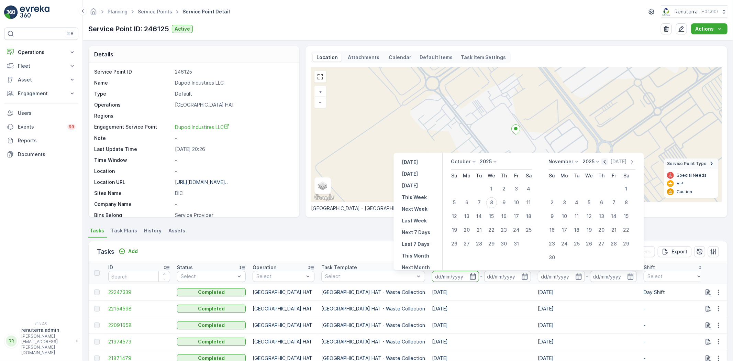
click at [604, 160] on icon "button" at bounding box center [605, 162] width 2 height 4
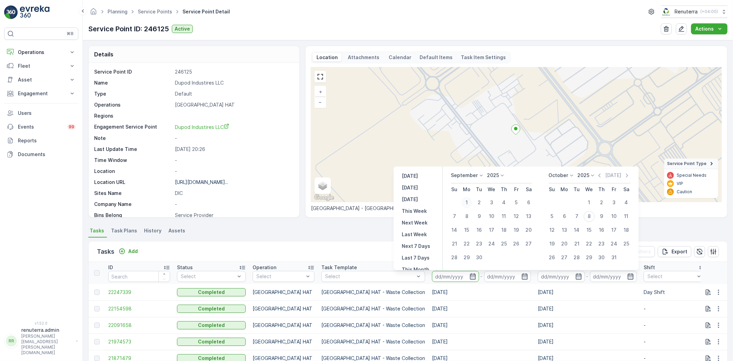
click at [472, 203] on div "1" at bounding box center [466, 202] width 11 height 11
type input "01.09.2025"
click at [479, 257] on div "30" at bounding box center [479, 257] width 11 height 11
type input "30.09.2025"
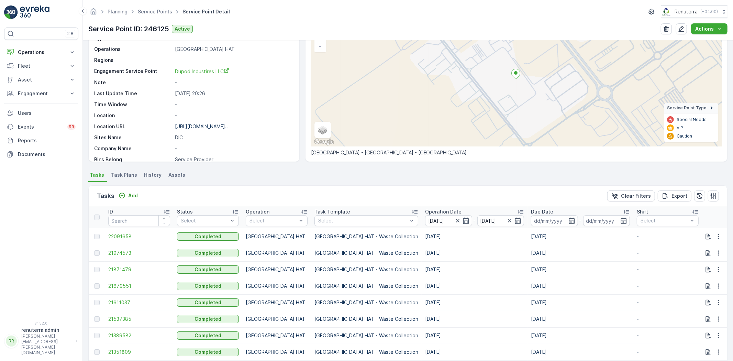
scroll to position [87, 0]
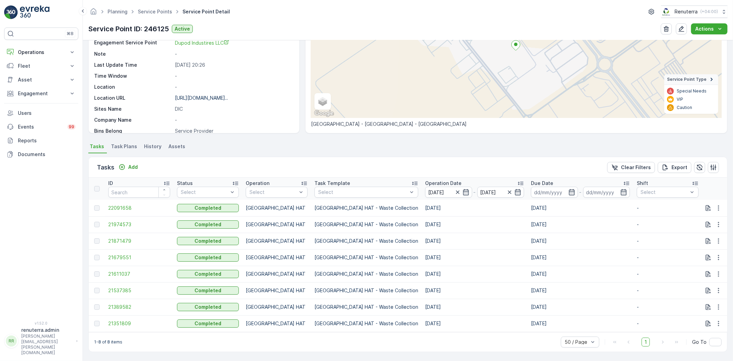
click at [425, 180] on p "Operation Date" at bounding box center [443, 183] width 36 height 7
click at [112, 200] on td "21351809" at bounding box center [139, 208] width 69 height 16
click at [117, 204] on span "21351809" at bounding box center [139, 207] width 62 height 7
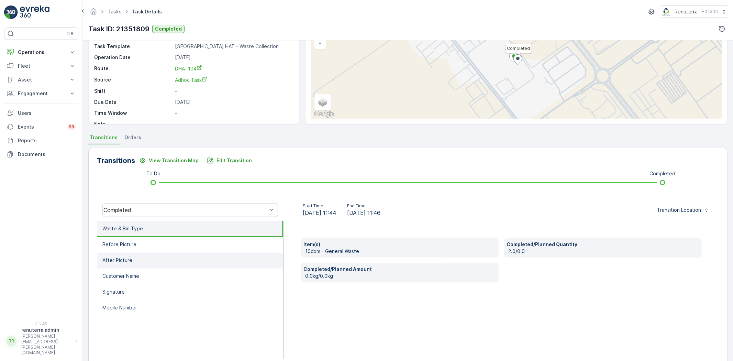
scroll to position [72, 0]
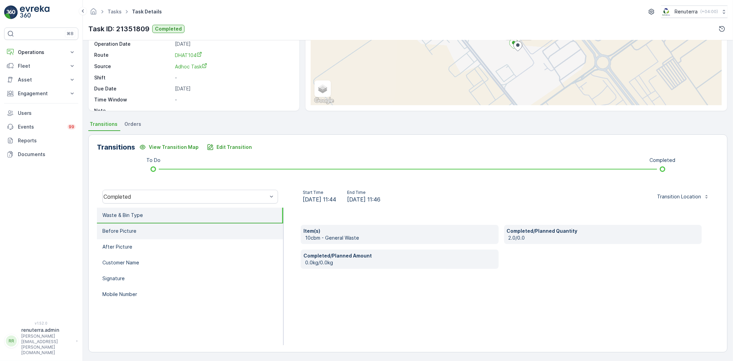
click at [194, 237] on li "Before Picture" at bounding box center [190, 231] width 186 height 16
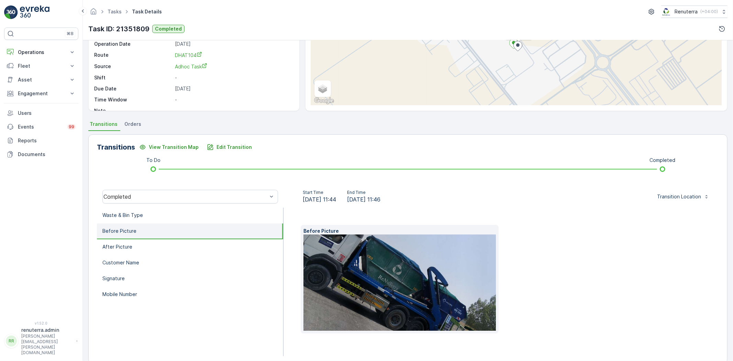
scroll to position [83, 0]
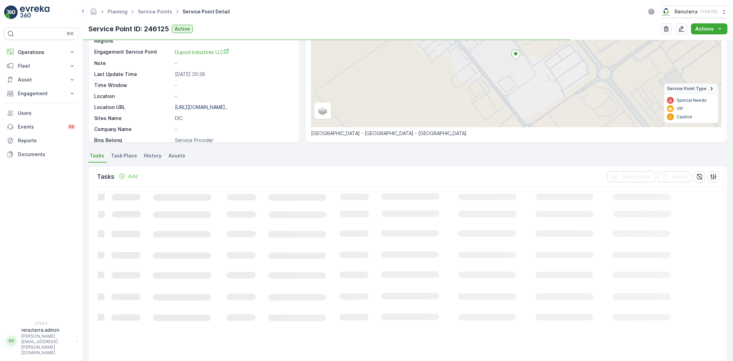
scroll to position [76, 0]
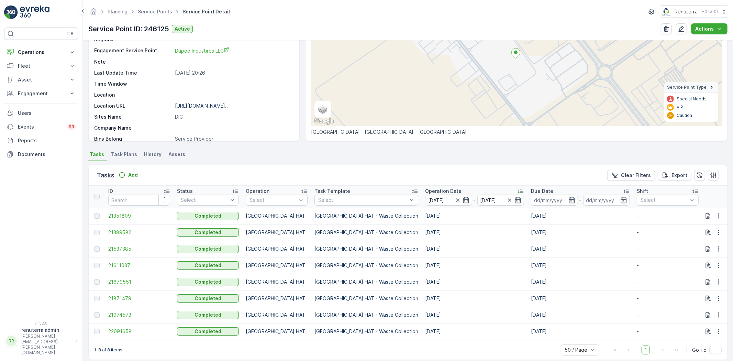
click at [129, 237] on td "21389582" at bounding box center [139, 232] width 69 height 16
click at [127, 234] on span "21389582" at bounding box center [139, 232] width 62 height 7
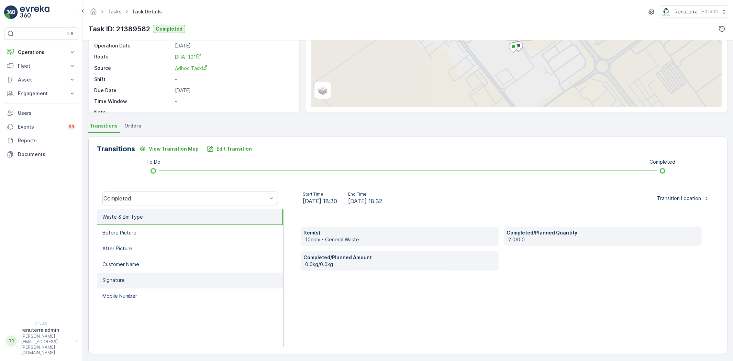
scroll to position [72, 0]
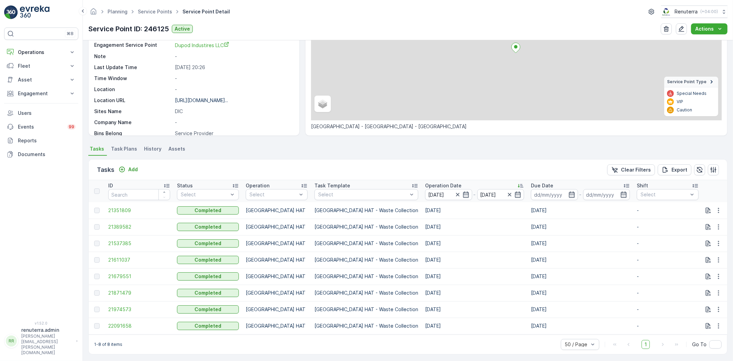
scroll to position [87, 0]
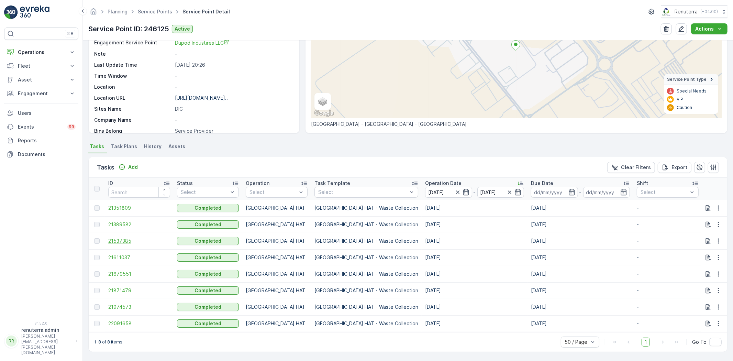
click at [115, 237] on span "21537385" at bounding box center [139, 240] width 62 height 7
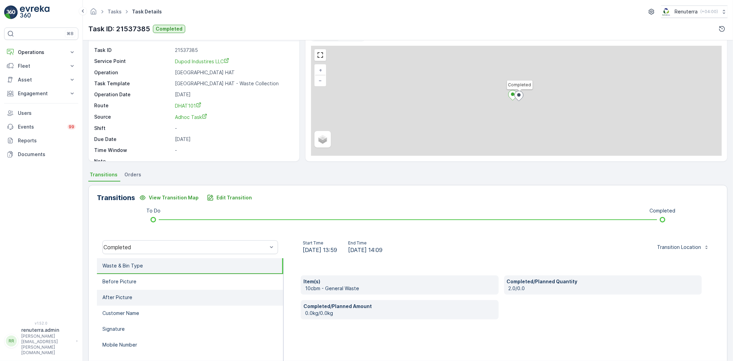
scroll to position [72, 0]
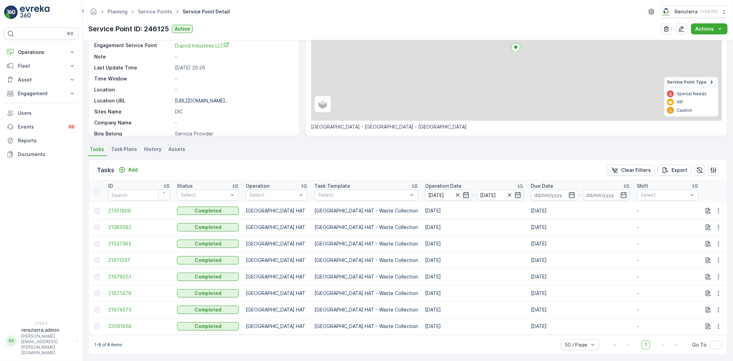
scroll to position [87, 0]
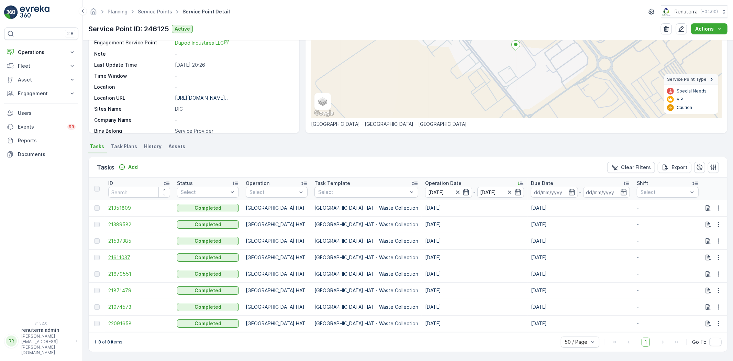
click at [132, 256] on td "21611037" at bounding box center [139, 257] width 69 height 16
click at [130, 254] on span "21611037" at bounding box center [139, 257] width 62 height 7
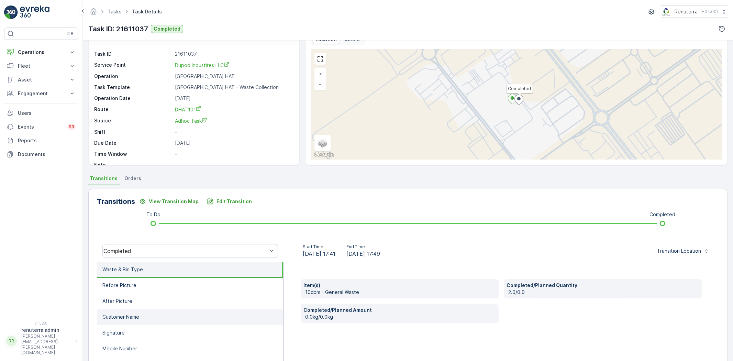
scroll to position [72, 0]
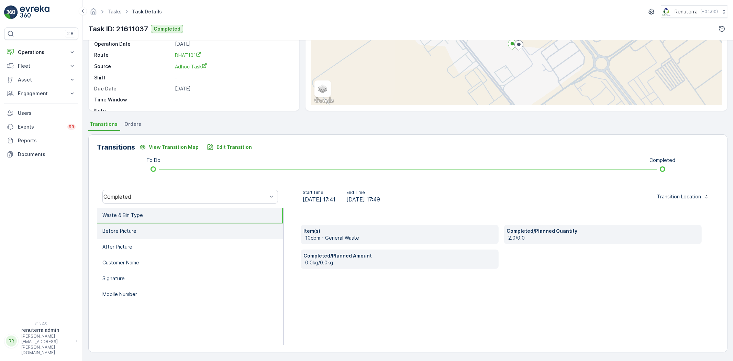
click at [168, 232] on li "Before Picture" at bounding box center [190, 231] width 186 height 16
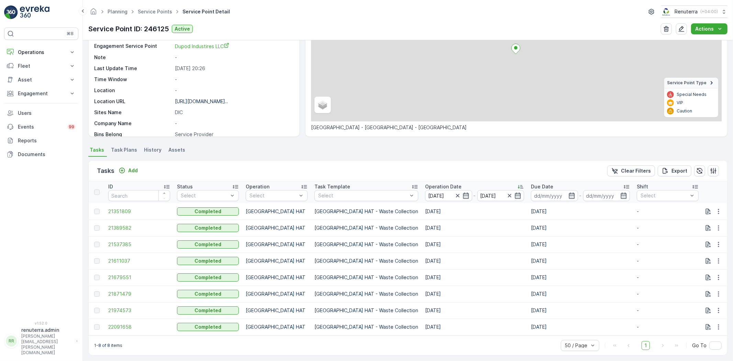
scroll to position [87, 0]
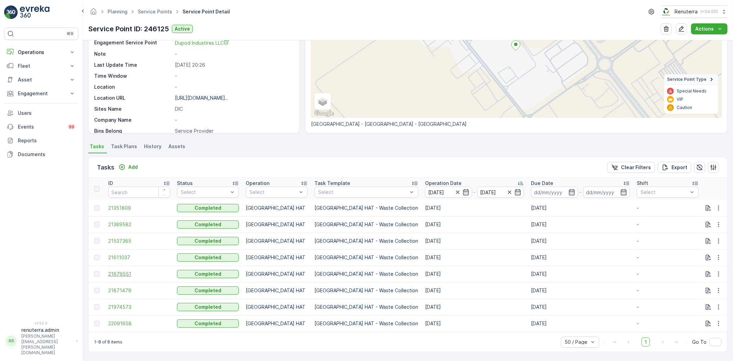
click at [133, 270] on span "21679551" at bounding box center [139, 273] width 62 height 7
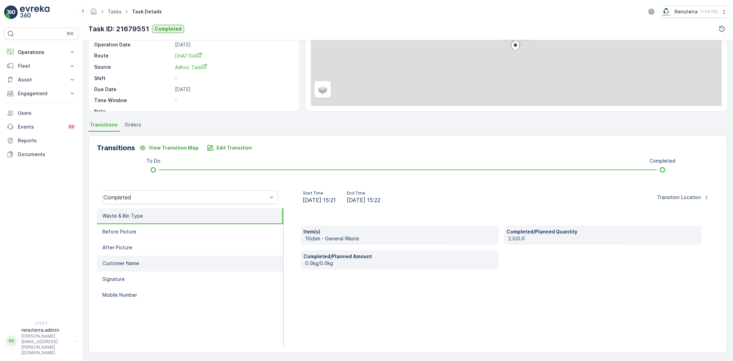
scroll to position [72, 0]
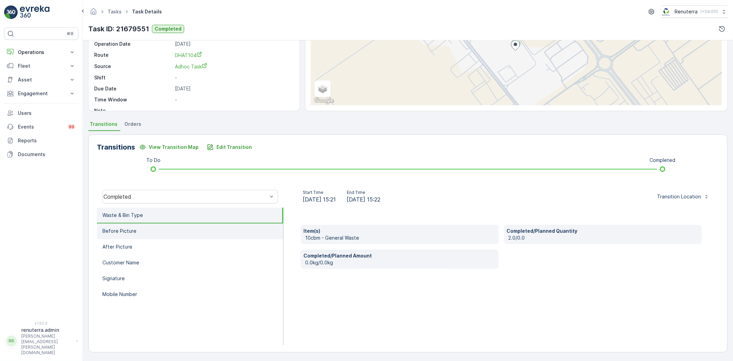
click at [175, 235] on li "Before Picture" at bounding box center [190, 231] width 186 height 16
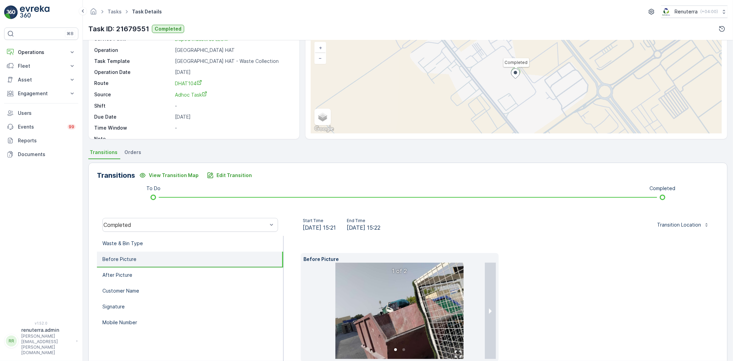
scroll to position [0, 0]
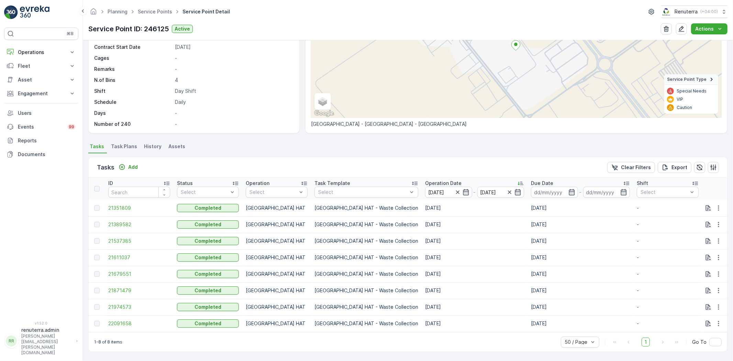
scroll to position [87, 0]
click at [113, 287] on span "21871479" at bounding box center [139, 290] width 62 height 7
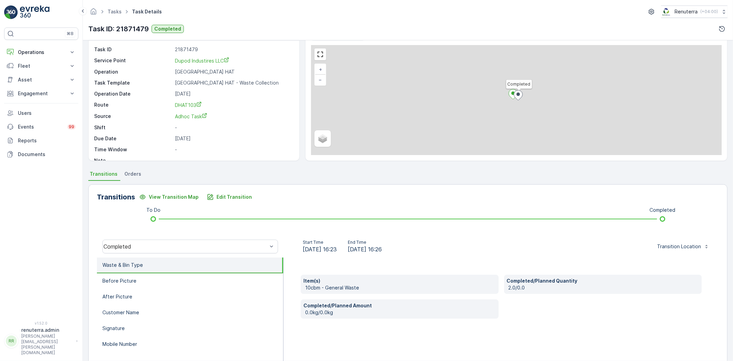
scroll to position [72, 0]
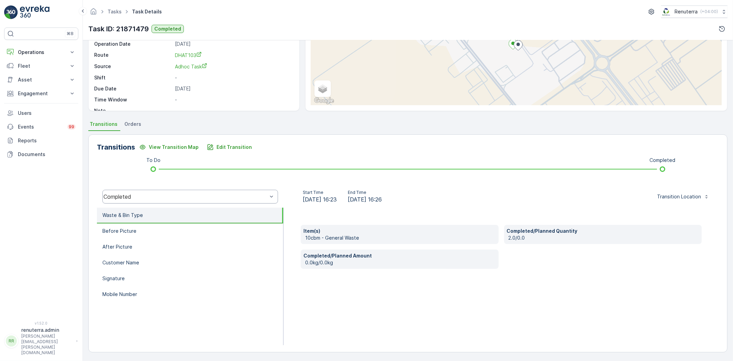
click at [153, 190] on div "Completed" at bounding box center [190, 197] width 176 height 14
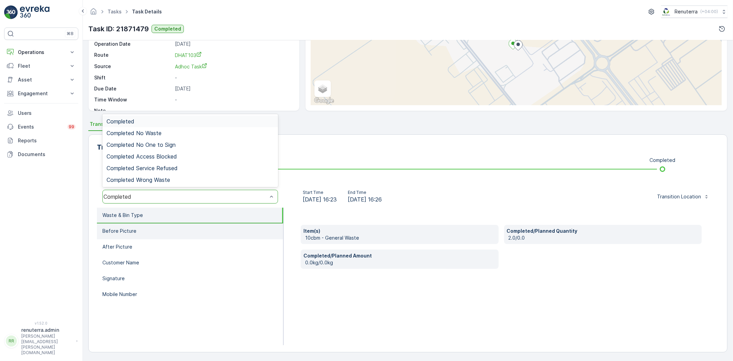
click at [153, 236] on li "Before Picture" at bounding box center [190, 231] width 186 height 16
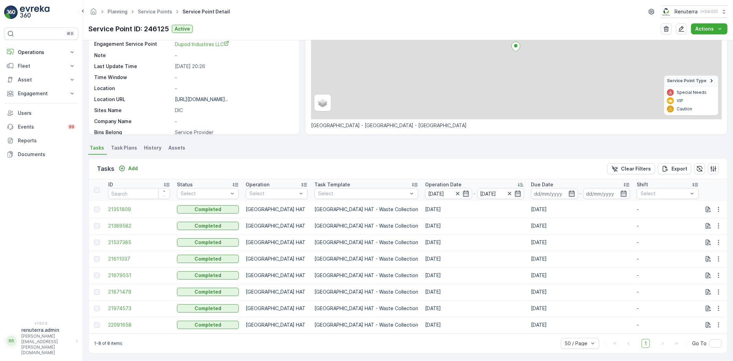
scroll to position [87, 0]
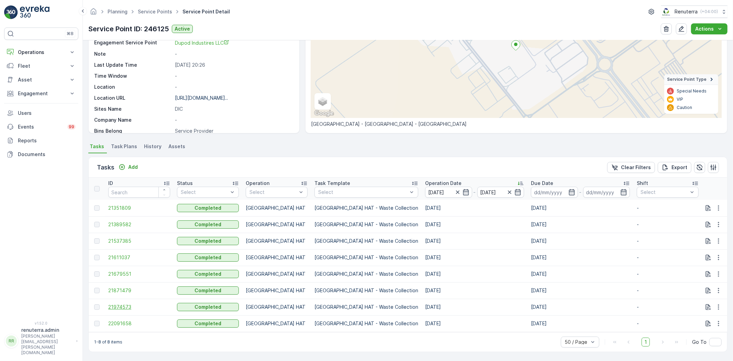
click at [128, 303] on span "21974573" at bounding box center [139, 306] width 62 height 7
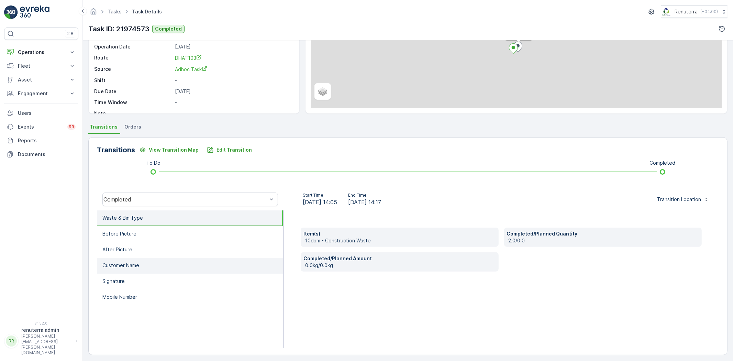
scroll to position [72, 0]
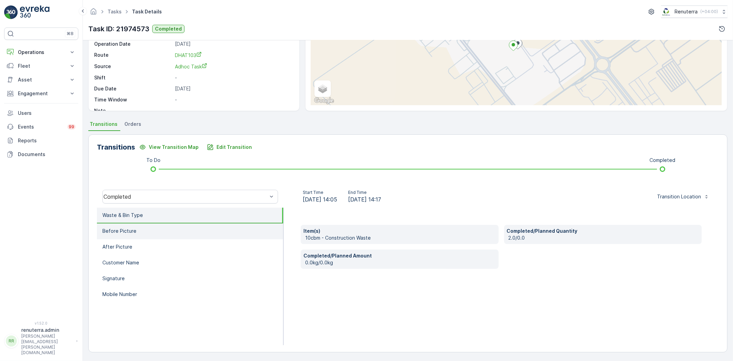
click at [193, 232] on li "Before Picture" at bounding box center [190, 231] width 186 height 16
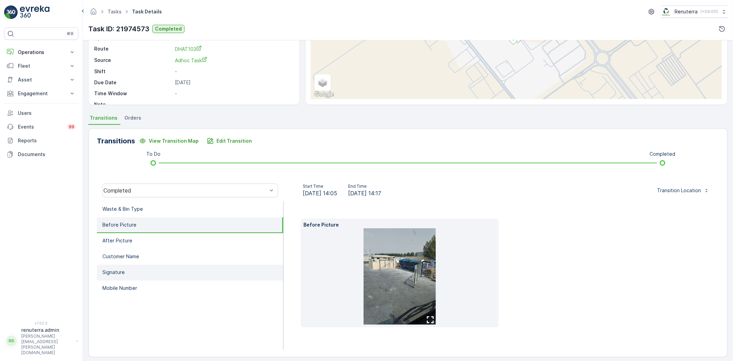
scroll to position [83, 0]
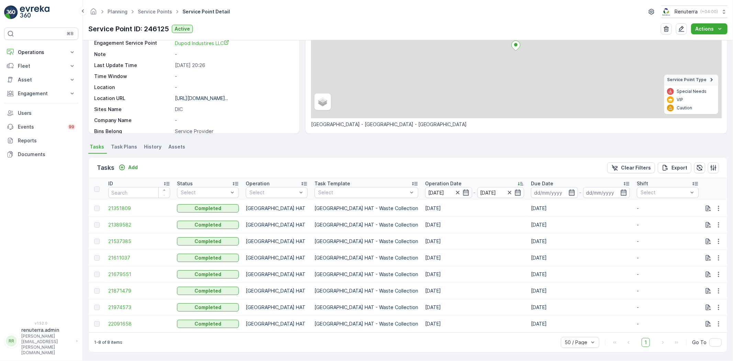
scroll to position [87, 0]
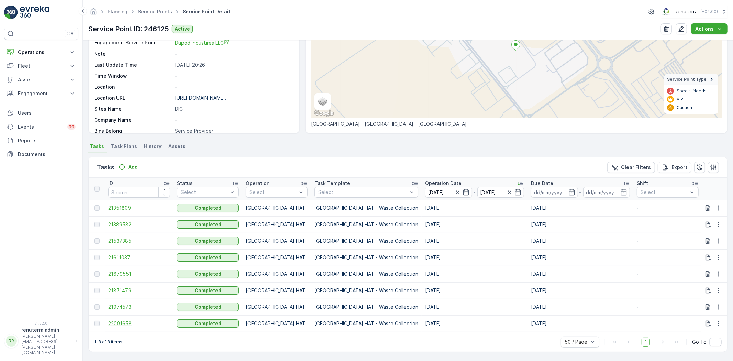
click at [136, 320] on span "22091658" at bounding box center [139, 323] width 62 height 7
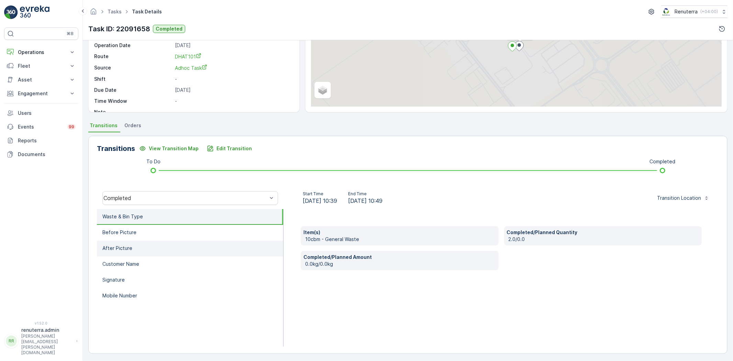
scroll to position [72, 0]
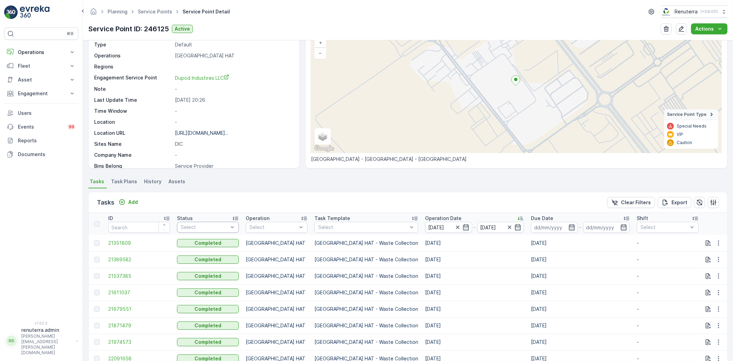
scroll to position [87, 0]
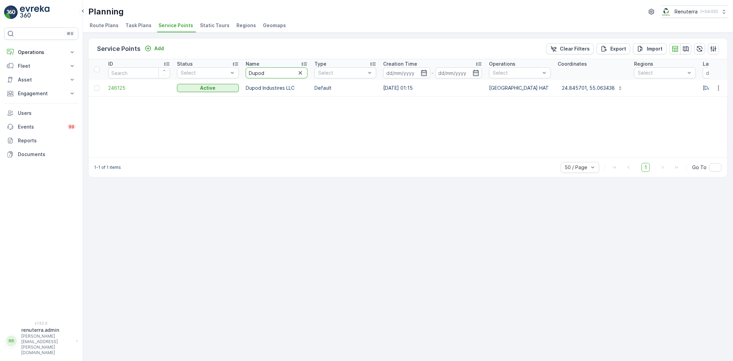
drag, startPoint x: 265, startPoint y: 72, endPoint x: 255, endPoint y: 69, distance: 10.2
click at [255, 69] on input "Dupod" at bounding box center [277, 72] width 62 height 11
type input "Dubox"
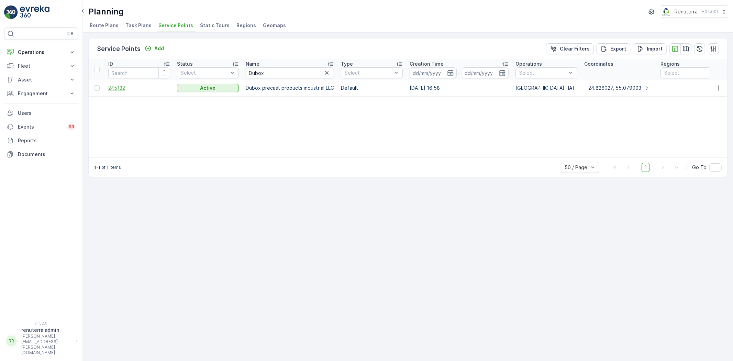
click at [119, 88] on span "245132" at bounding box center [139, 88] width 62 height 7
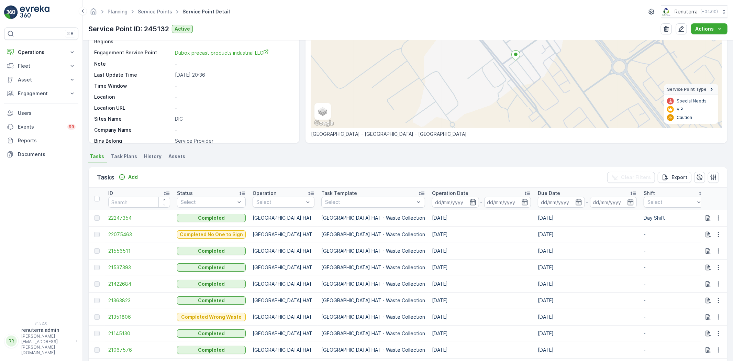
scroll to position [153, 0]
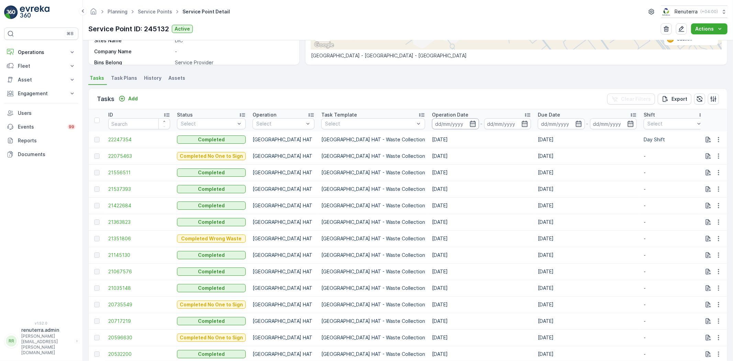
click at [432, 121] on input at bounding box center [455, 123] width 47 height 11
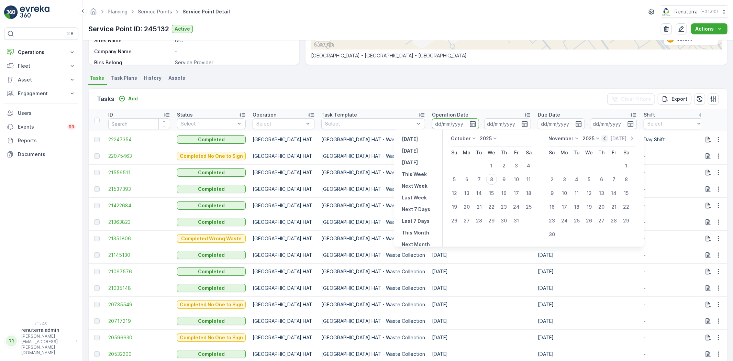
click at [604, 138] on icon "button" at bounding box center [605, 138] width 2 height 4
click at [471, 163] on div "1" at bounding box center [466, 165] width 11 height 11
type input "01.09.2025"
click at [485, 219] on div "30" at bounding box center [479, 220] width 11 height 11
type input "30.09.2025"
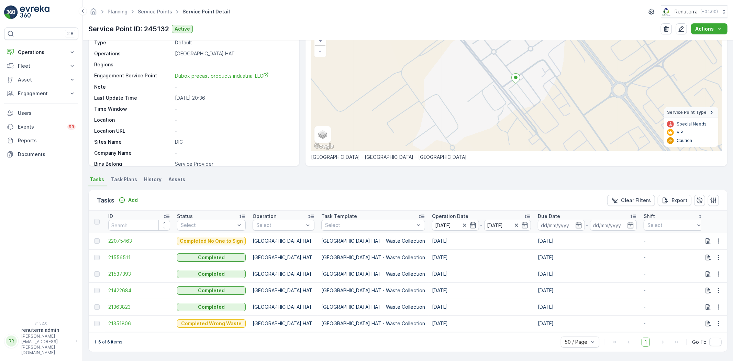
scroll to position [54, 0]
click at [432, 213] on p "Operation Date" at bounding box center [450, 216] width 36 height 7
click at [116, 237] on span "21351806" at bounding box center [139, 240] width 62 height 7
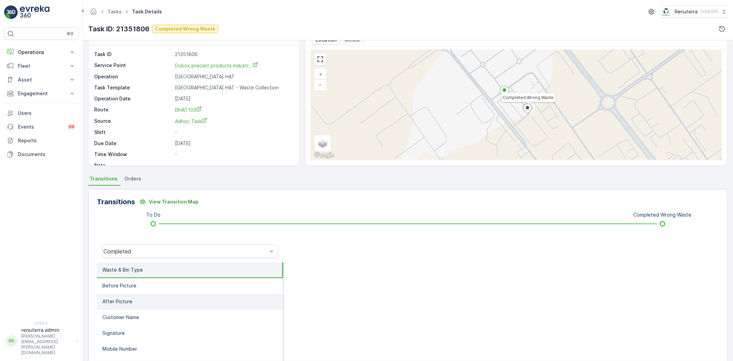
scroll to position [72, 0]
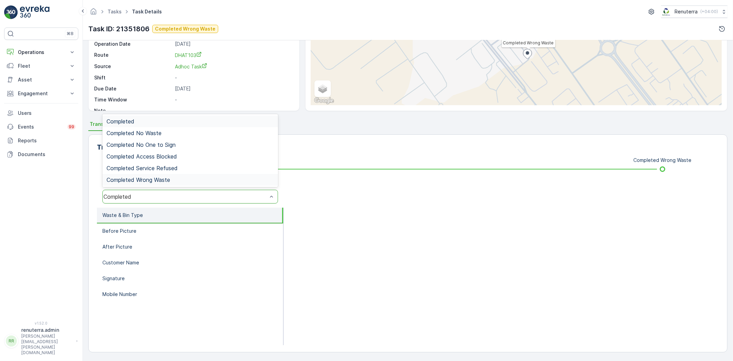
click at [155, 186] on div "Completed Completed No Waste Completed No One to Sign Completed Access Blocked …" at bounding box center [190, 150] width 176 height 73
click at [155, 180] on span "Completed Wrong Waste" at bounding box center [138, 180] width 64 height 6
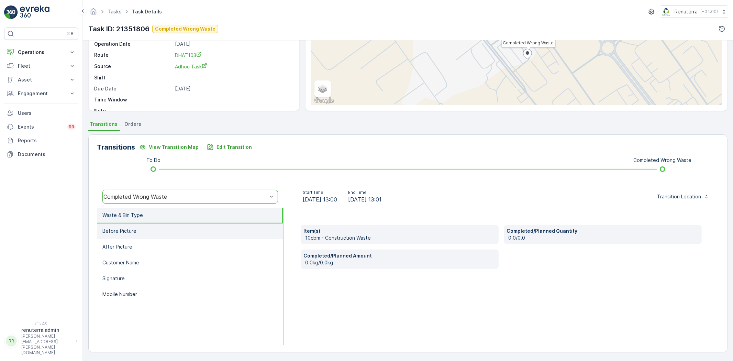
click at [173, 232] on li "Before Picture" at bounding box center [190, 231] width 186 height 16
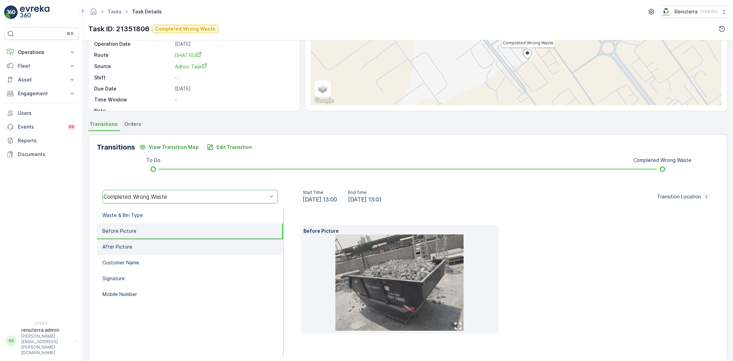
click at [173, 245] on li "After Picture" at bounding box center [190, 247] width 186 height 16
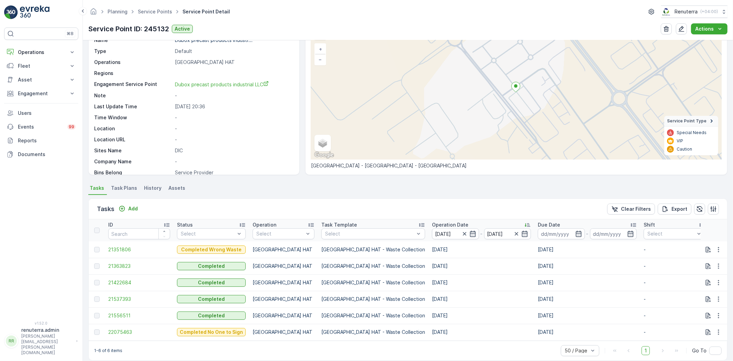
scroll to position [54, 0]
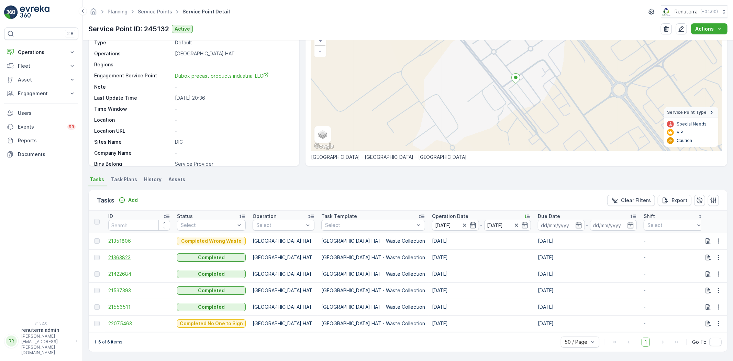
click at [121, 255] on span "21363823" at bounding box center [139, 257] width 62 height 7
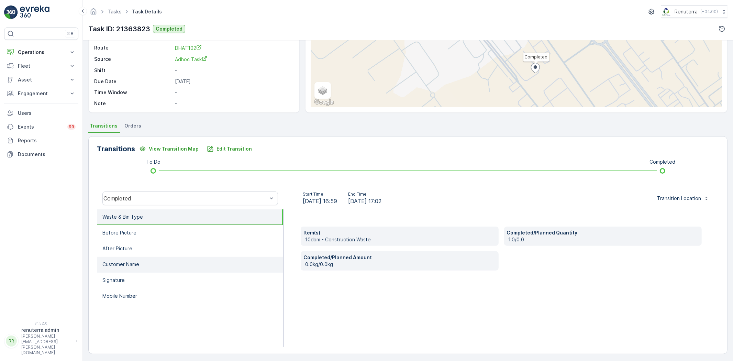
scroll to position [72, 0]
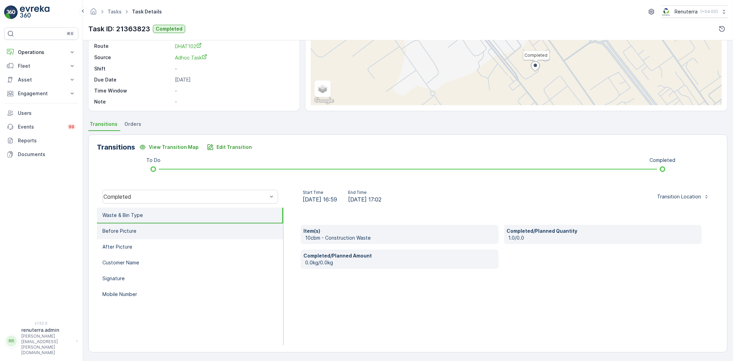
click at [200, 231] on li "Before Picture" at bounding box center [190, 231] width 186 height 16
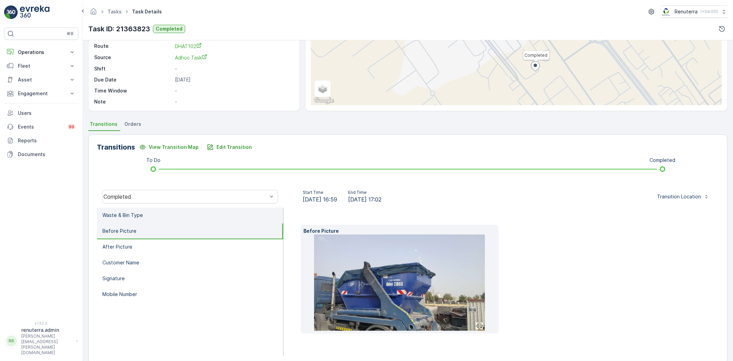
click at [188, 217] on li "Waste & Bin Type" at bounding box center [190, 215] width 186 height 16
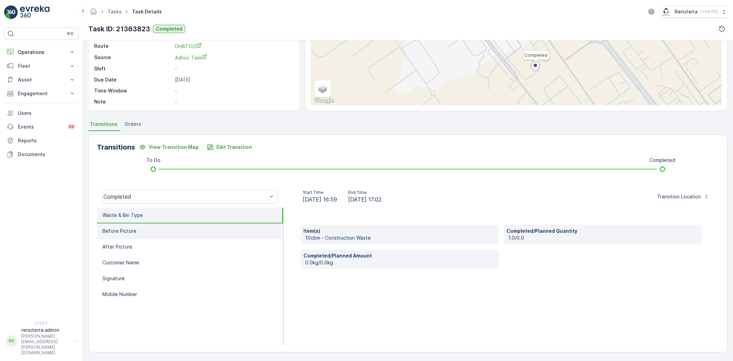
click at [191, 234] on li "Before Picture" at bounding box center [190, 231] width 186 height 16
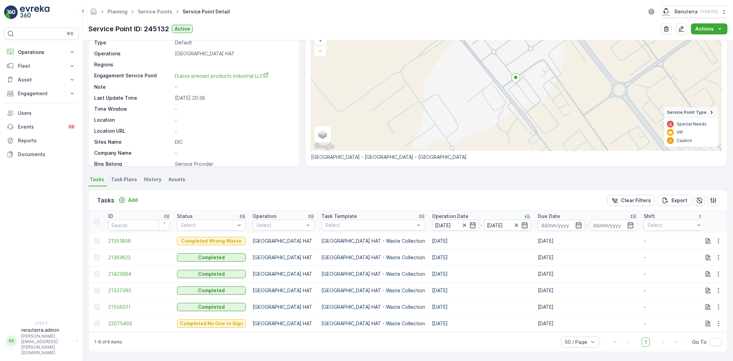
scroll to position [54, 0]
click at [135, 271] on span "21422684" at bounding box center [139, 273] width 62 height 7
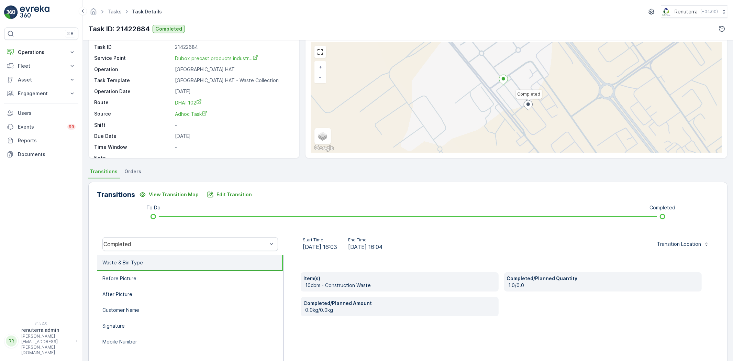
scroll to position [72, 0]
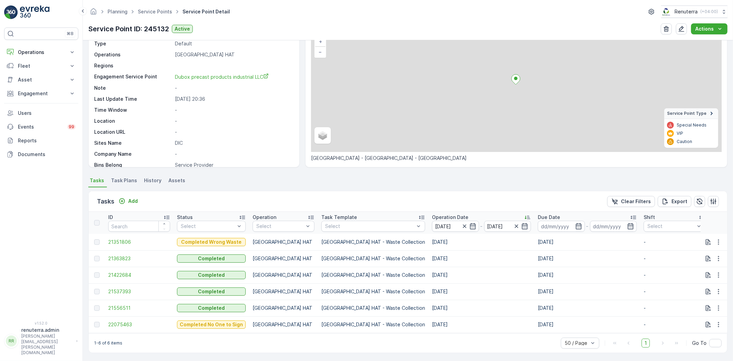
scroll to position [54, 0]
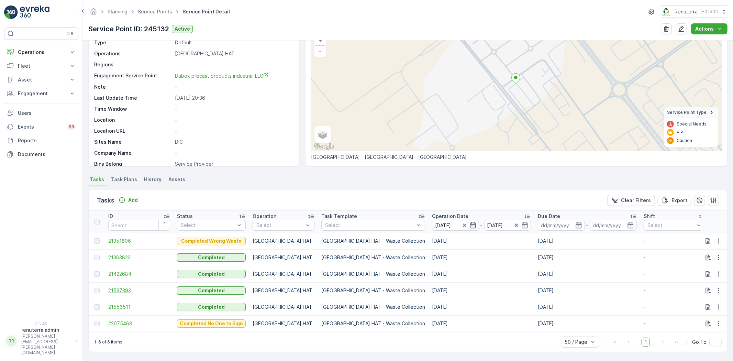
click at [125, 287] on span "21537393" at bounding box center [139, 290] width 62 height 7
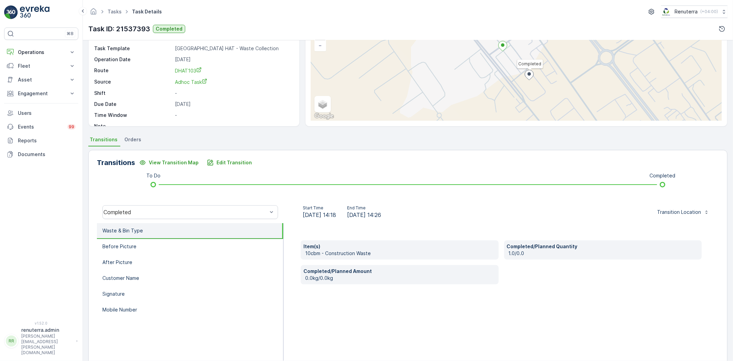
scroll to position [72, 0]
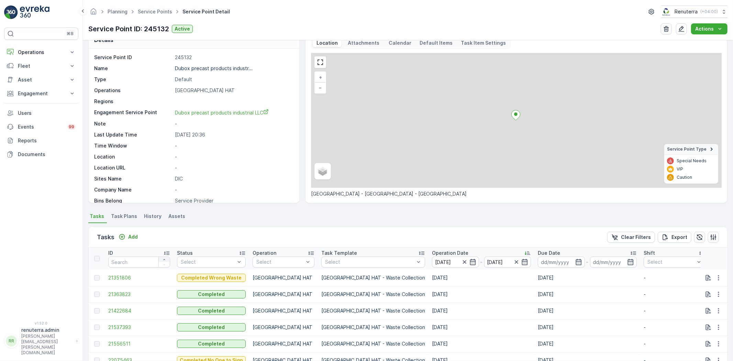
scroll to position [54, 0]
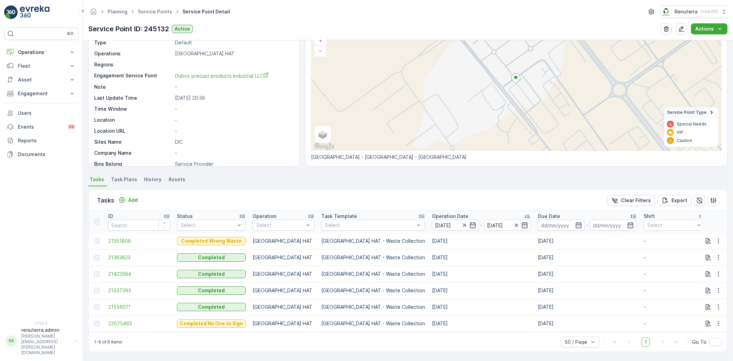
click at [124, 307] on td "21556511" at bounding box center [139, 307] width 69 height 16
click at [123, 304] on span "21556511" at bounding box center [139, 306] width 62 height 7
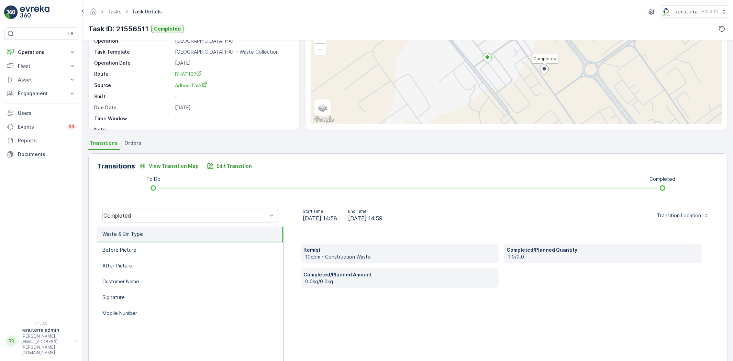
scroll to position [72, 0]
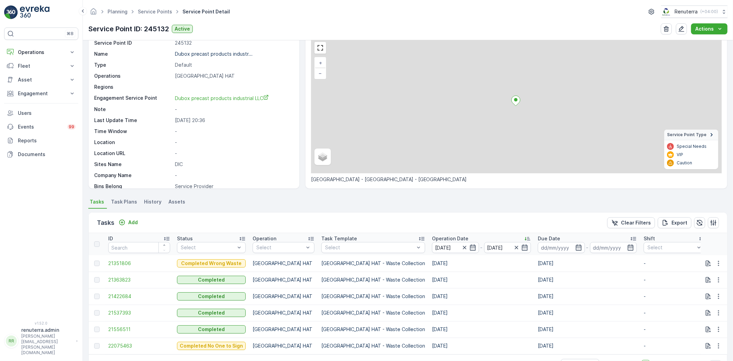
scroll to position [54, 0]
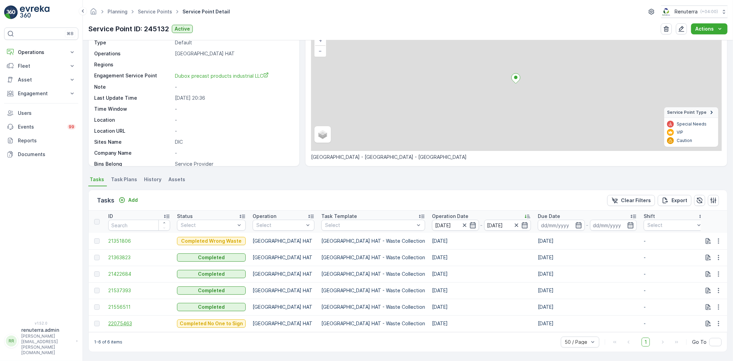
click at [128, 320] on span "22075463" at bounding box center [139, 323] width 62 height 7
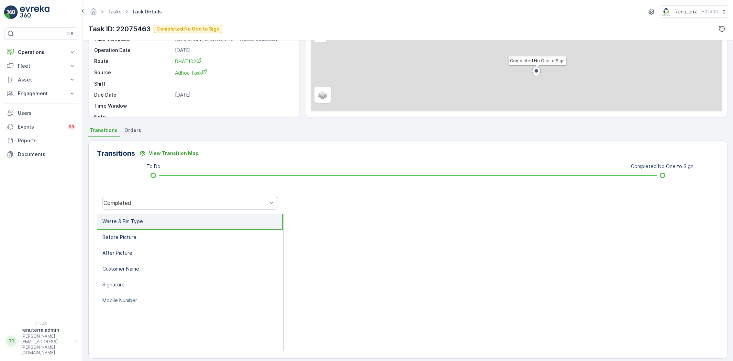
scroll to position [72, 0]
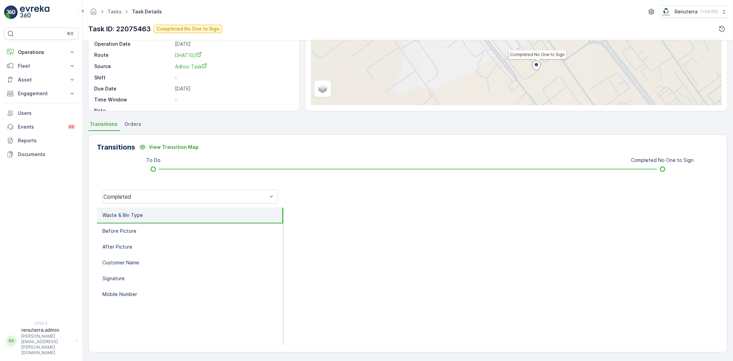
click at [159, 188] on div "Completed" at bounding box center [190, 197] width 187 height 22
click at [158, 191] on div "Completed" at bounding box center [190, 197] width 176 height 14
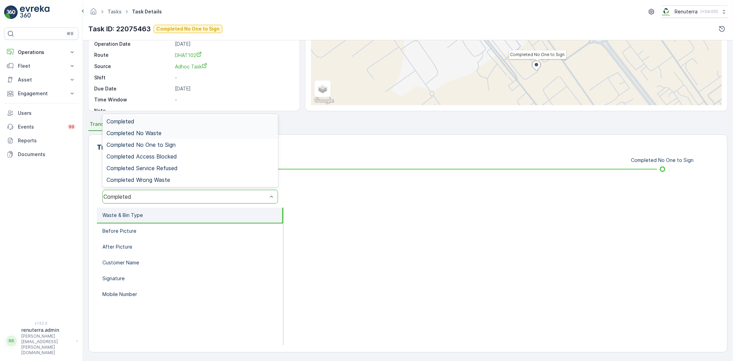
click at [162, 136] on div "Completed No Waste" at bounding box center [190, 133] width 176 height 12
click at [150, 194] on div "Completed No Waste" at bounding box center [185, 196] width 164 height 6
click at [158, 146] on span "Completed No One to Sign" at bounding box center [140, 145] width 69 height 6
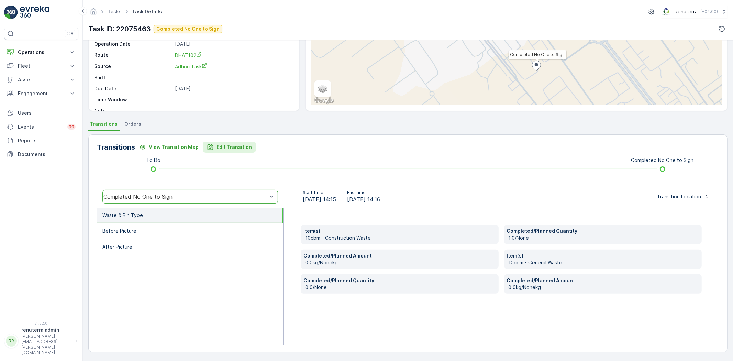
click at [235, 147] on p "Edit Transition" at bounding box center [233, 147] width 35 height 7
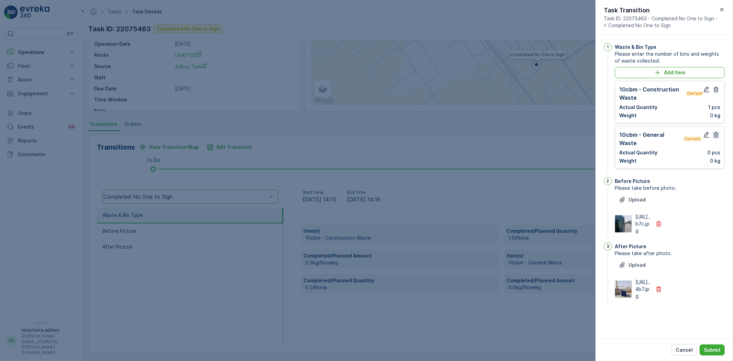
click at [718, 135] on icon "button" at bounding box center [715, 134] width 7 height 7
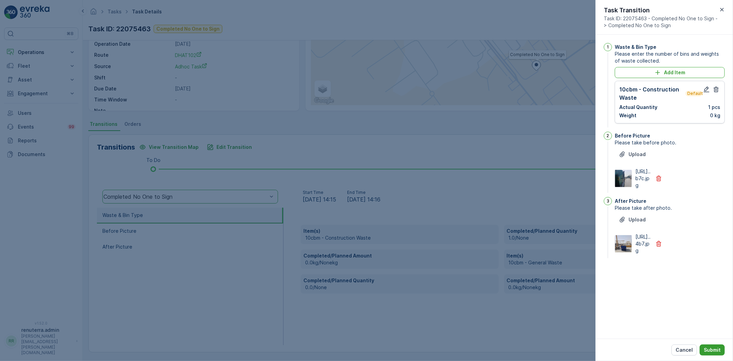
click at [722, 349] on button "Submit" at bounding box center [711, 349] width 25 height 11
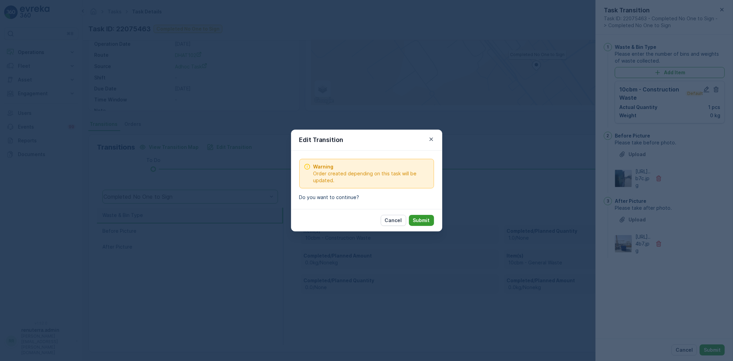
drag, startPoint x: 437, startPoint y: 226, endPoint x: 431, endPoint y: 222, distance: 6.4
click at [433, 223] on div "Cancel Submit" at bounding box center [366, 220] width 151 height 22
click at [431, 222] on button "Submit" at bounding box center [421, 220] width 25 height 11
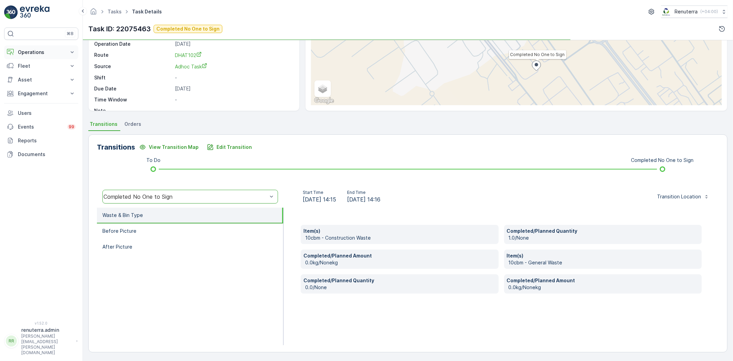
click at [26, 57] on button "Operations" at bounding box center [41, 52] width 74 height 14
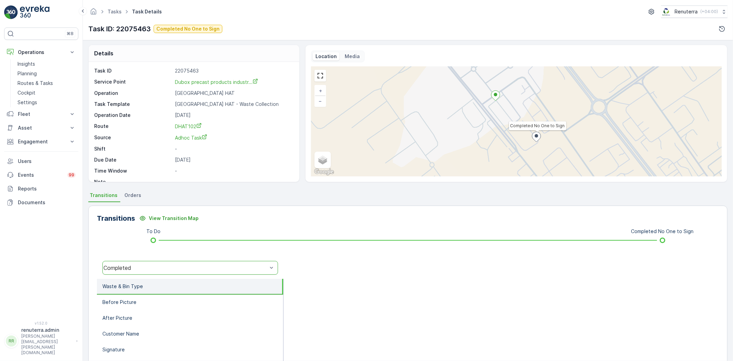
scroll to position [0, 0]
click at [56, 68] on link "Insights" at bounding box center [47, 64] width 64 height 10
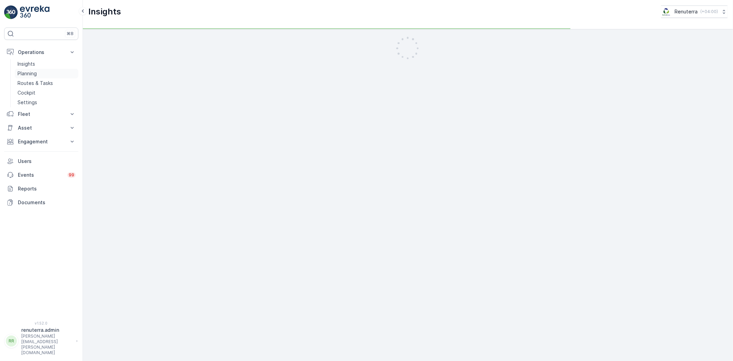
click at [56, 71] on link "Planning" at bounding box center [47, 74] width 64 height 10
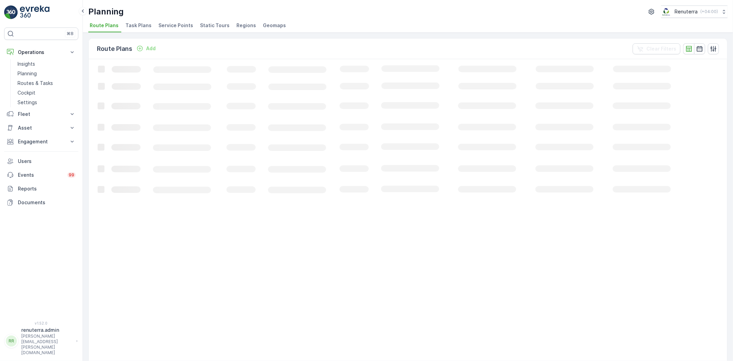
click at [170, 29] on span "Service Points" at bounding box center [175, 25] width 35 height 7
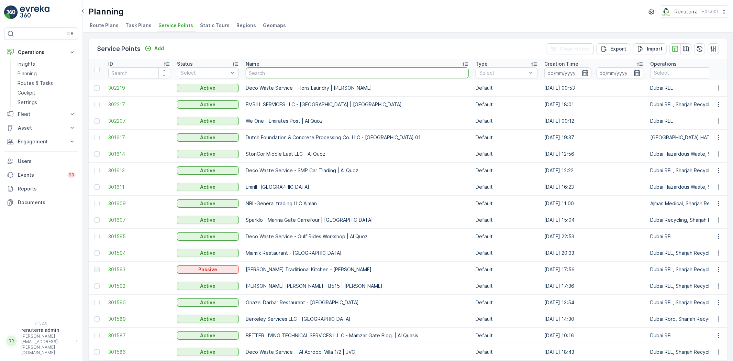
click at [262, 73] on input "text" at bounding box center [357, 72] width 223 height 11
type input "fugro"
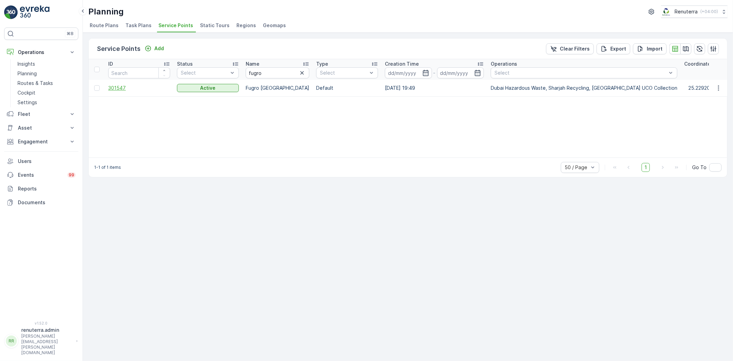
click at [145, 88] on span "301547" at bounding box center [139, 88] width 62 height 7
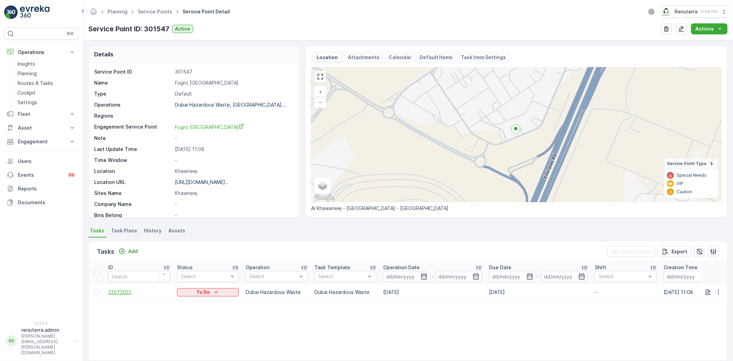
click at [133, 293] on span "22072022" at bounding box center [139, 292] width 62 height 7
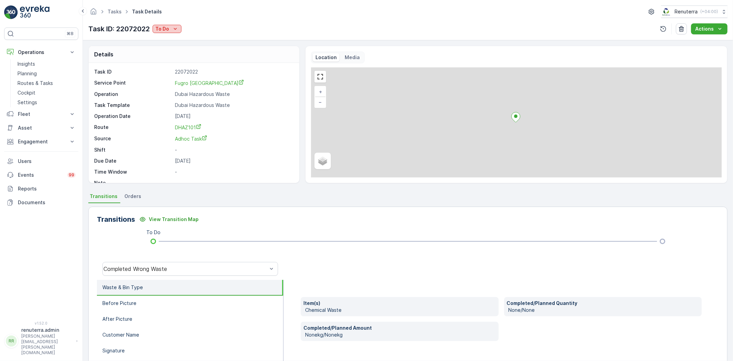
click at [171, 32] on button "To Do" at bounding box center [167, 29] width 29 height 8
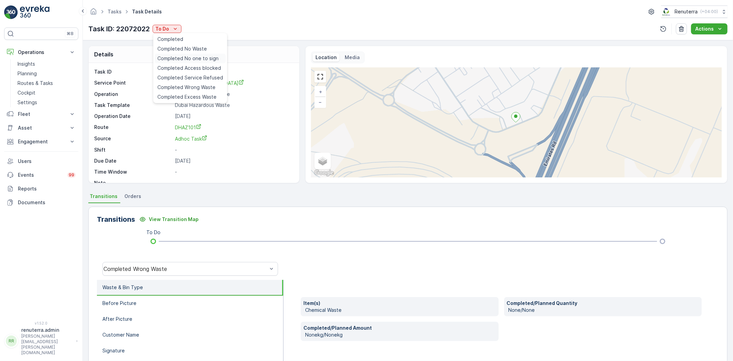
click at [190, 59] on span "Completed No one to sign" at bounding box center [187, 58] width 61 height 7
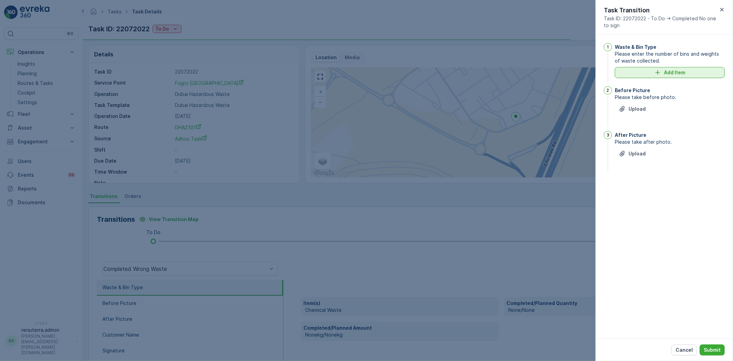
click at [691, 74] on div "Add Item" at bounding box center [670, 72] width 102 height 7
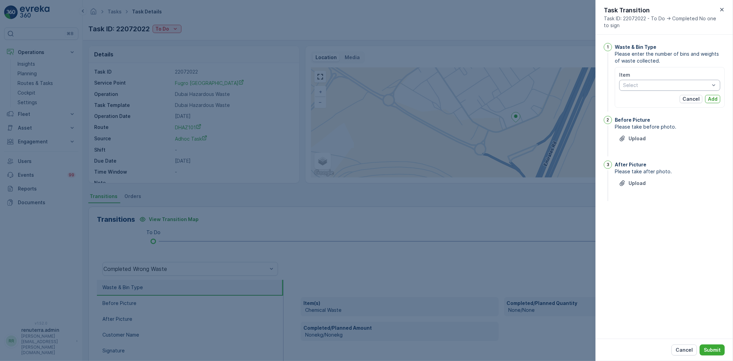
click at [642, 90] on div "Select" at bounding box center [669, 85] width 101 height 11
click at [642, 109] on span "Chemical Waste" at bounding box center [641, 111] width 36 height 5
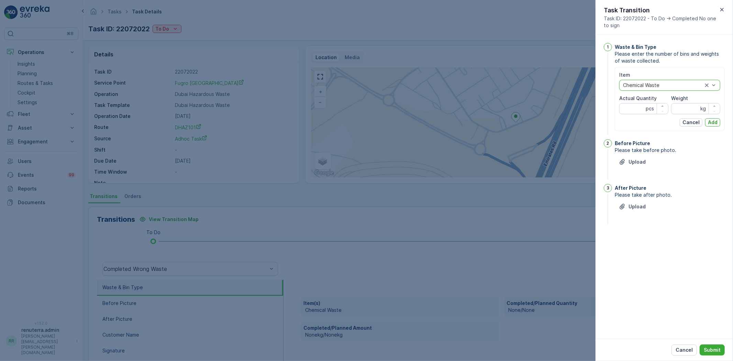
click at [636, 100] on label "Actual Quantity" at bounding box center [637, 98] width 37 height 6
click at [636, 103] on Quantity "Actual Quantity" at bounding box center [643, 108] width 49 height 11
click at [639, 109] on Quantity "Actual Quantity" at bounding box center [643, 108] width 49 height 11
type Quantity "1"
drag, startPoint x: 688, startPoint y: 101, endPoint x: 685, endPoint y: 113, distance: 11.8
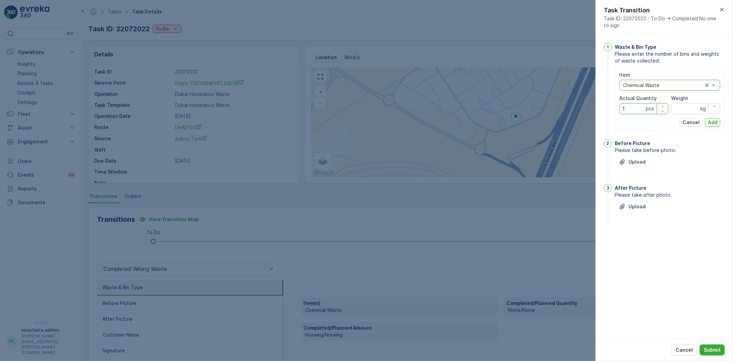
click at [688, 108] on div "Weight kg" at bounding box center [695, 104] width 49 height 19
click at [685, 113] on input "Weight" at bounding box center [695, 108] width 49 height 11
type input "100"
click at [713, 119] on p "Add" at bounding box center [713, 122] width 10 height 7
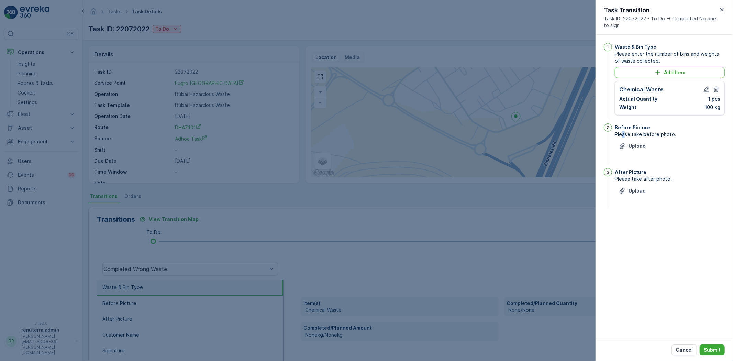
click at [623, 137] on span "Please take before photo." at bounding box center [670, 134] width 110 height 7
click at [623, 145] on icon "Upload File" at bounding box center [622, 146] width 7 height 7
click at [631, 231] on div "Upload" at bounding box center [670, 229] width 110 height 19
click at [638, 220] on button "Upload" at bounding box center [632, 225] width 35 height 11
click at [706, 343] on div "Cancel Submit" at bounding box center [663, 349] width 137 height 22
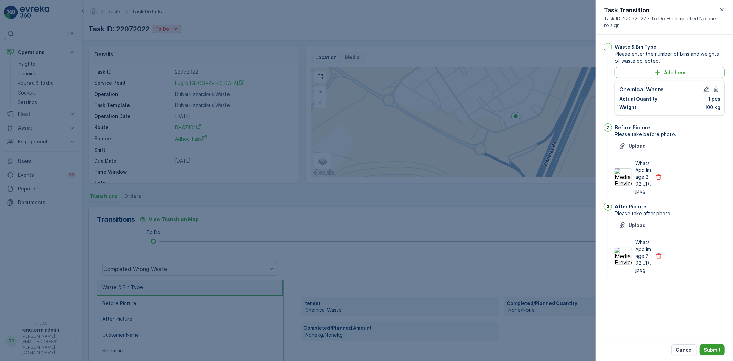
click at [708, 346] on p "Submit" at bounding box center [712, 349] width 17 height 7
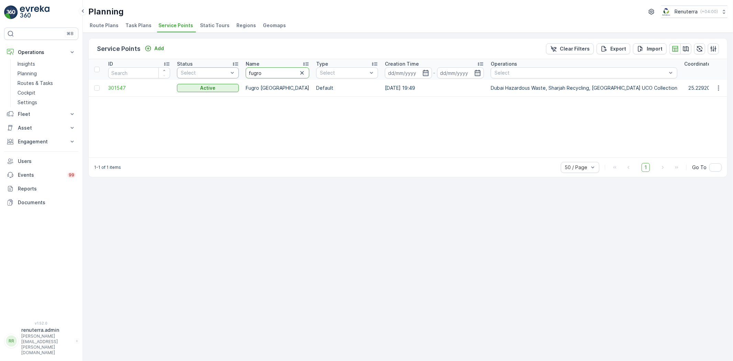
drag, startPoint x: 241, startPoint y: 76, endPoint x: 229, endPoint y: 75, distance: 12.4
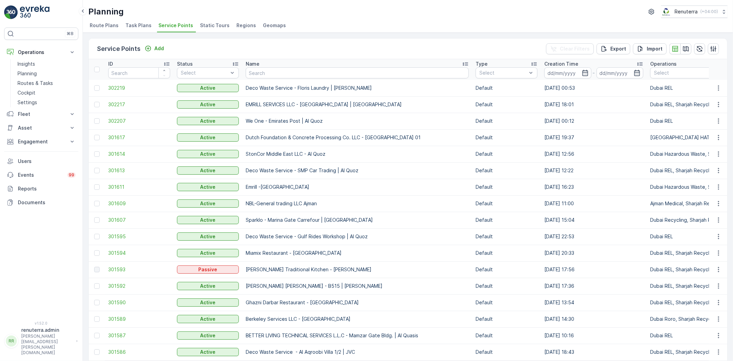
drag, startPoint x: 265, startPoint y: 85, endPoint x: 263, endPoint y: 81, distance: 3.5
click at [263, 82] on td "Deco Waste Service - Floris Laundry | Jabel Ali" at bounding box center [357, 88] width 230 height 16
click at [258, 72] on input "text" at bounding box center [357, 72] width 223 height 11
click at [264, 70] on input "text" at bounding box center [357, 72] width 223 height 11
type input "Dubox"
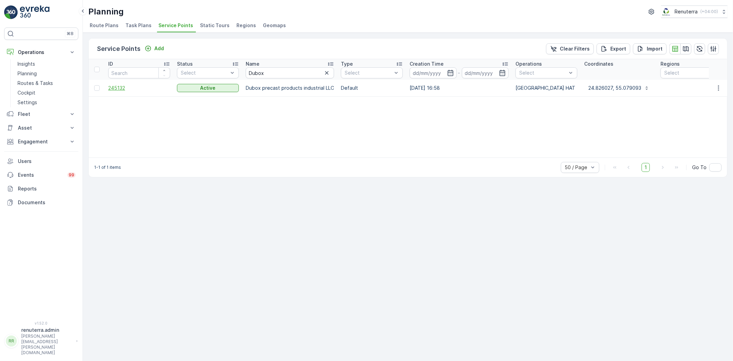
click at [110, 86] on span "245132" at bounding box center [139, 88] width 62 height 7
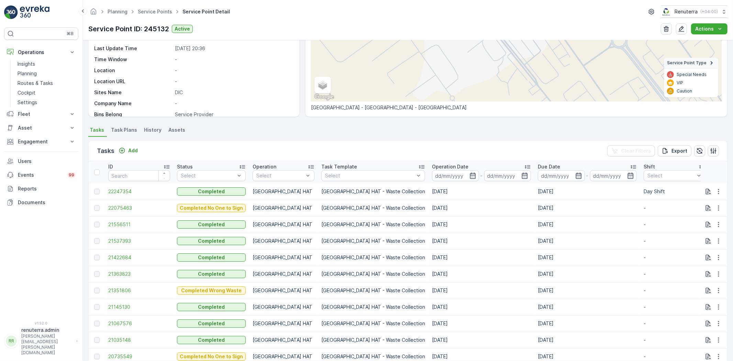
scroll to position [114, 0]
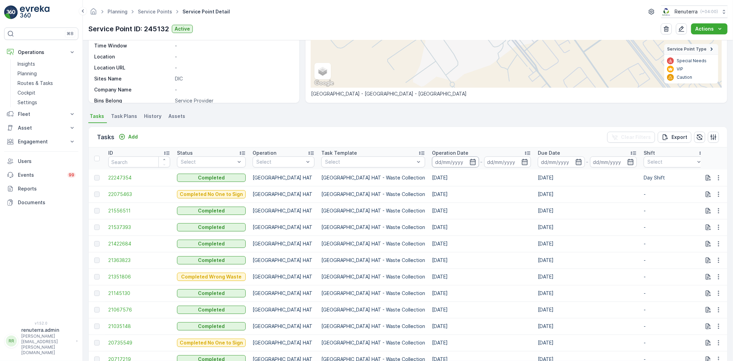
drag, startPoint x: 421, startPoint y: 157, endPoint x: 423, endPoint y: 160, distance: 3.5
click at [432, 157] on input at bounding box center [455, 161] width 47 height 11
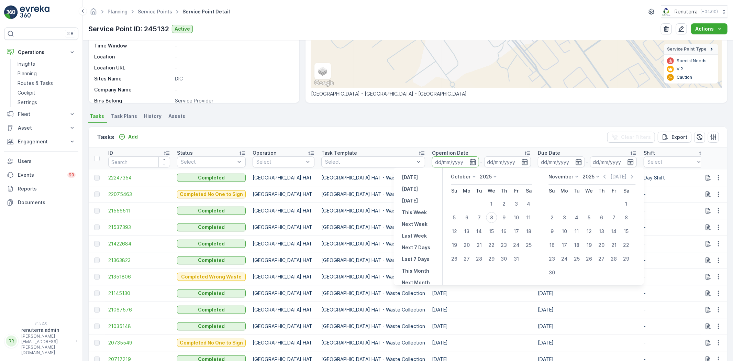
drag, startPoint x: 604, startPoint y: 176, endPoint x: 593, endPoint y: 186, distance: 14.6
click at [604, 176] on icon "button" at bounding box center [605, 177] width 2 height 4
click at [460, 206] on td at bounding box center [454, 204] width 12 height 14
click at [464, 202] on div "1" at bounding box center [466, 203] width 11 height 11
type input "01.09.2025"
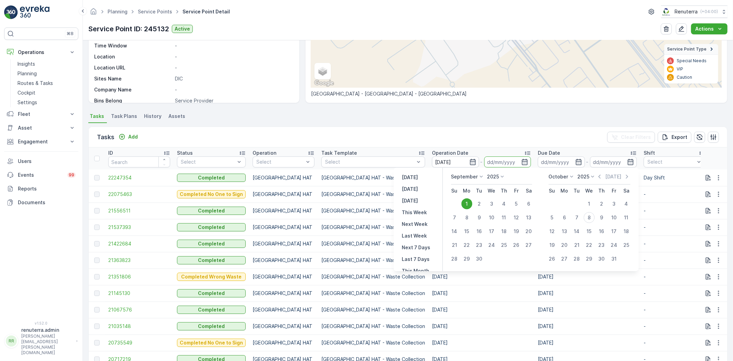
click at [478, 257] on div "30" at bounding box center [479, 258] width 11 height 11
type input "30.09.2025"
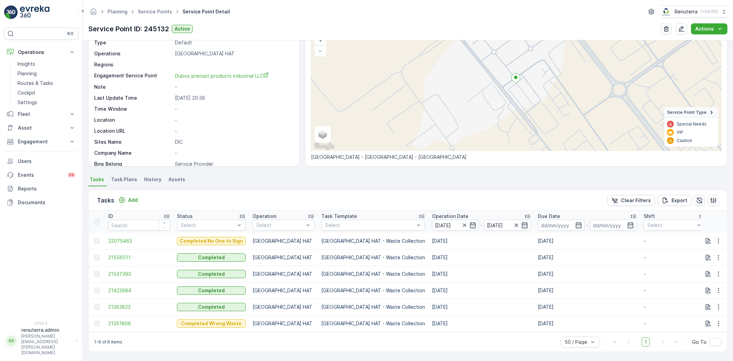
scroll to position [54, 0]
click at [339, 213] on p "Task Template" at bounding box center [339, 216] width 36 height 7
click at [432, 213] on p "Operation Date" at bounding box center [450, 216] width 36 height 7
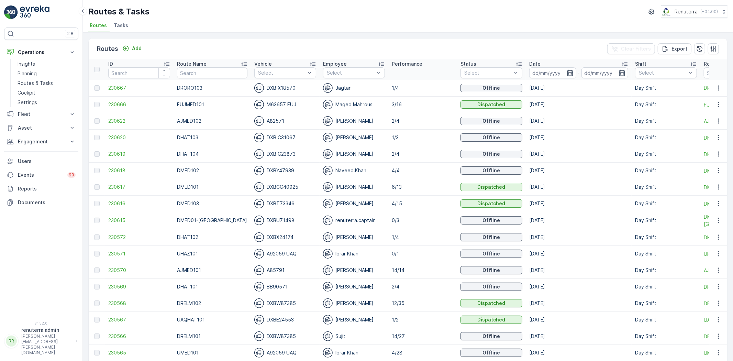
click at [571, 71] on div "-" at bounding box center [578, 72] width 99 height 11
click at [566, 71] on icon "button" at bounding box center [569, 72] width 7 height 7
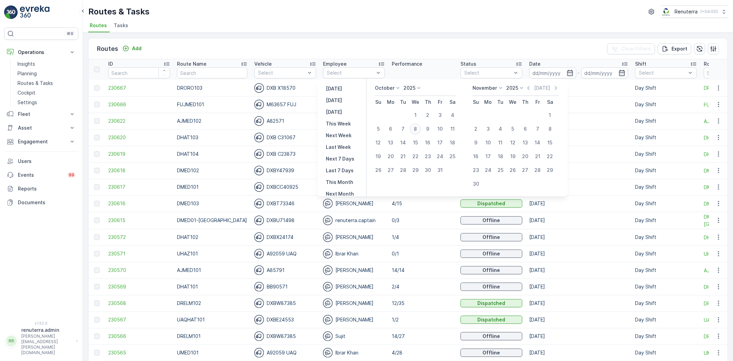
click at [419, 131] on div "8" at bounding box center [415, 128] width 11 height 11
type input "[DATE]"
click at [419, 131] on div "8" at bounding box center [415, 128] width 11 height 11
type input "[DATE]"
click at [421, 133] on div "8" at bounding box center [415, 128] width 11 height 11
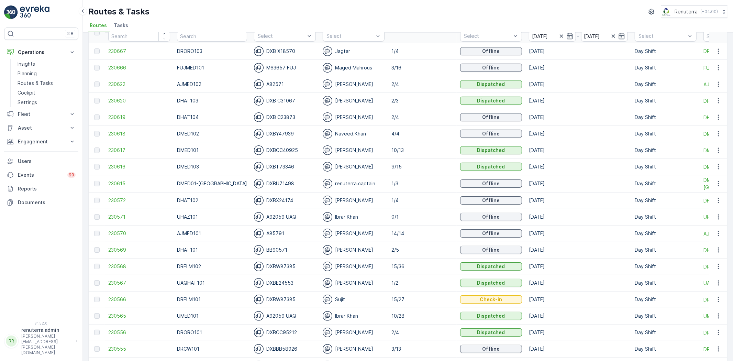
scroll to position [38, 0]
click at [112, 148] on span "230617" at bounding box center [139, 148] width 62 height 7
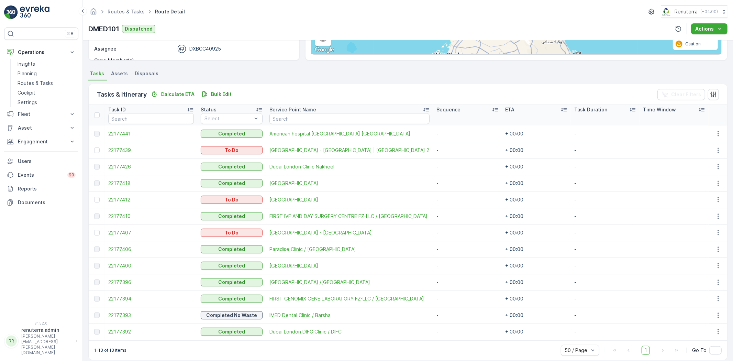
scroll to position [131, 0]
